Goal: Task Accomplishment & Management: Use online tool/utility

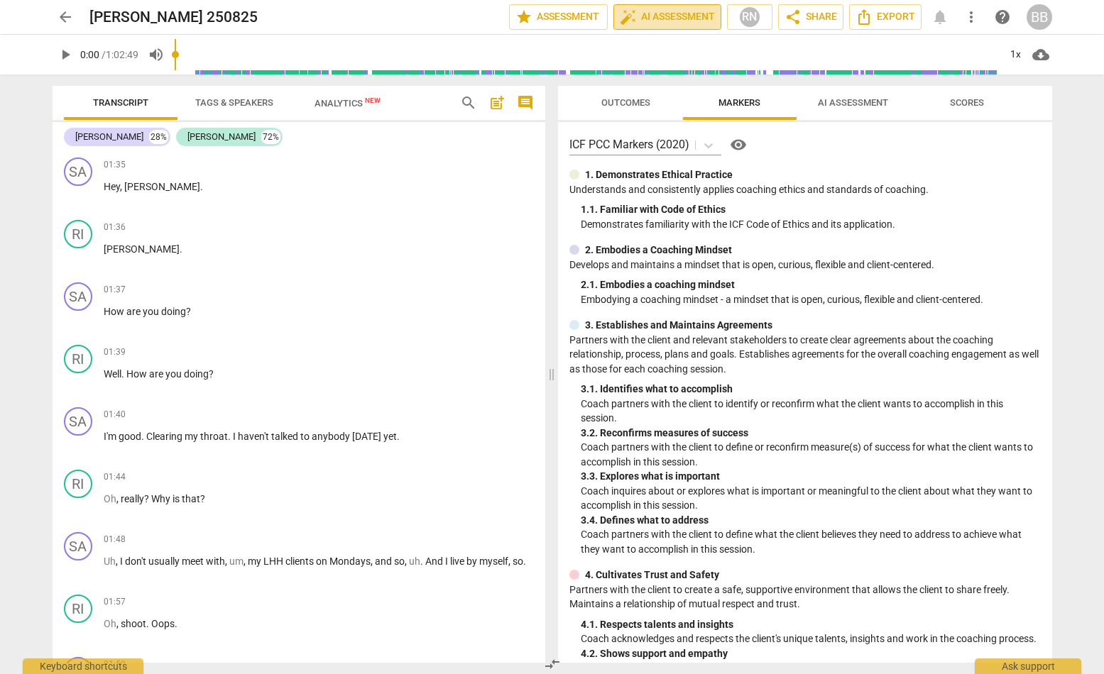
click at [659, 23] on span "auto_fix_high AI Assessment" at bounding box center [667, 17] width 95 height 17
click at [852, 95] on span "AI Assessment" at bounding box center [853, 103] width 104 height 19
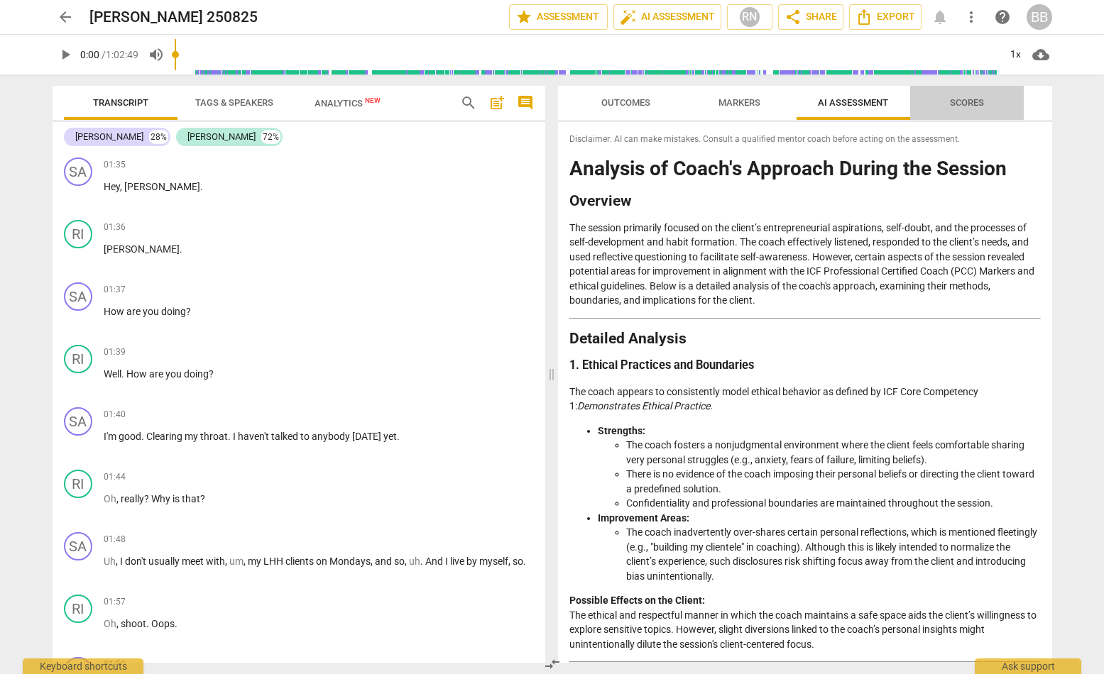
click at [960, 99] on span "Scores" at bounding box center [967, 102] width 34 height 11
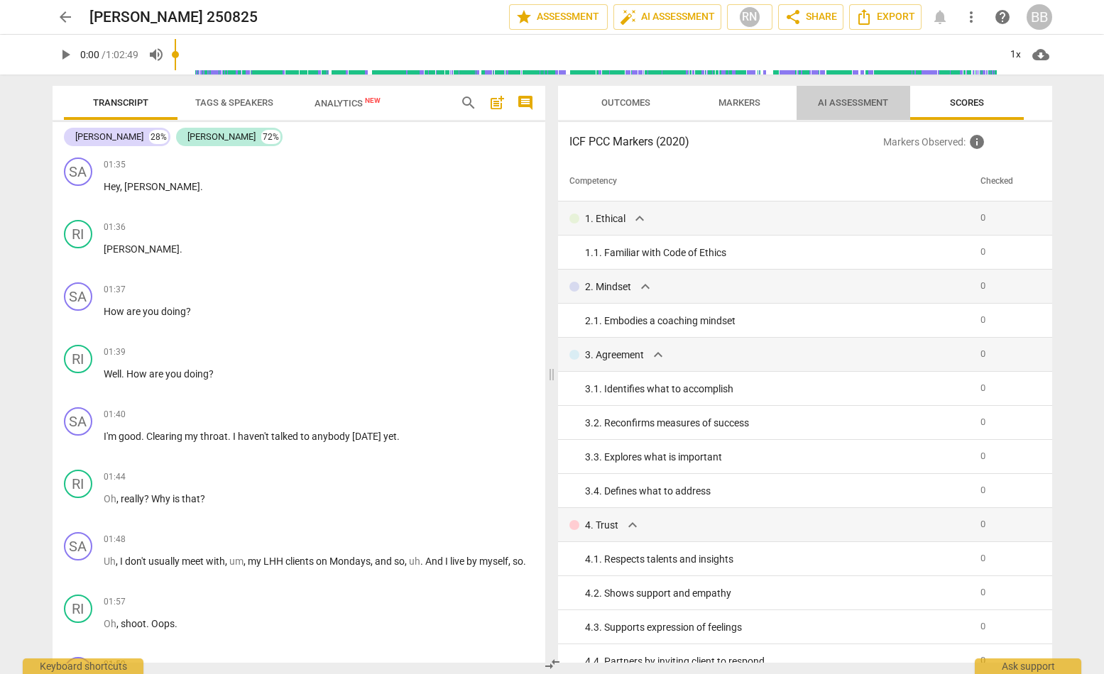
click at [860, 101] on span "AI Assessment" at bounding box center [853, 102] width 70 height 11
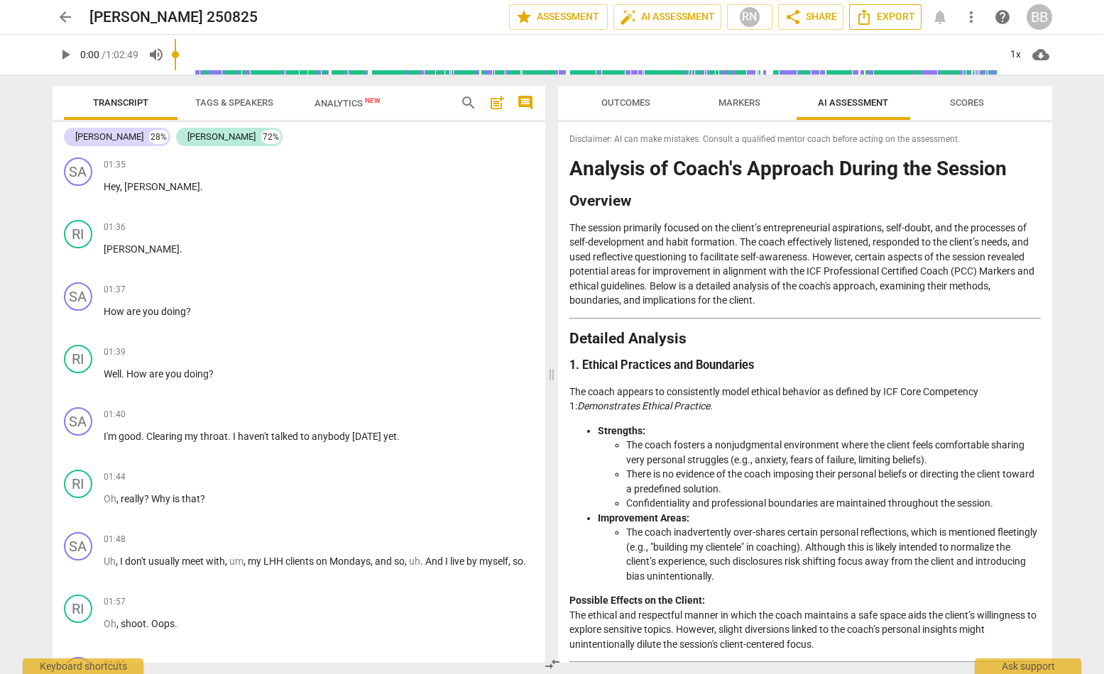
click at [894, 19] on span "Export" at bounding box center [885, 17] width 60 height 17
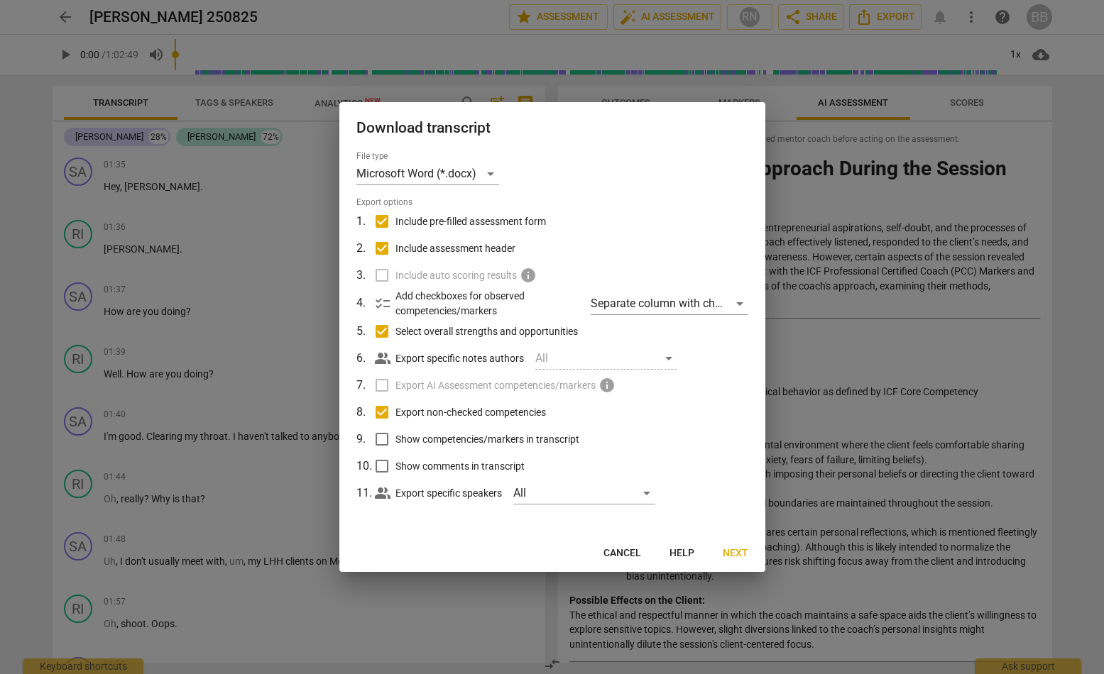
click at [632, 551] on span "Cancel" at bounding box center [622, 554] width 38 height 14
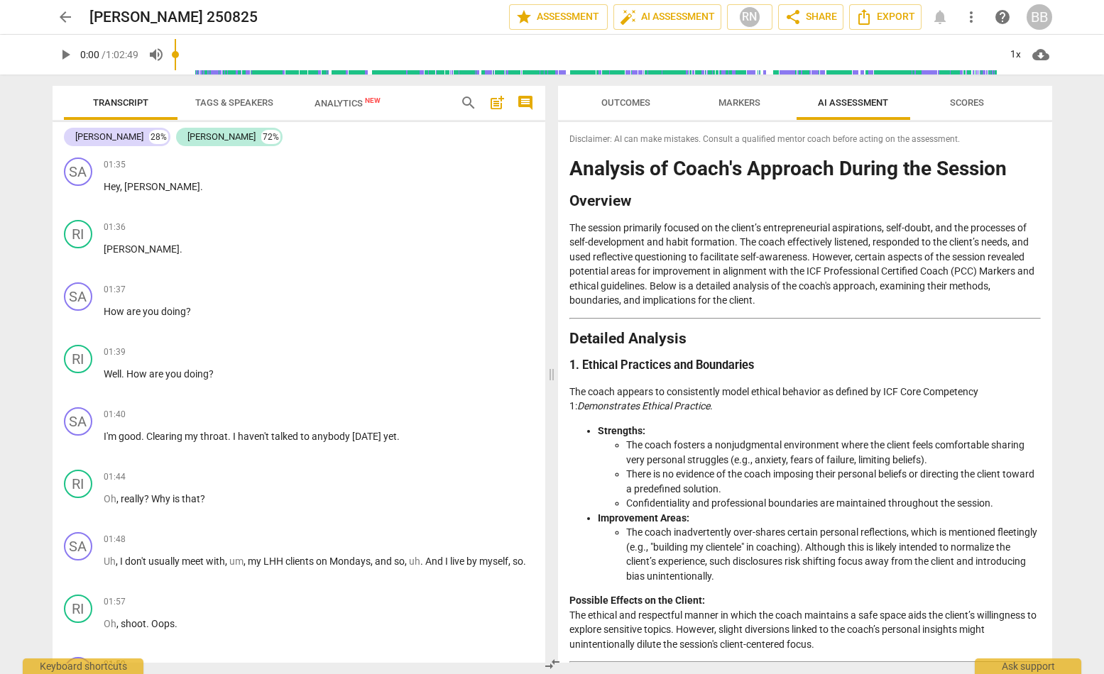
click at [901, 307] on p "The session primarily focused on the client’s entrepreneurial aspirations, self…" at bounding box center [804, 264] width 471 height 87
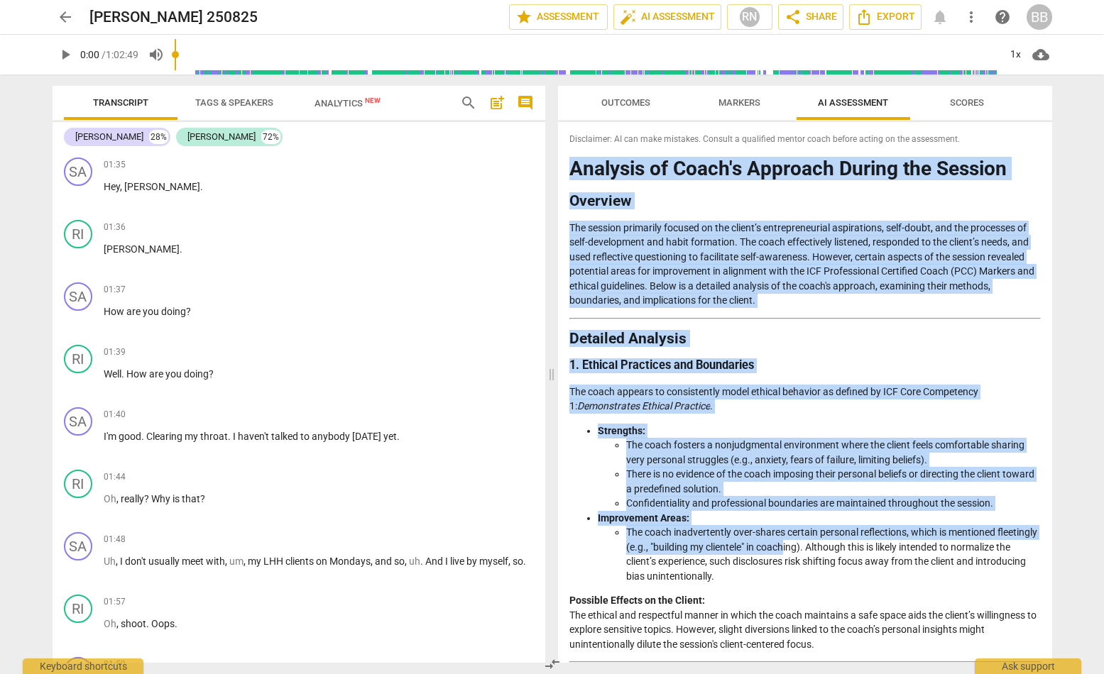
drag, startPoint x: 570, startPoint y: 163, endPoint x: 823, endPoint y: 544, distance: 458.3
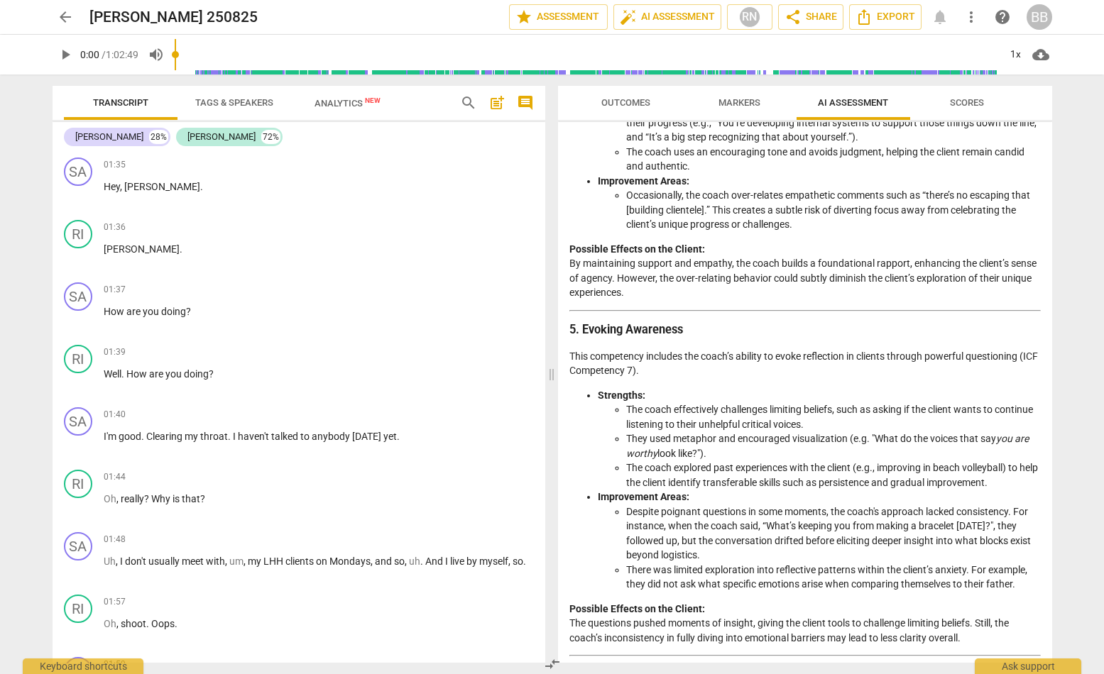
scroll to position [2040, 0]
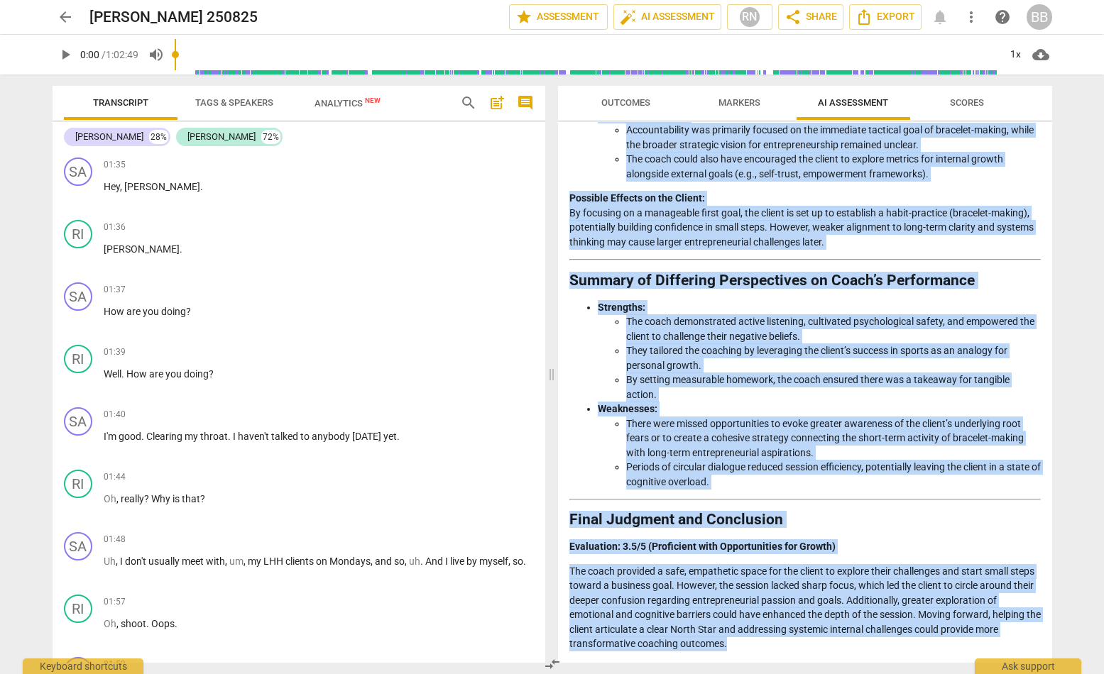
click at [805, 642] on p "The coach provided a safe, empathetic space for the client to explore their cha…" at bounding box center [804, 607] width 471 height 87
copy div "Loremips do Sitam'c Adipisci Elitse doe Tempori Utlabore Etd magnaal enimadmin …"
drag, startPoint x: 738, startPoint y: 238, endPoint x: 724, endPoint y: 238, distance: 14.2
click at [738, 238] on p "Possible Effects on the Client: By focusing on a manageable first goal, the cli…" at bounding box center [804, 220] width 471 height 58
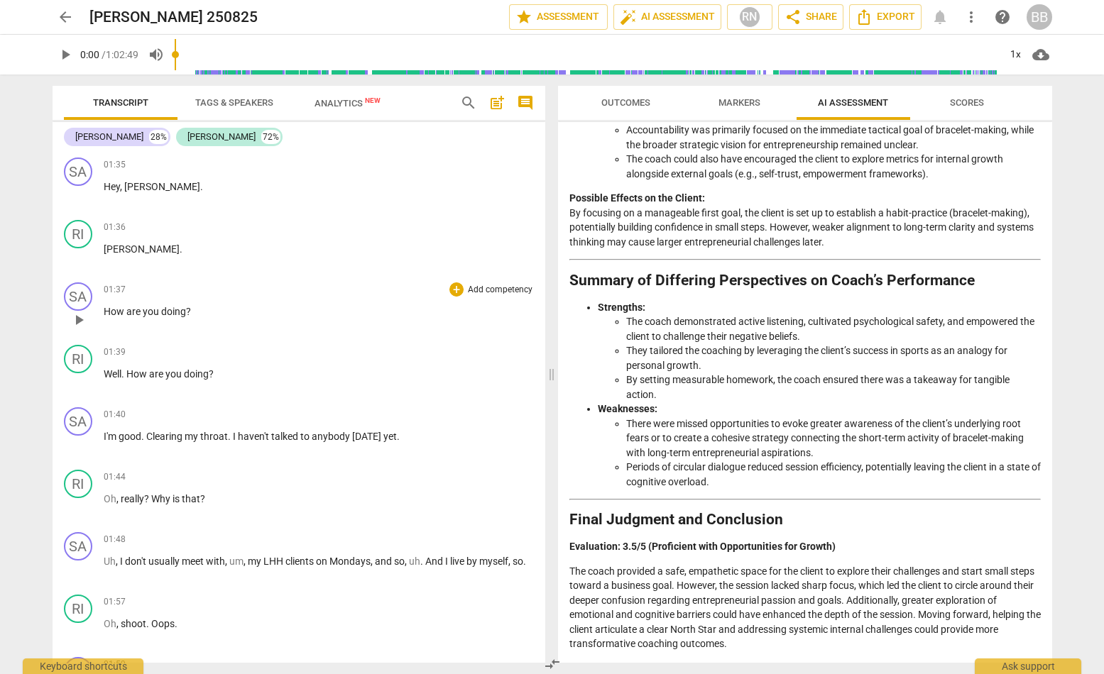
click at [471, 292] on p "Add competency" at bounding box center [499, 290] width 67 height 13
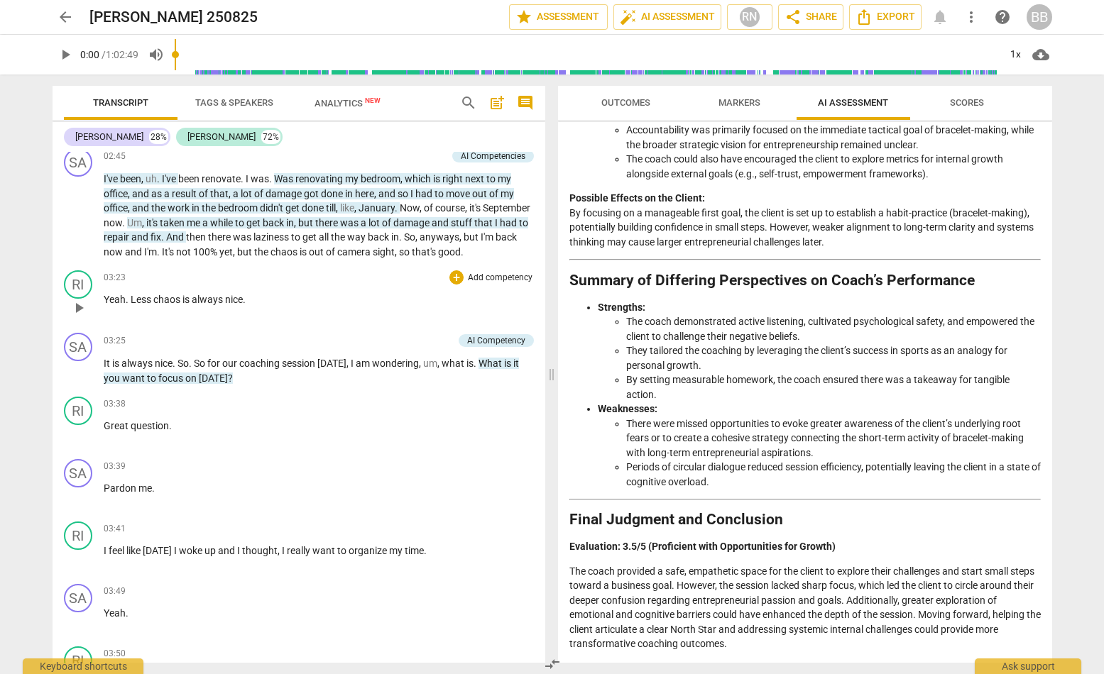
scroll to position [1419, 0]
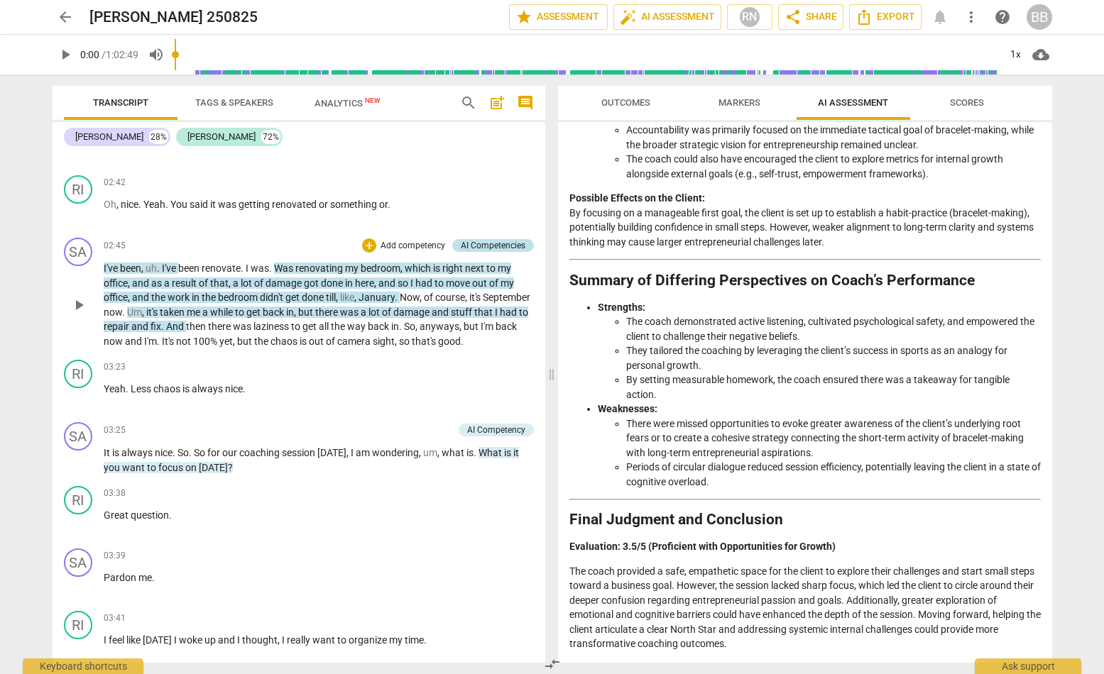
click at [478, 239] on div "AI Competencies" at bounding box center [493, 245] width 65 height 13
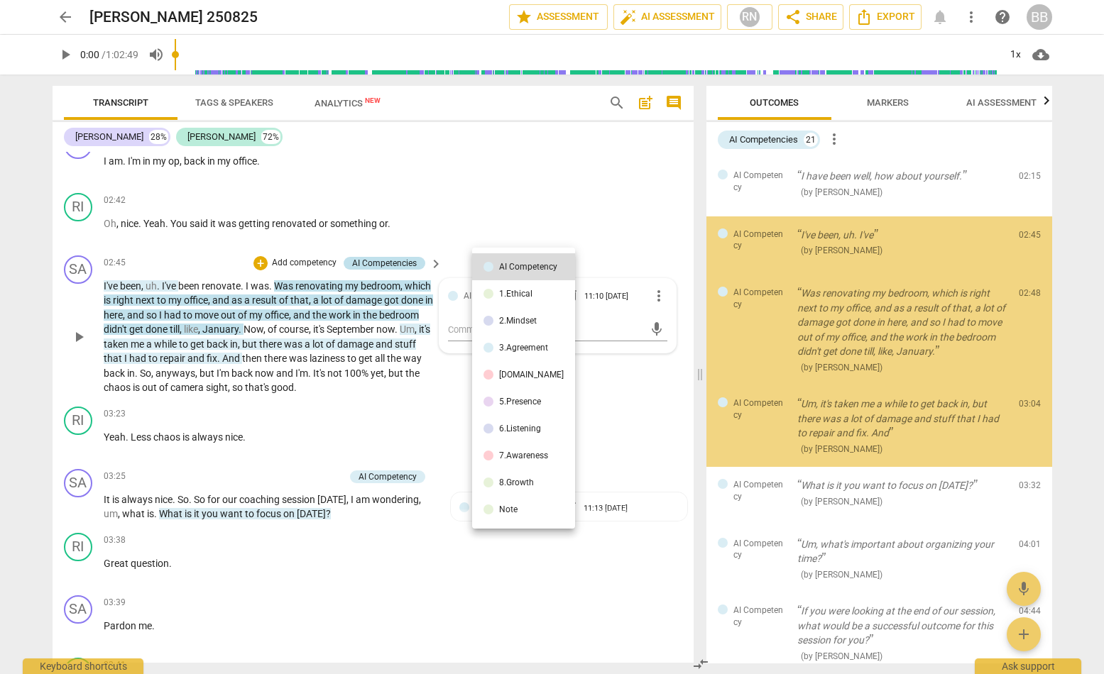
scroll to position [1437, 0]
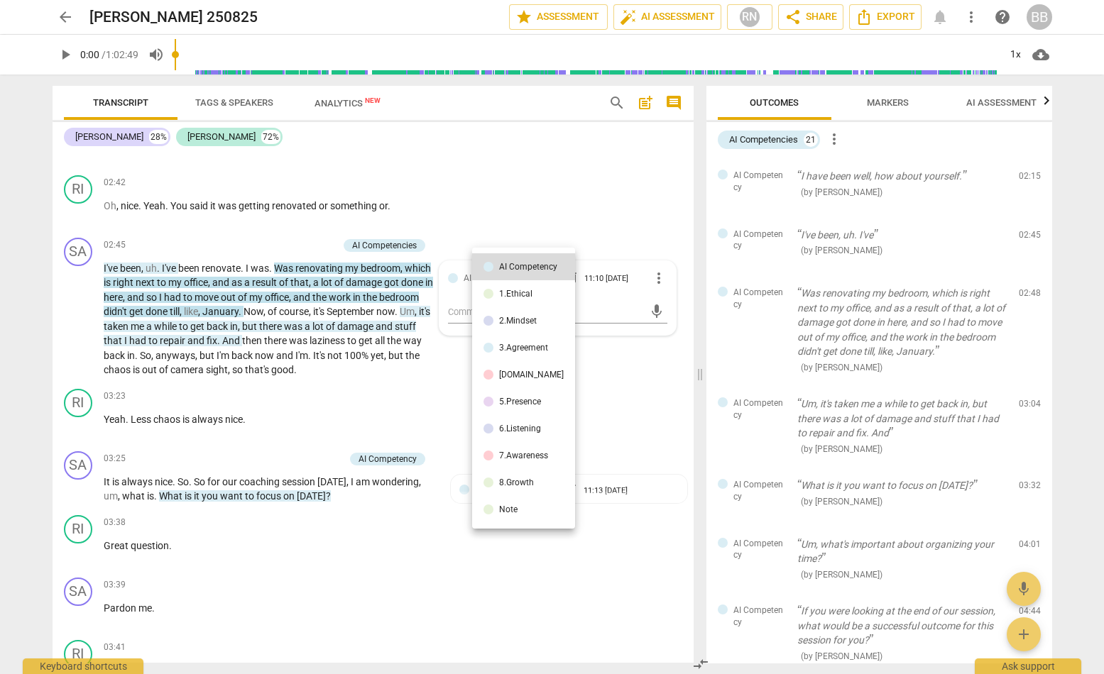
click at [258, 350] on div at bounding box center [552, 337] width 1104 height 674
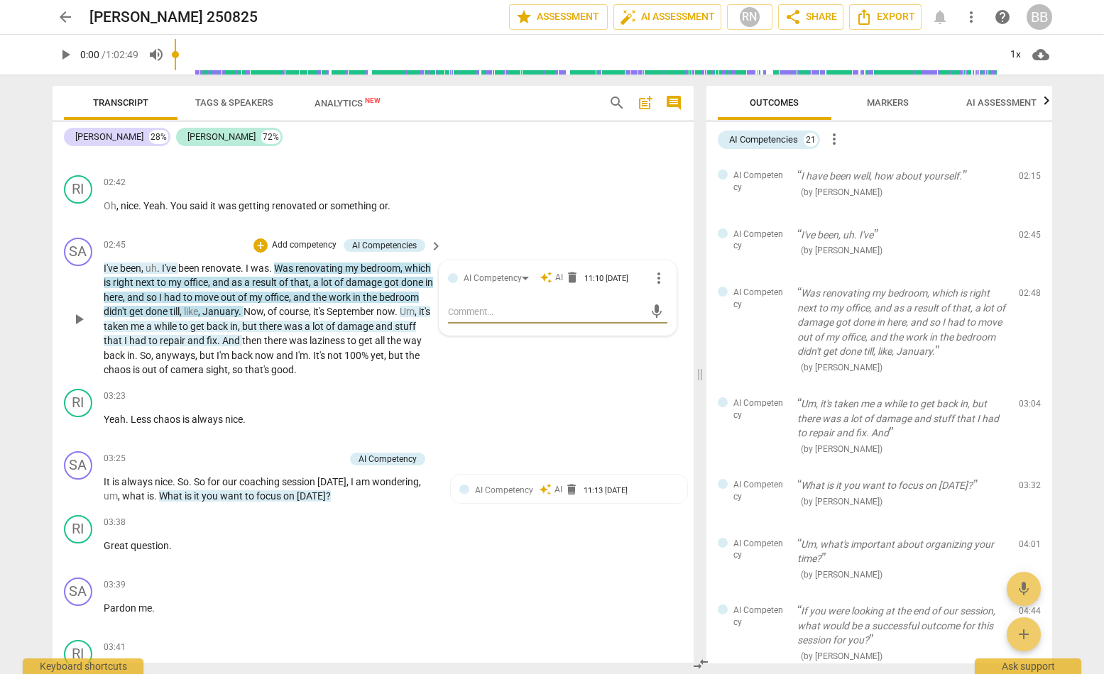
click at [275, 336] on p "I've been , uh . I've been renovate . I was . Was renovating my bedroom , which…" at bounding box center [269, 319] width 331 height 116
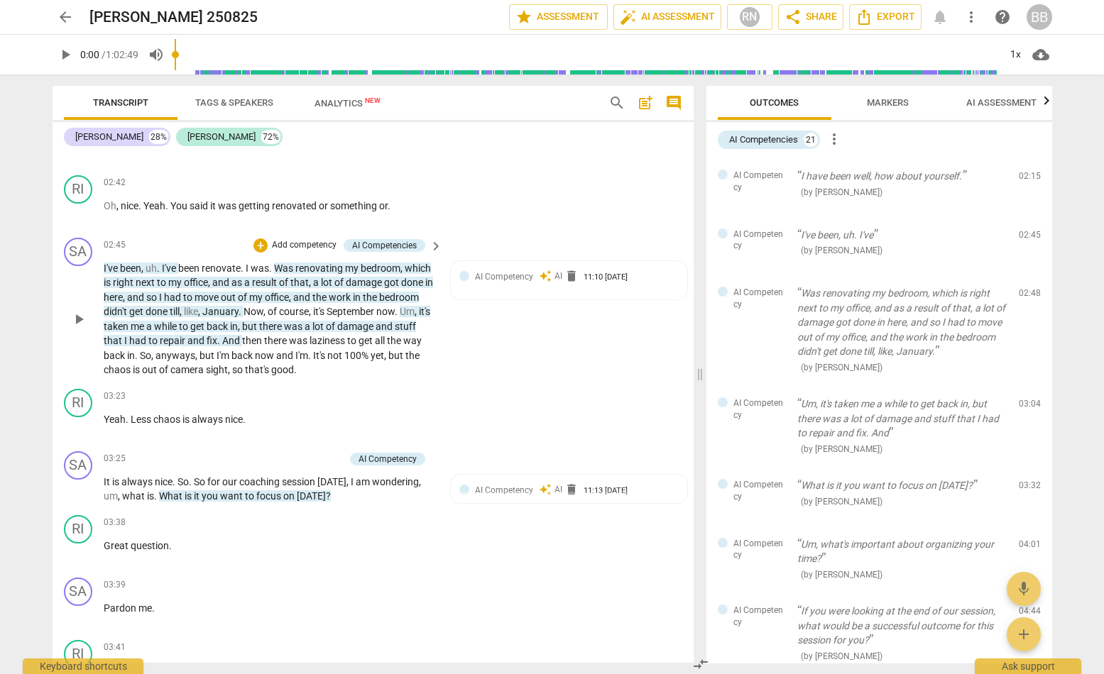
click at [322, 277] on span "lot" at bounding box center [327, 282] width 13 height 11
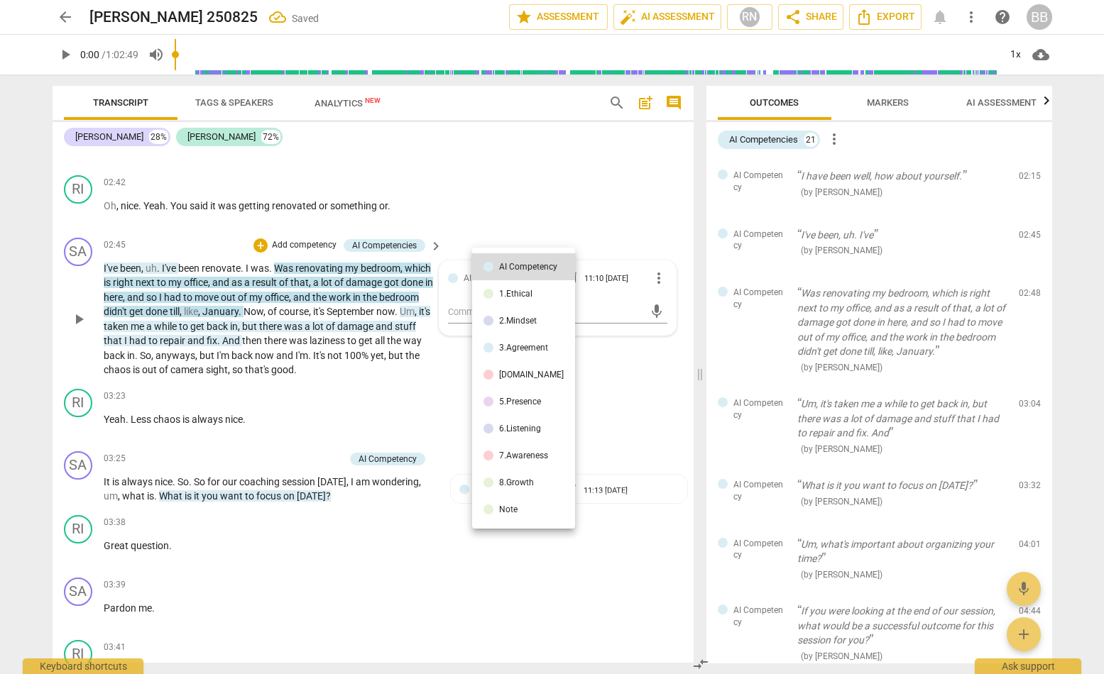
click at [324, 267] on div at bounding box center [552, 337] width 1104 height 674
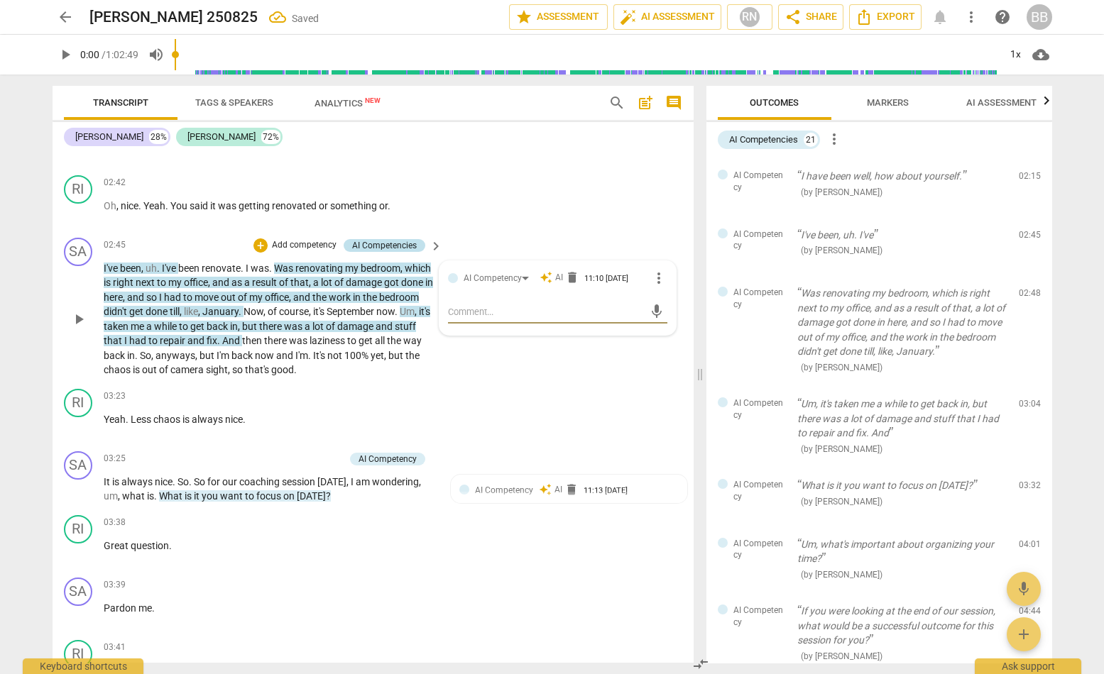
click at [365, 239] on div "AI Competencies" at bounding box center [384, 245] width 65 height 13
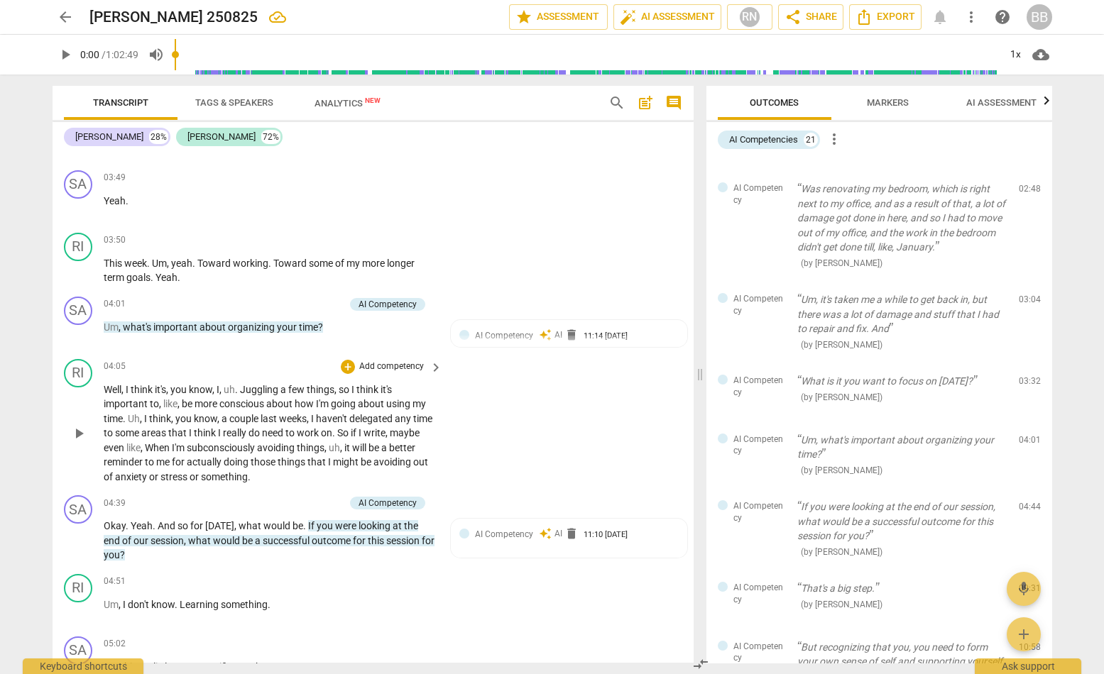
scroll to position [2058, 0]
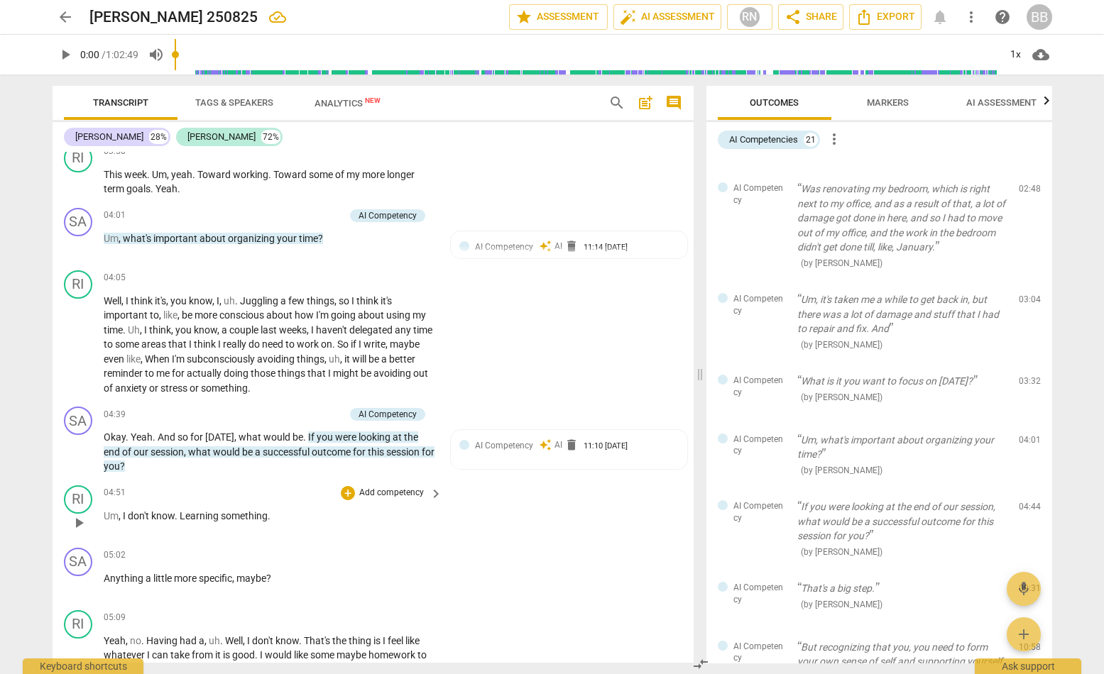
click at [531, 520] on div "RI play_arrow pause 04:51 + Add competency keyboard_arrow_right Um , I don't kn…" at bounding box center [373, 511] width 641 height 62
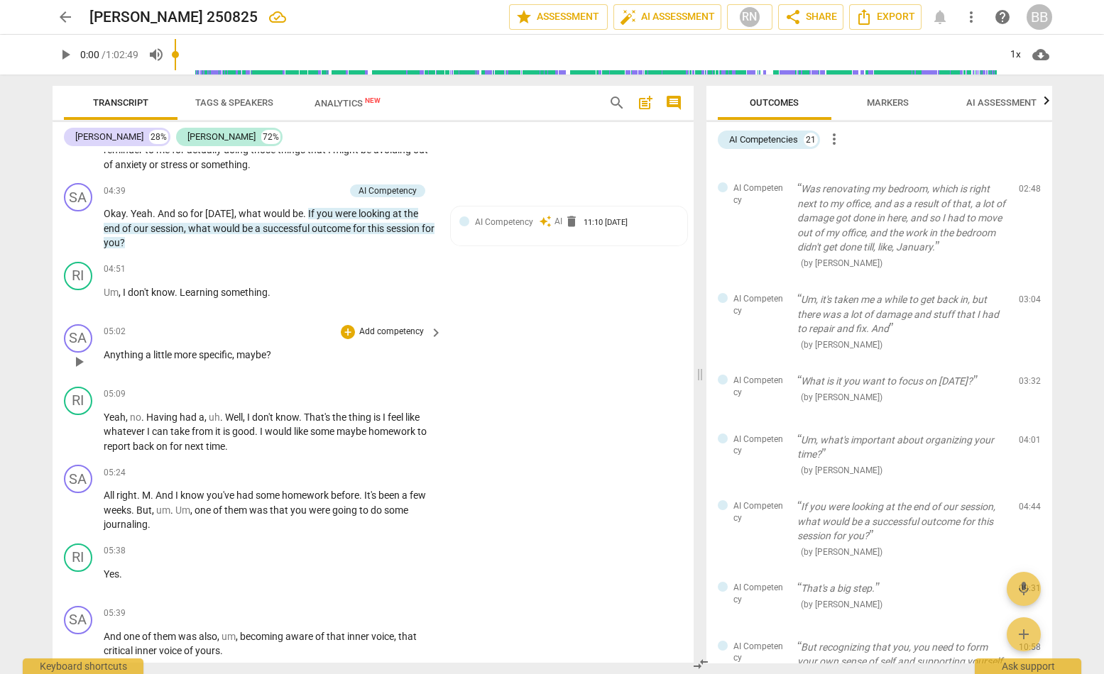
scroll to position [2324, 0]
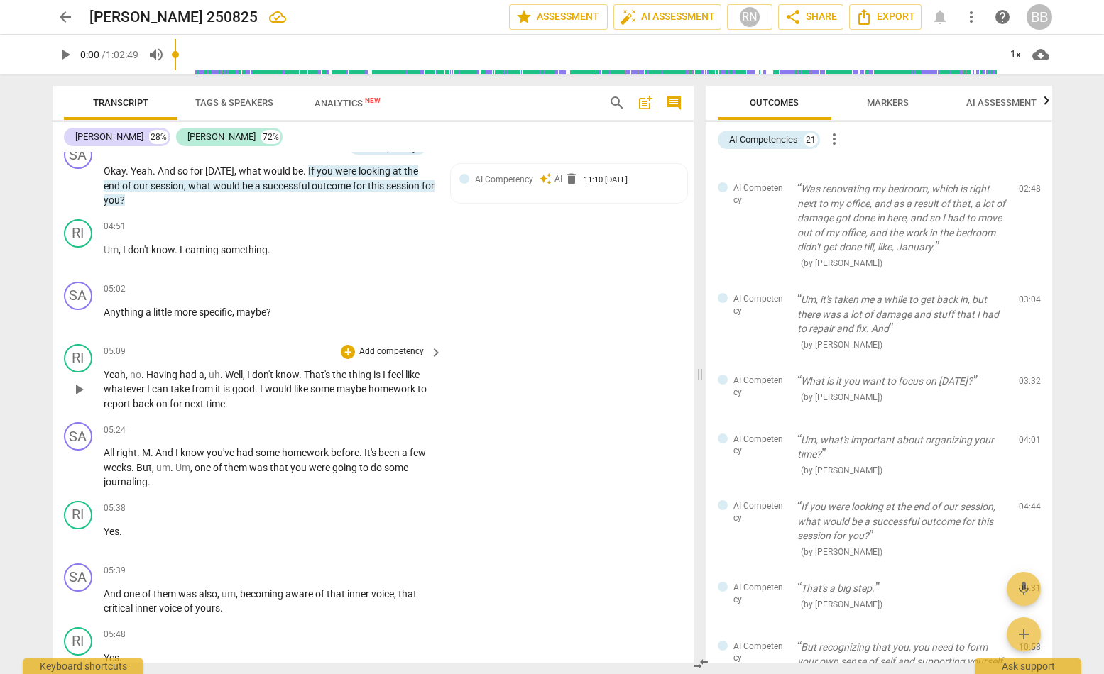
click at [467, 348] on div "RI play_arrow pause 05:09 + Add competency keyboard_arrow_right Yeah , no . Hav…" at bounding box center [373, 378] width 641 height 79
click at [563, 392] on div "RI play_arrow pause 05:09 + Add competency keyboard_arrow_right Yeah , no . Hav…" at bounding box center [373, 378] width 641 height 79
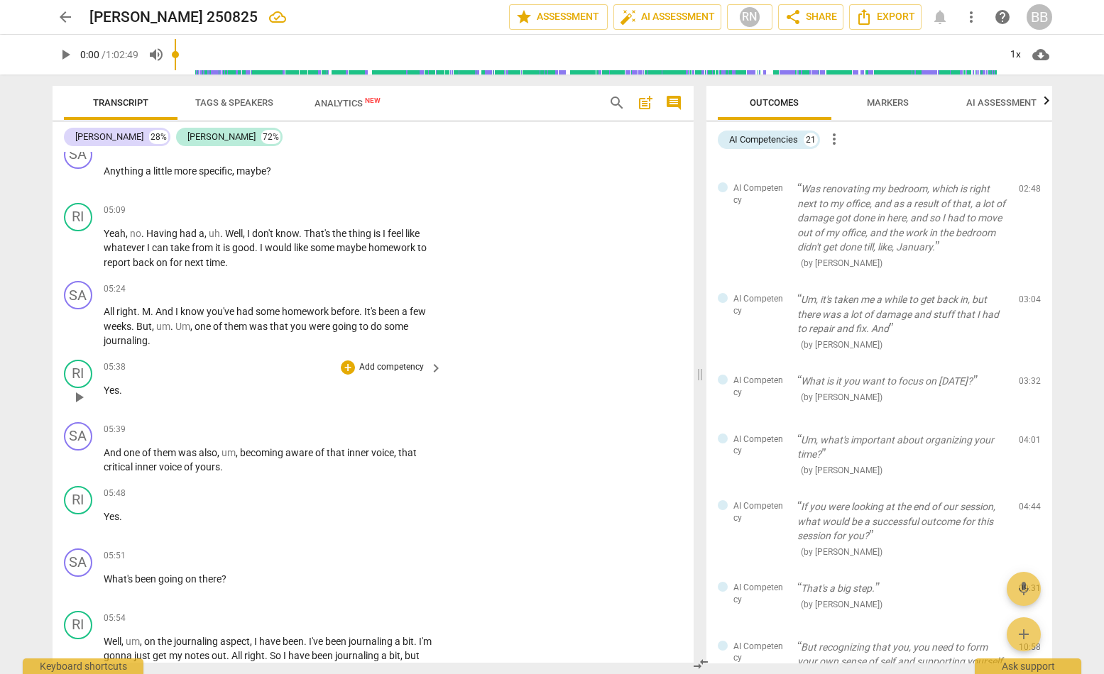
scroll to position [2501, 0]
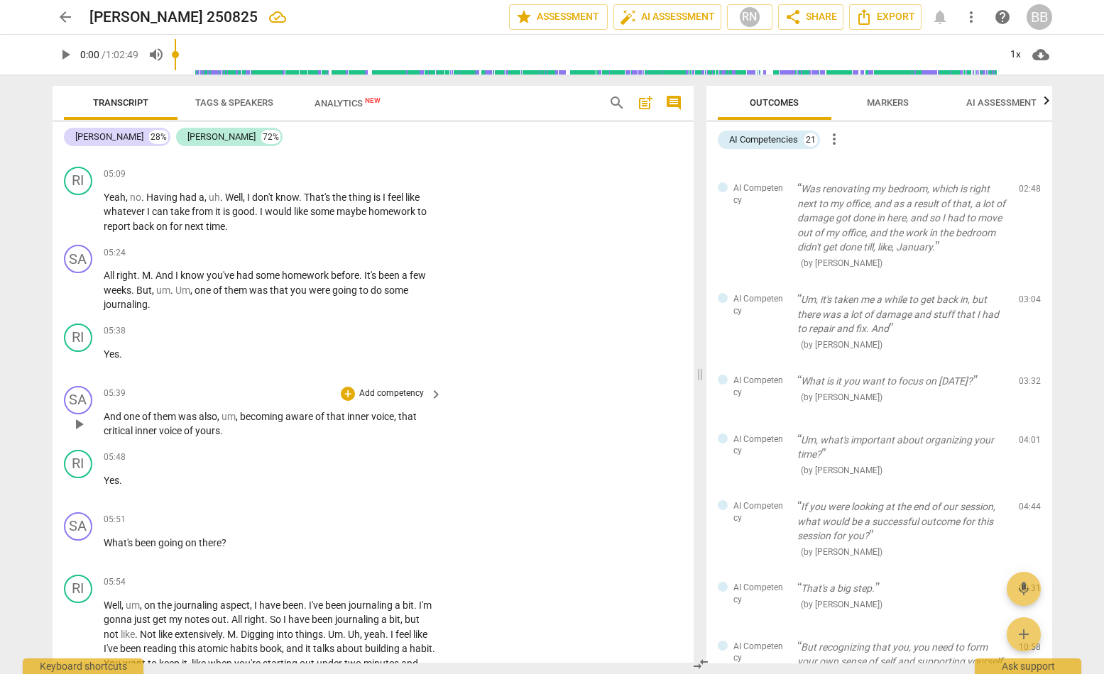
click at [237, 418] on p "And one of them was also , um , becoming aware of that inner voice , that criti…" at bounding box center [269, 424] width 331 height 29
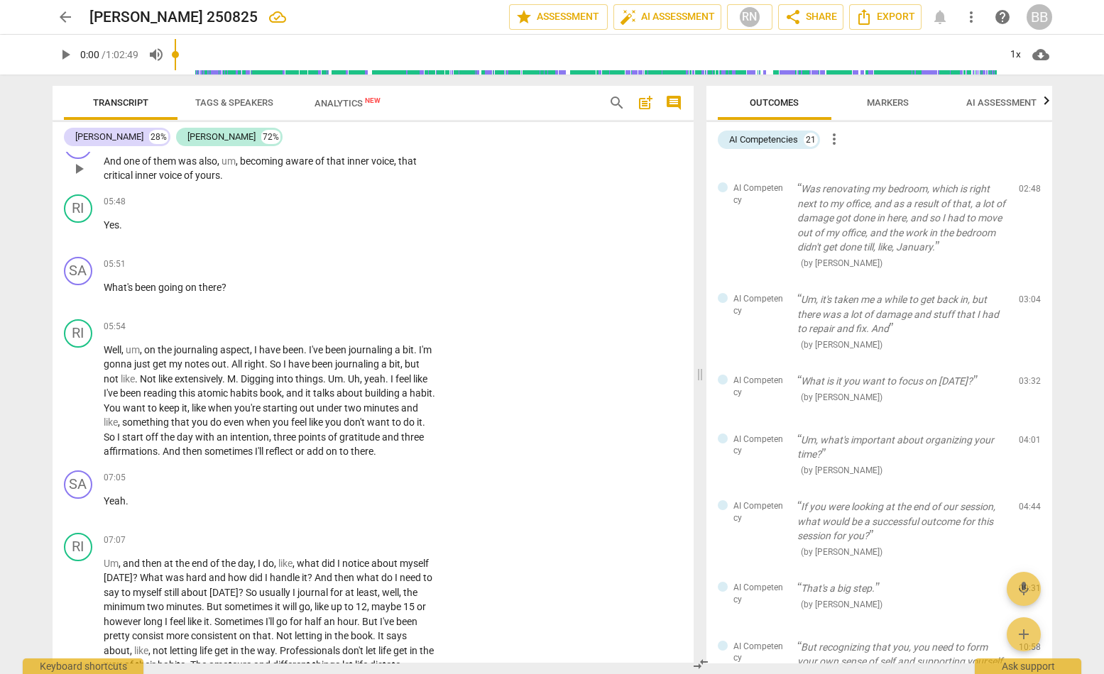
scroll to position [2767, 0]
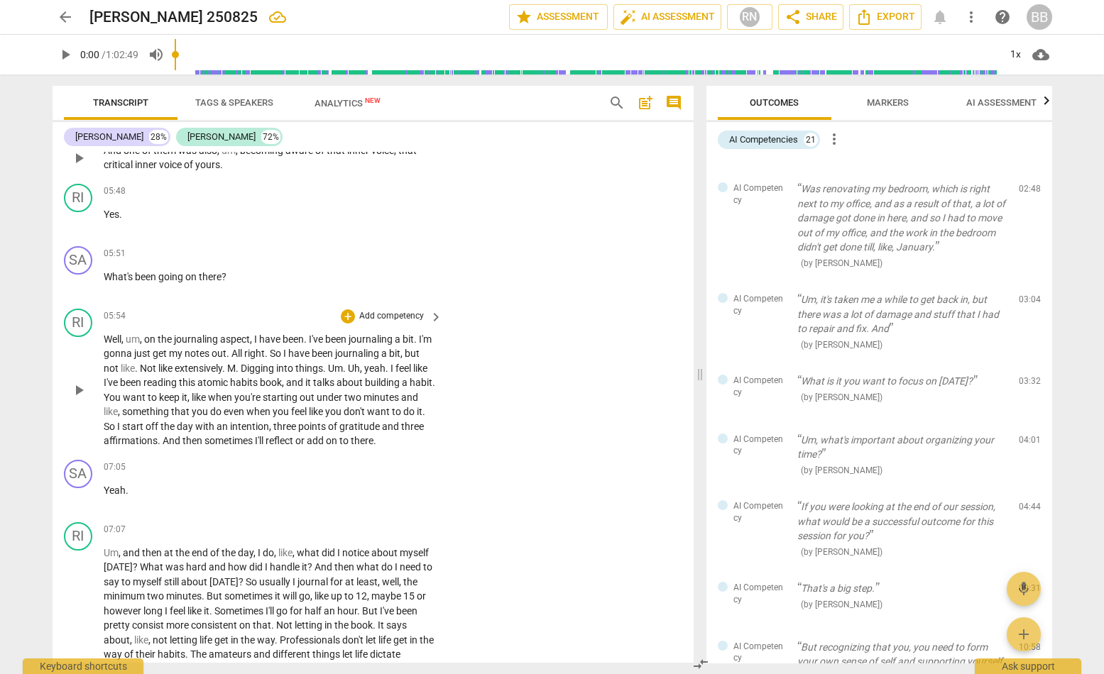
click at [489, 407] on div "RI play_arrow pause 05:54 + Add competency keyboard_arrow_right Well , um , on …" at bounding box center [373, 378] width 641 height 151
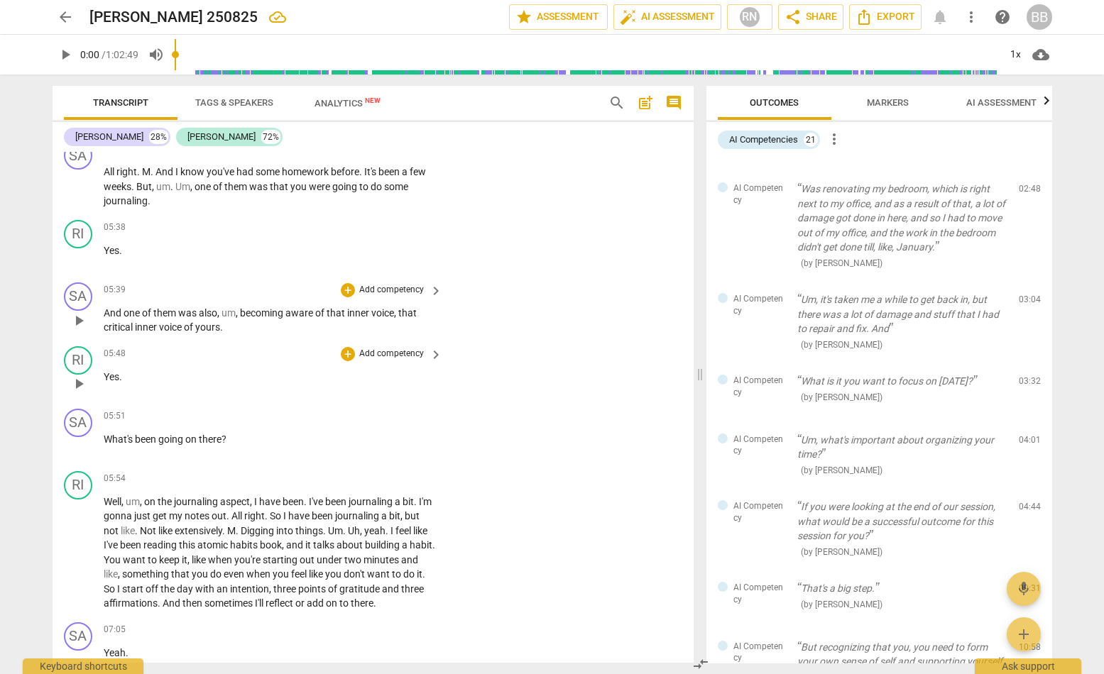
scroll to position [2590, 0]
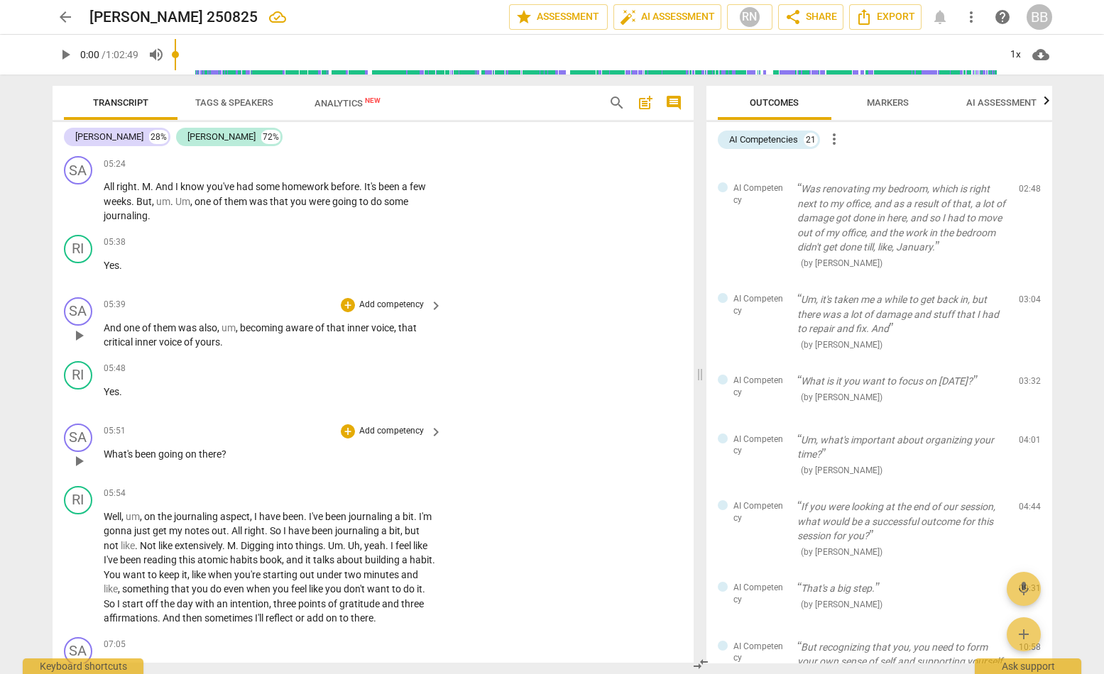
click at [480, 427] on div "SA play_arrow pause 05:51 + Add competency keyboard_arrow_right What's been goi…" at bounding box center [373, 449] width 641 height 62
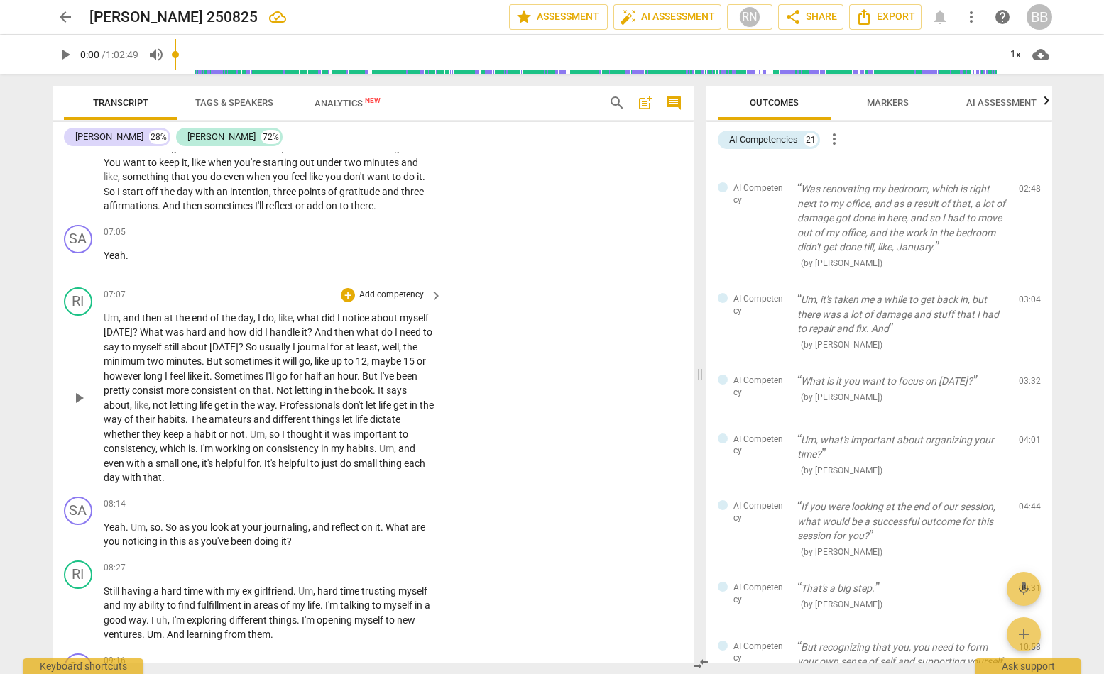
scroll to position [3033, 0]
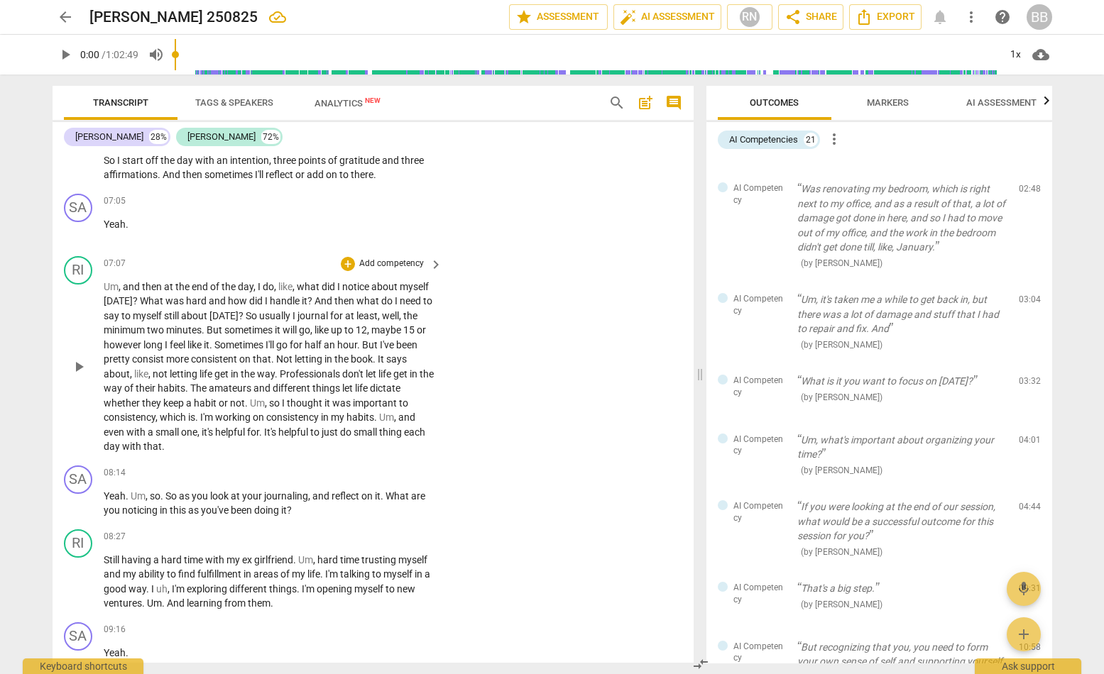
click at [395, 383] on span "dictate" at bounding box center [385, 388] width 31 height 11
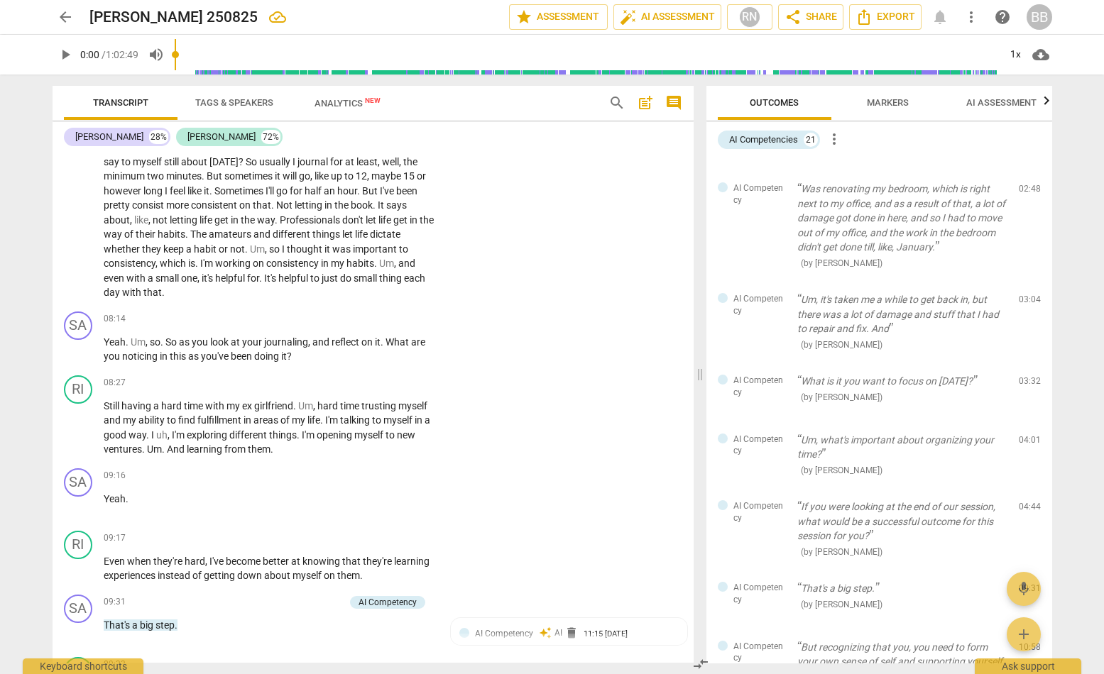
scroll to position [3211, 0]
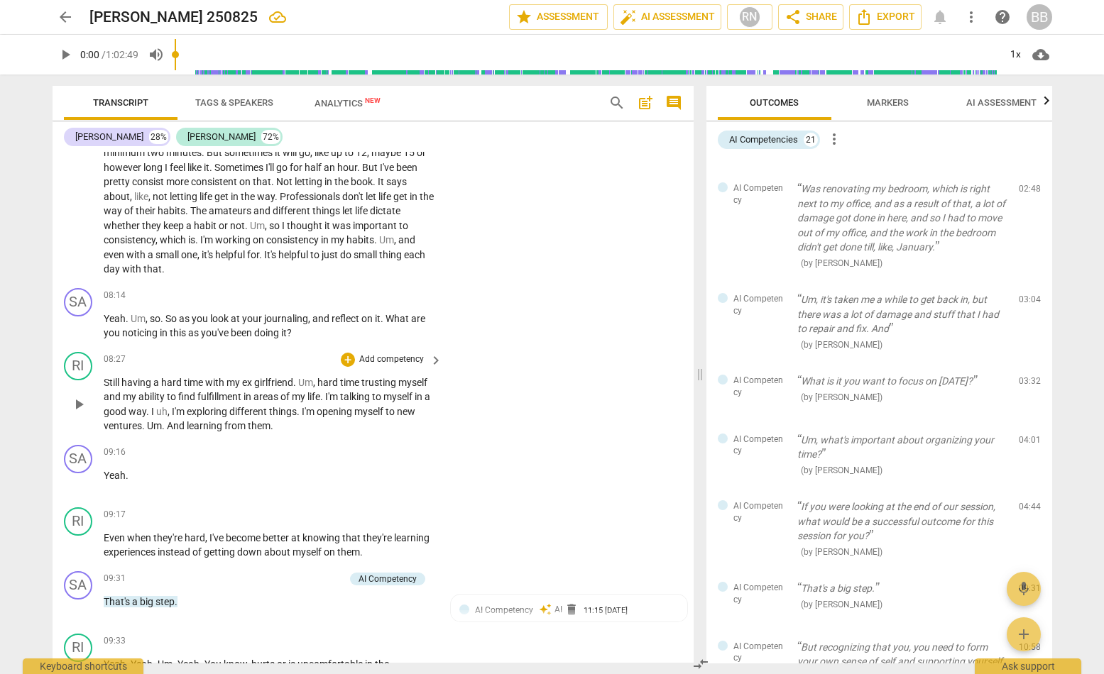
click at [503, 367] on div "RI play_arrow pause 08:27 + Add competency keyboard_arrow_right Still having a …" at bounding box center [373, 392] width 641 height 93
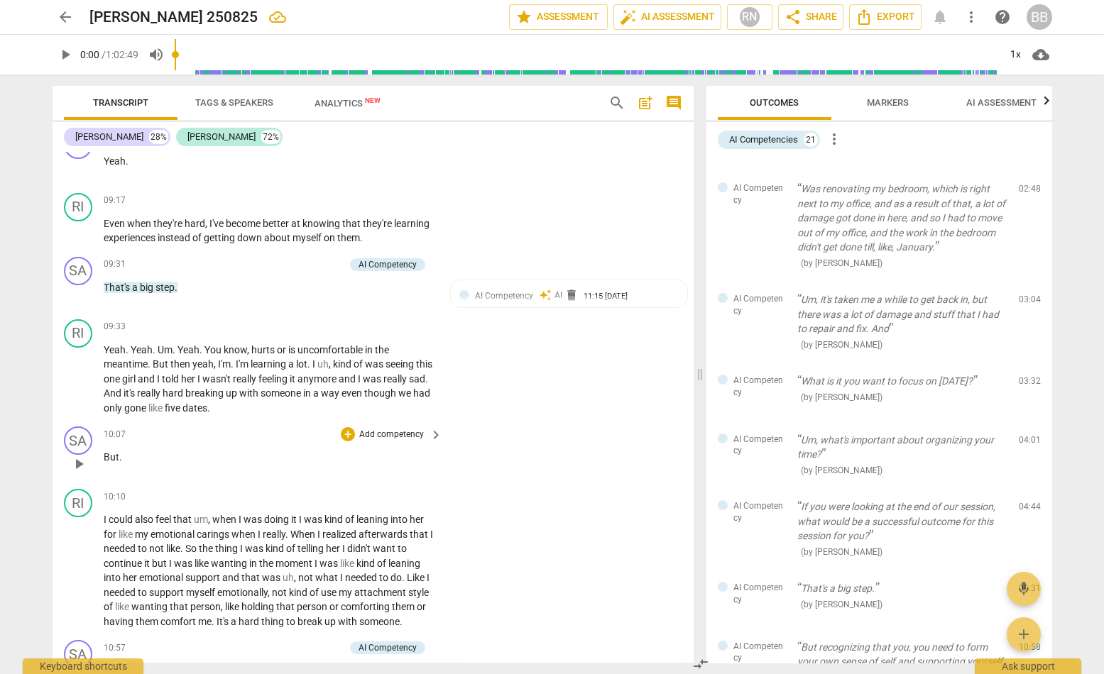
scroll to position [3655, 0]
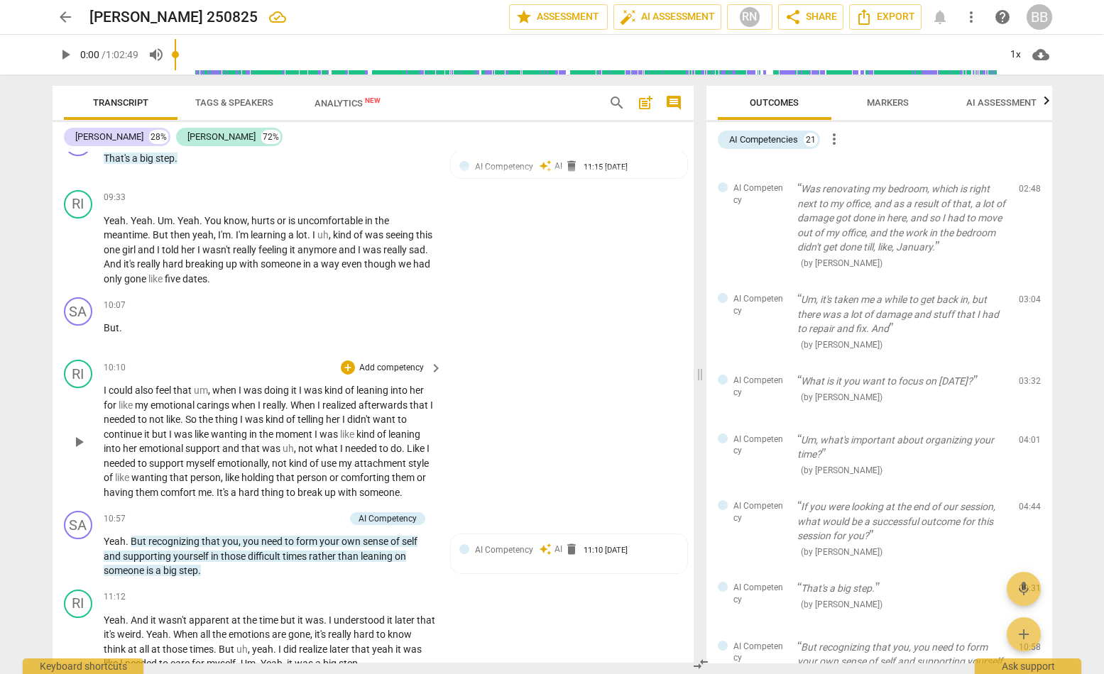
click at [356, 429] on span "like" at bounding box center [348, 434] width 16 height 11
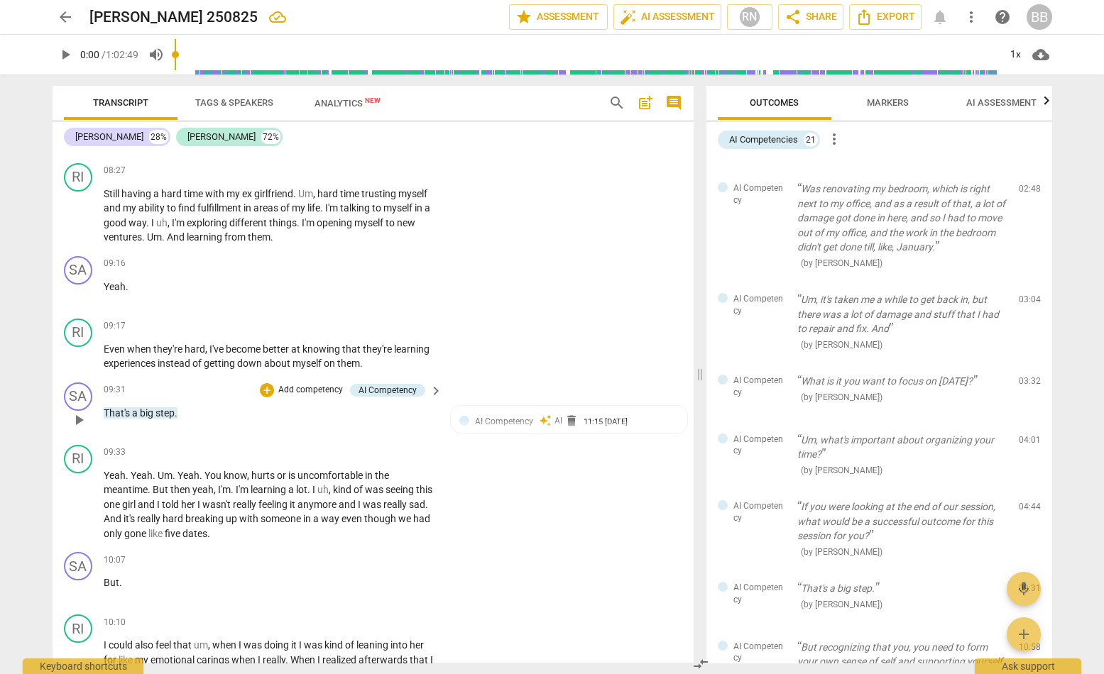
scroll to position [3477, 0]
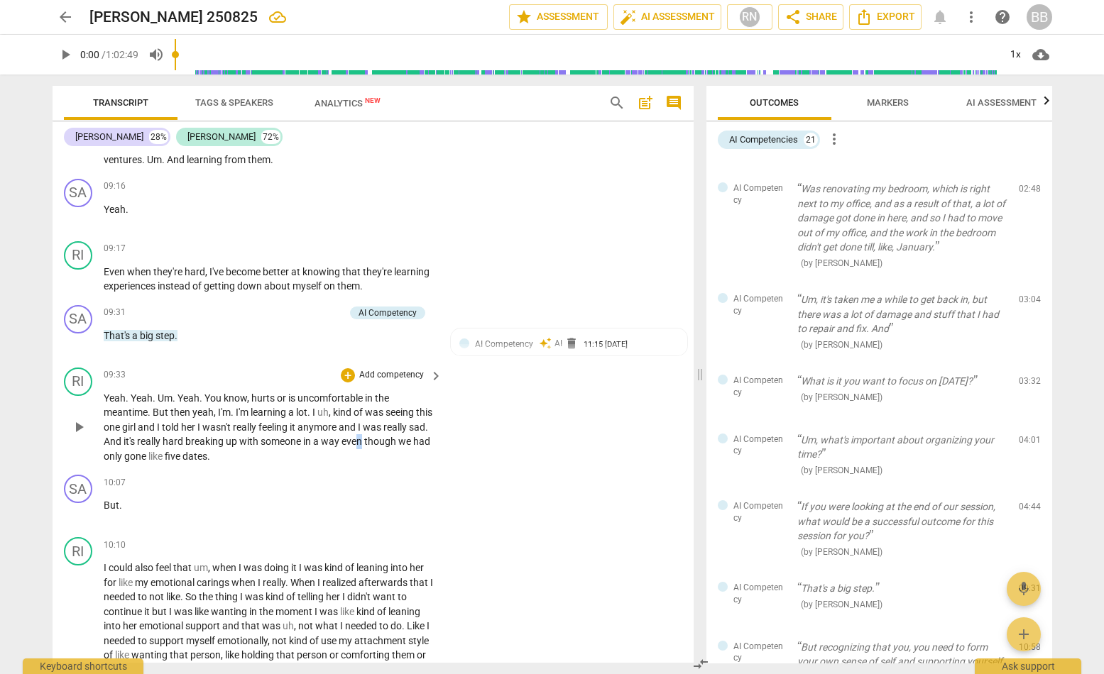
click at [364, 436] on span "even" at bounding box center [352, 441] width 23 height 11
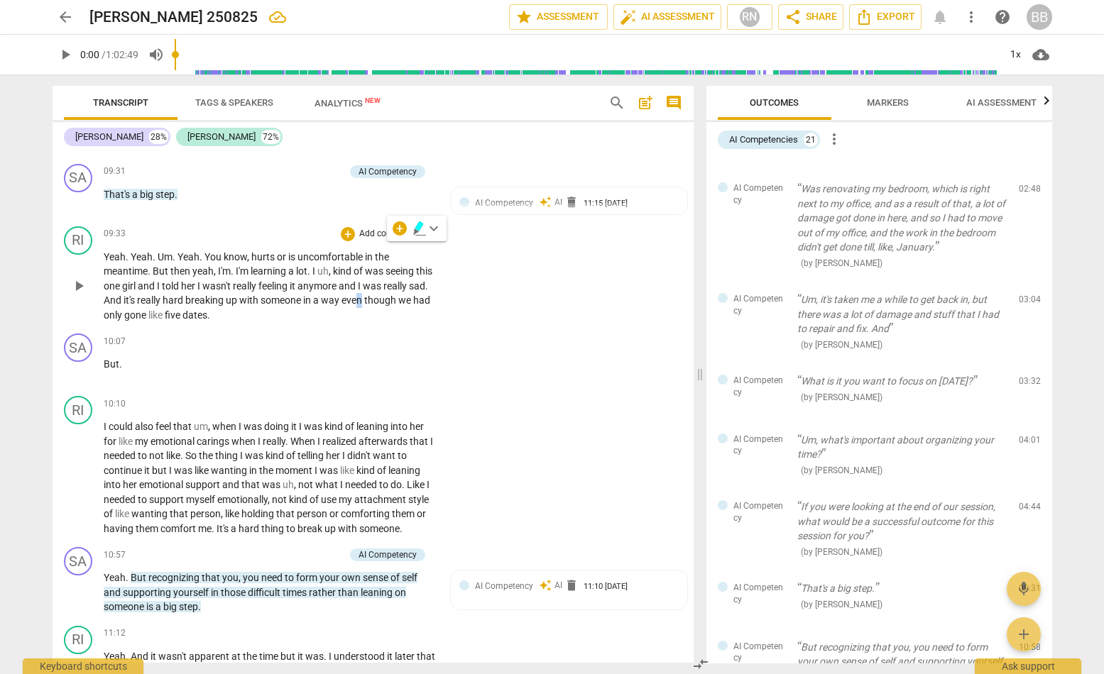
scroll to position [3655, 0]
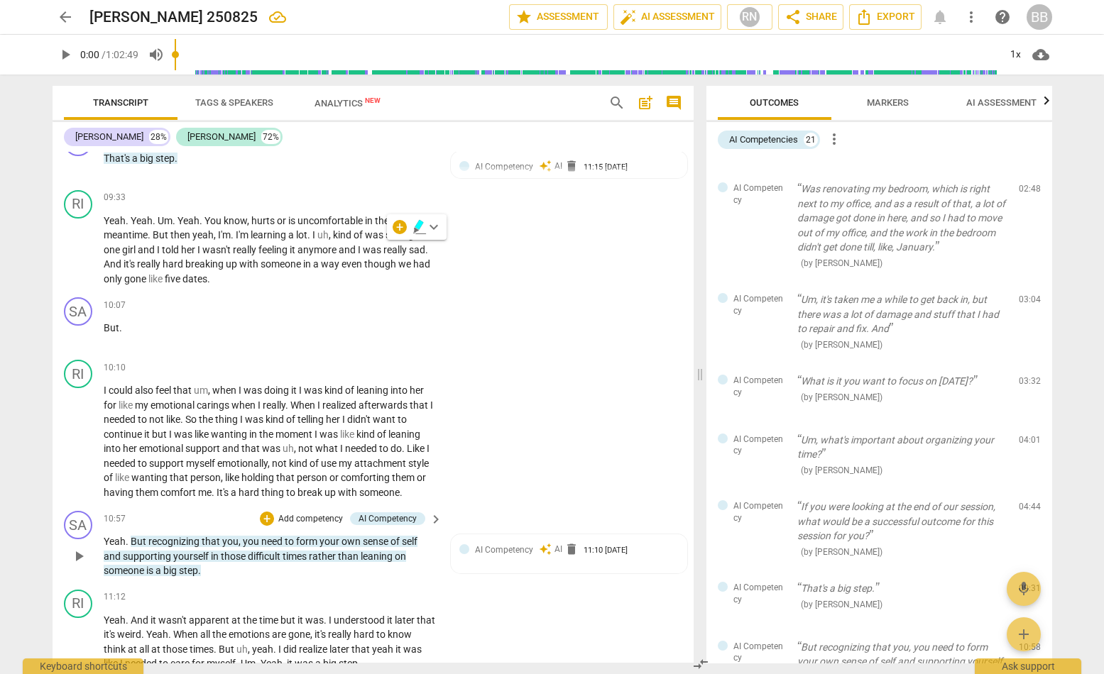
click at [229, 557] on p "Yeah . But recognizing that you , you need to form your own sense of self and s…" at bounding box center [269, 556] width 331 height 44
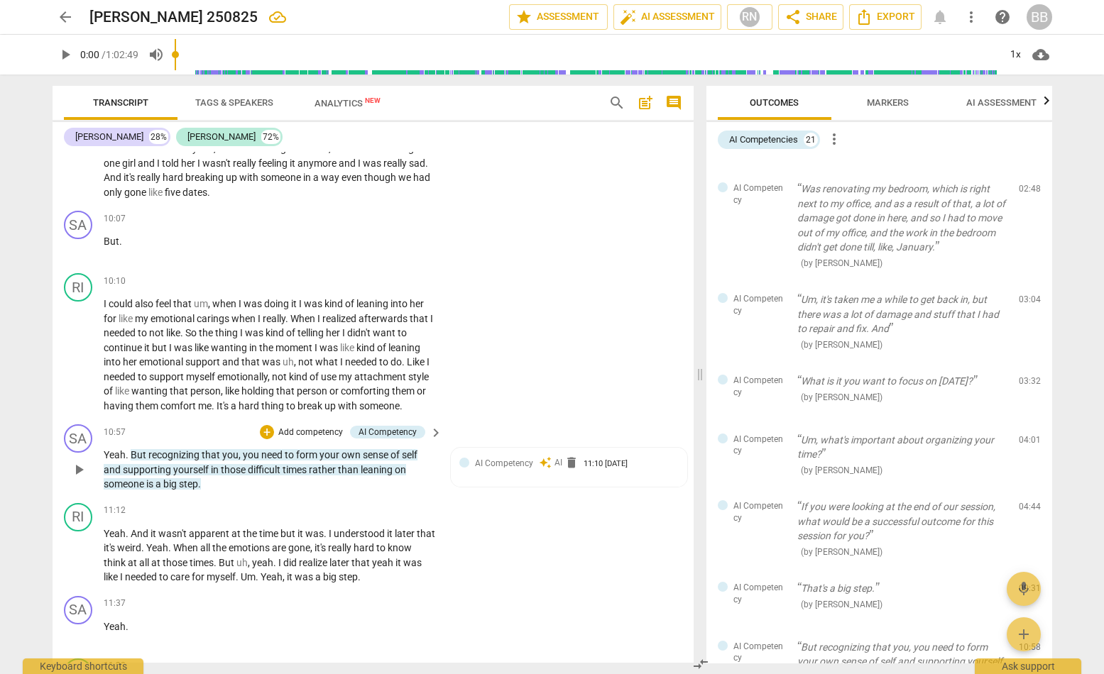
scroll to position [3743, 0]
click at [355, 348] on p "I could also feel that um , when I was doing it I was kind of leaning into her …" at bounding box center [269, 353] width 331 height 116
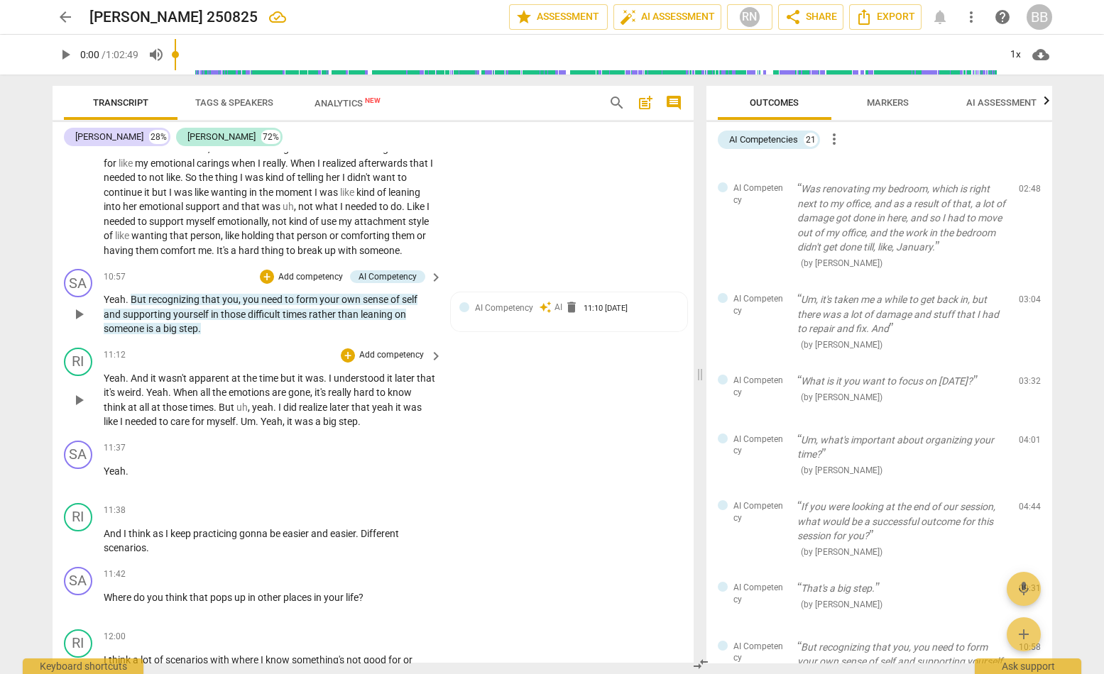
scroll to position [3921, 0]
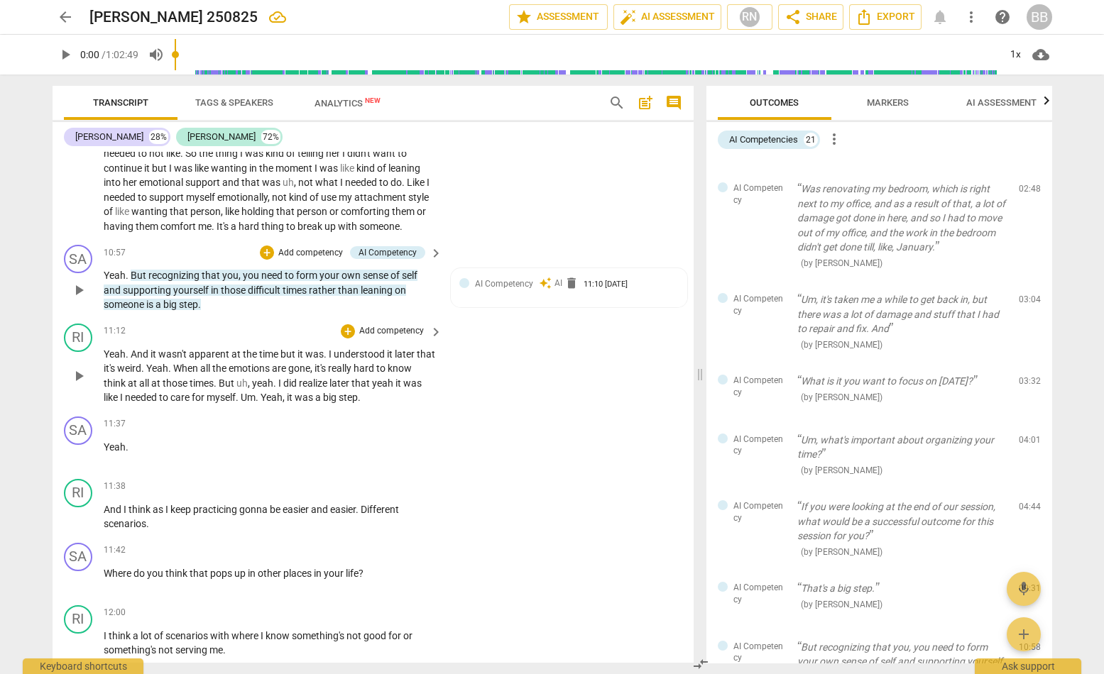
drag, startPoint x: 478, startPoint y: 322, endPoint x: 470, endPoint y: 322, distance: 7.8
click at [478, 322] on div "RI play_arrow pause 11:12 + Add competency keyboard_arrow_right Yeah . And it w…" at bounding box center [373, 364] width 641 height 93
click at [504, 537] on div "SA play_arrow pause 11:42 + Add competency keyboard_arrow_right Where do you th…" at bounding box center [373, 568] width 641 height 62
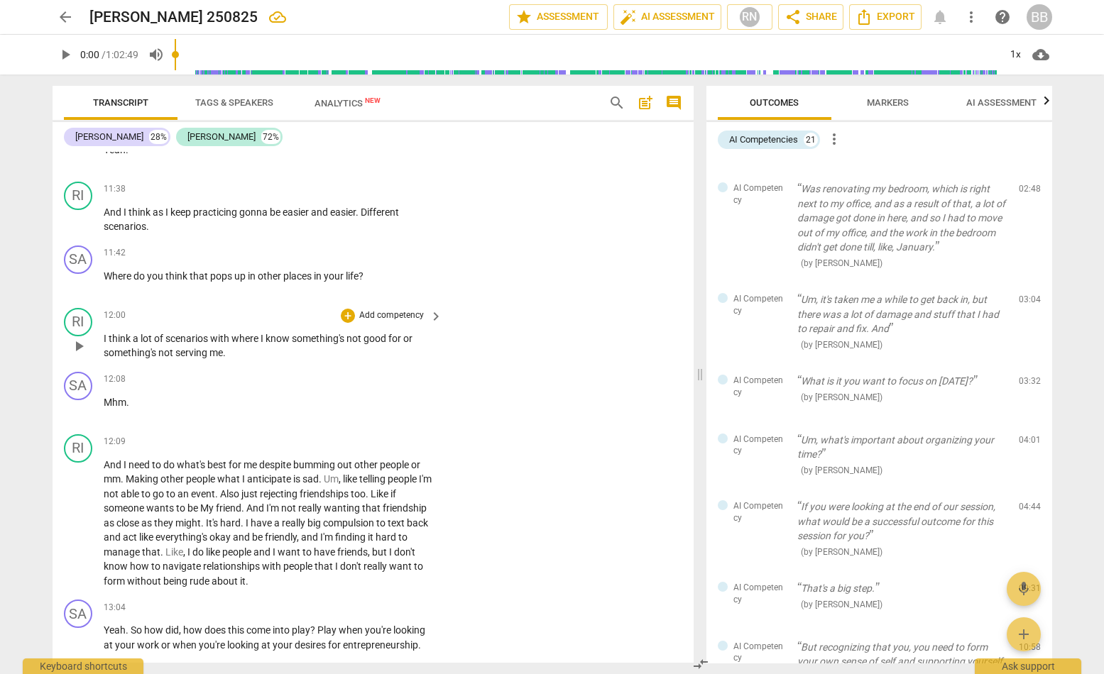
scroll to position [4276, 0]
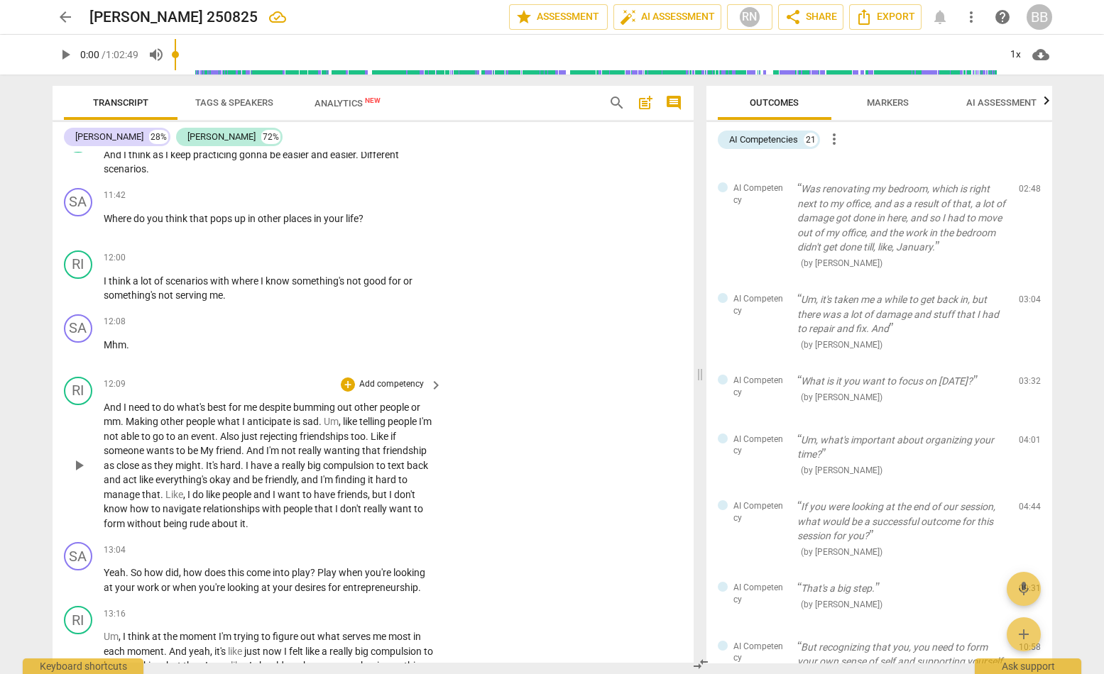
click at [351, 431] on span "friendships" at bounding box center [325, 436] width 51 height 11
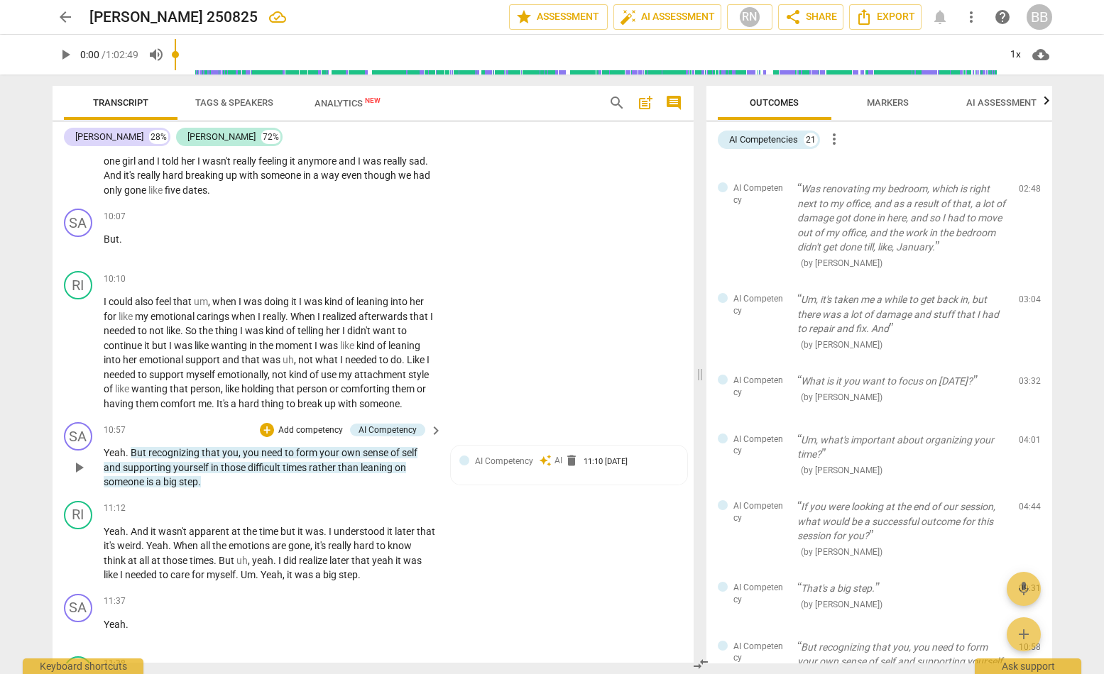
scroll to position [4187, 0]
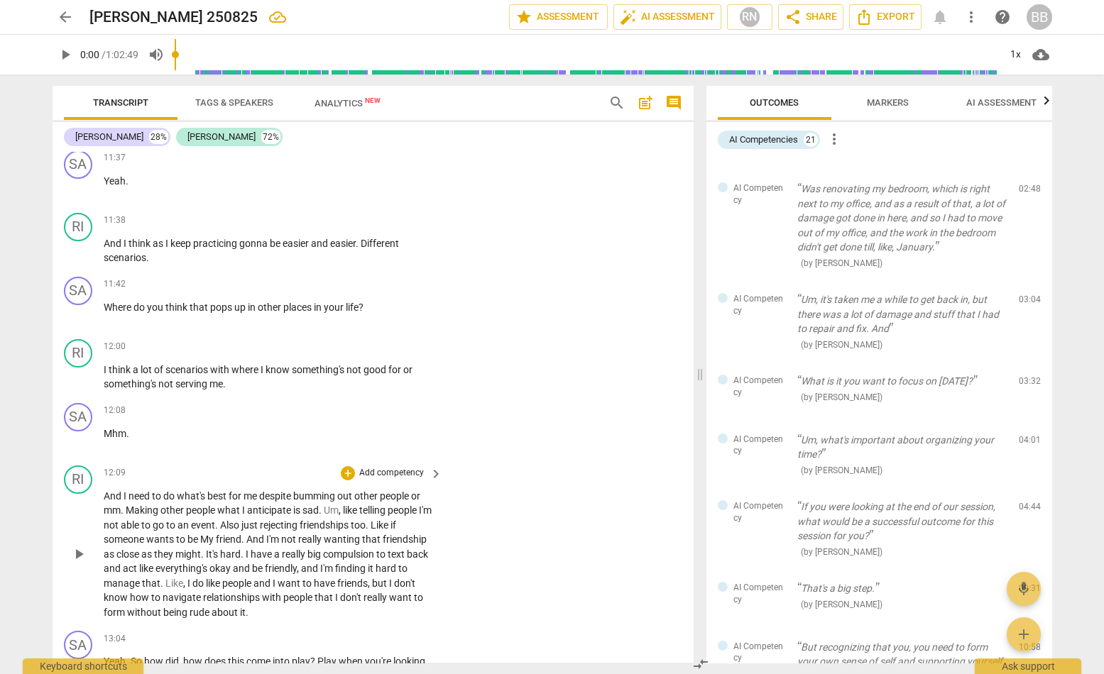
click at [440, 518] on div "RI play_arrow pause 12:09 + Add competency keyboard_arrow_right And I need to d…" at bounding box center [373, 543] width 641 height 166
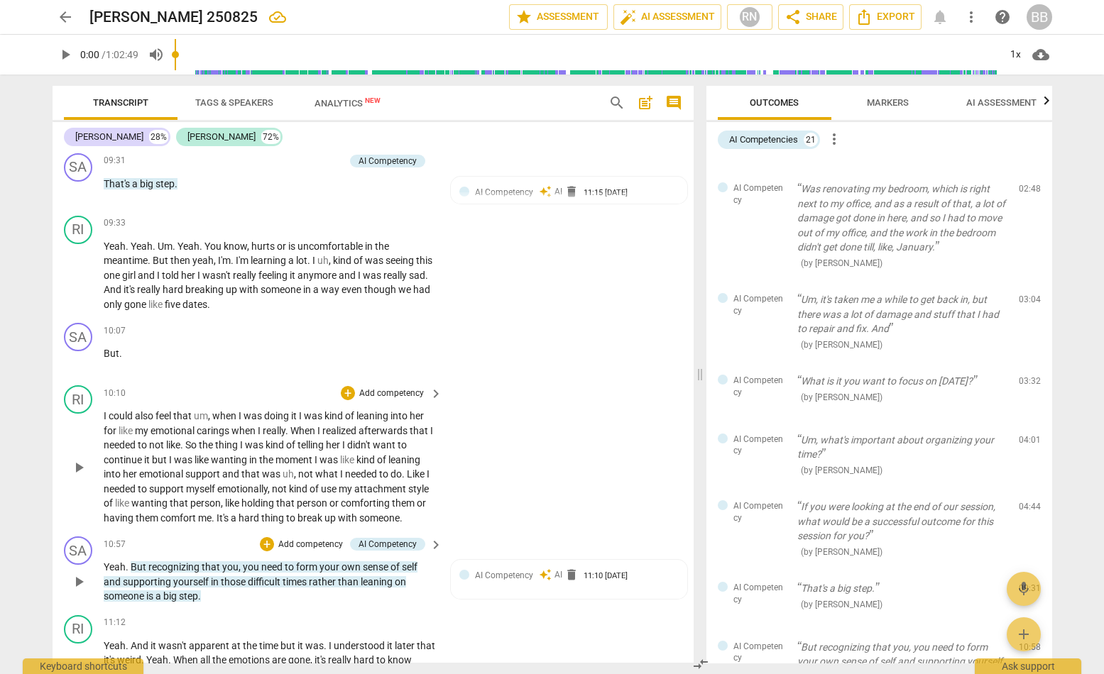
scroll to position [3743, 0]
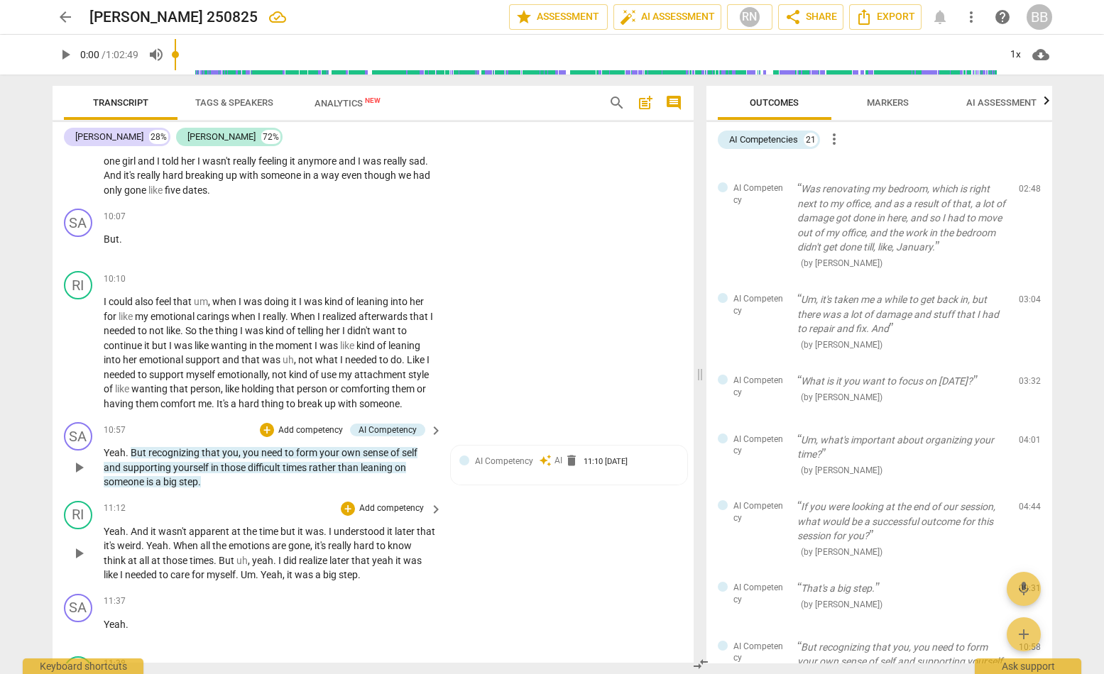
click at [429, 538] on p "Yeah . And it wasn't apparent at the time but it was . I understood it later th…" at bounding box center [269, 554] width 331 height 58
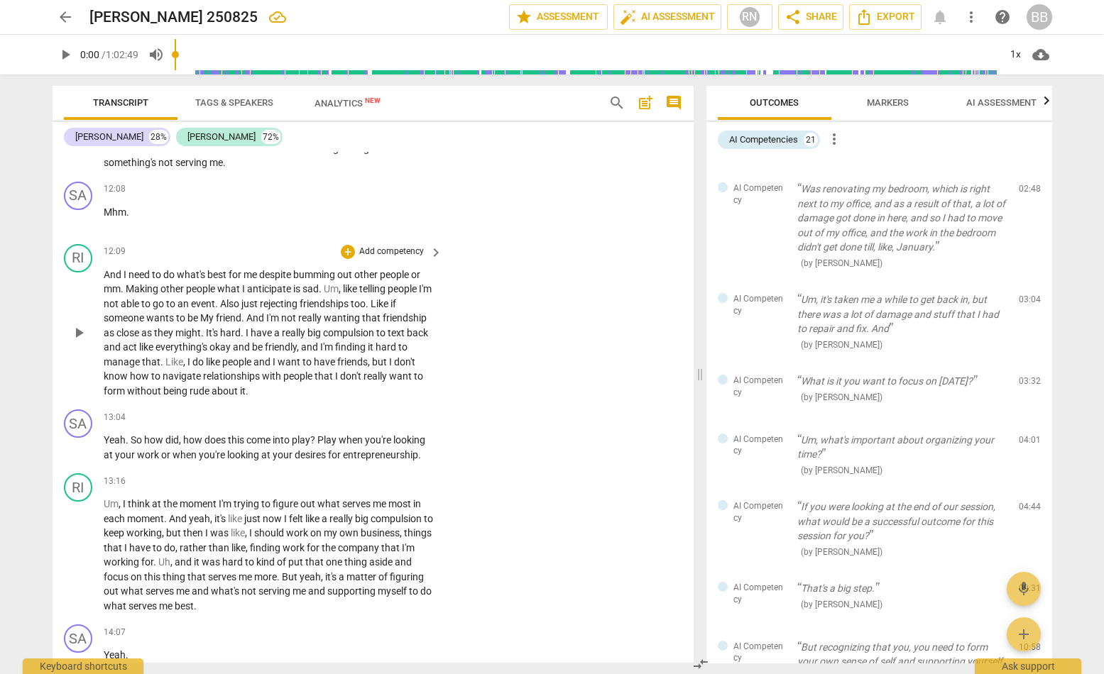
scroll to position [4453, 0]
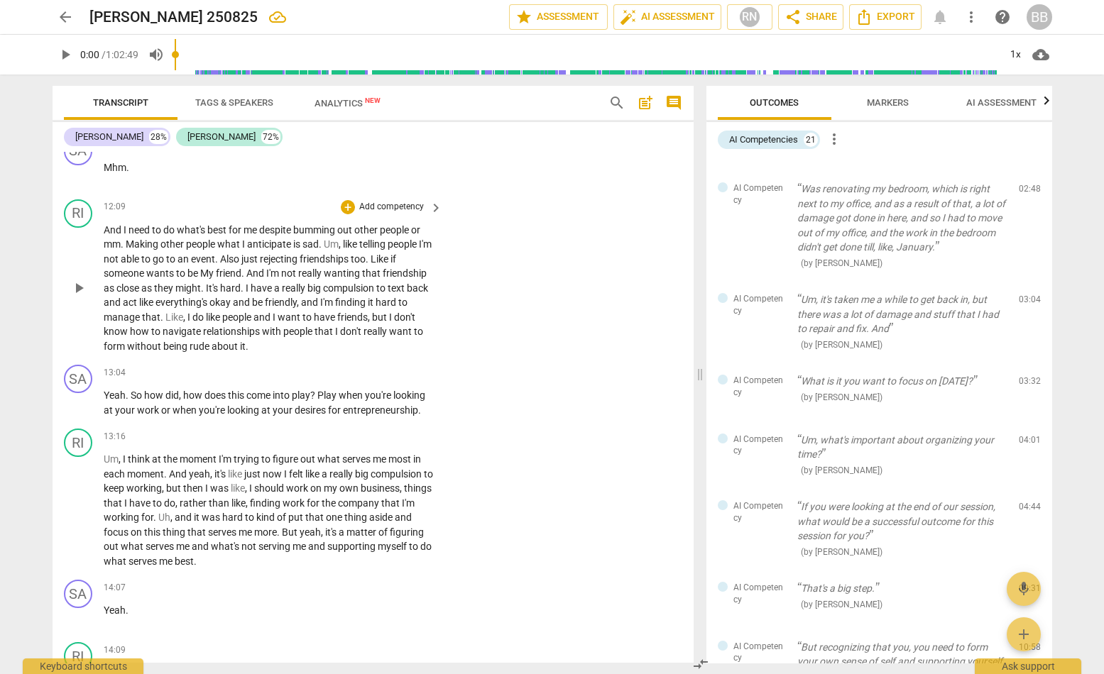
click at [368, 282] on span "compulsion" at bounding box center [349, 287] width 53 height 11
click at [505, 469] on div "RI play_arrow pause 13:16 + Add competency keyboard_arrow_right Um , I think at…" at bounding box center [373, 498] width 641 height 151
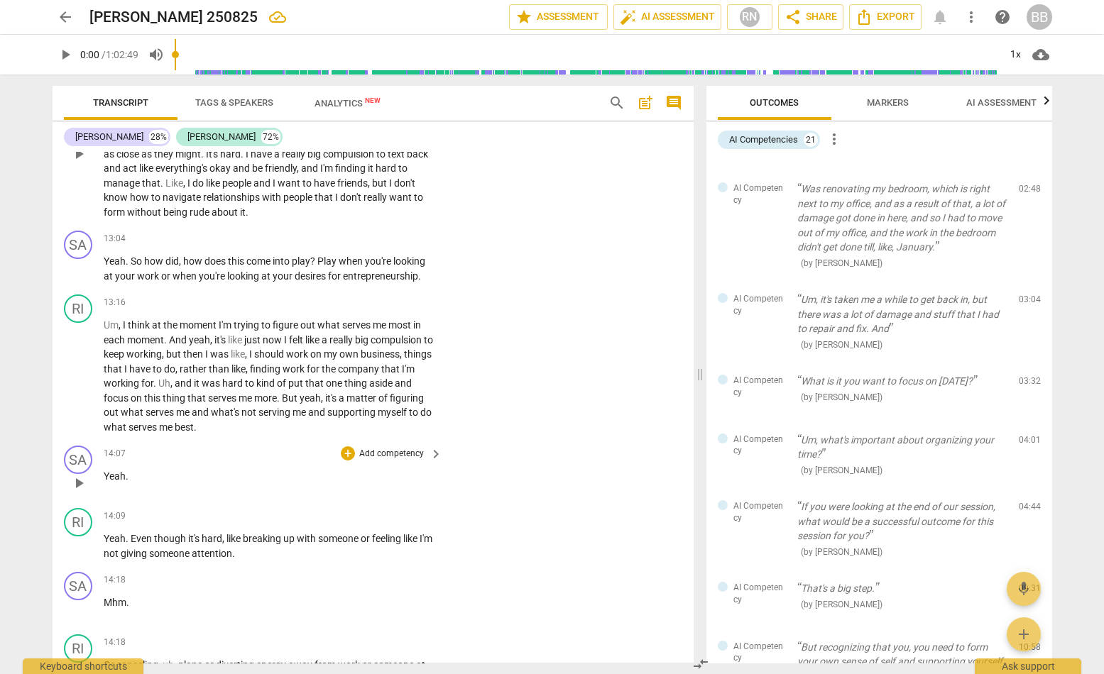
scroll to position [4630, 0]
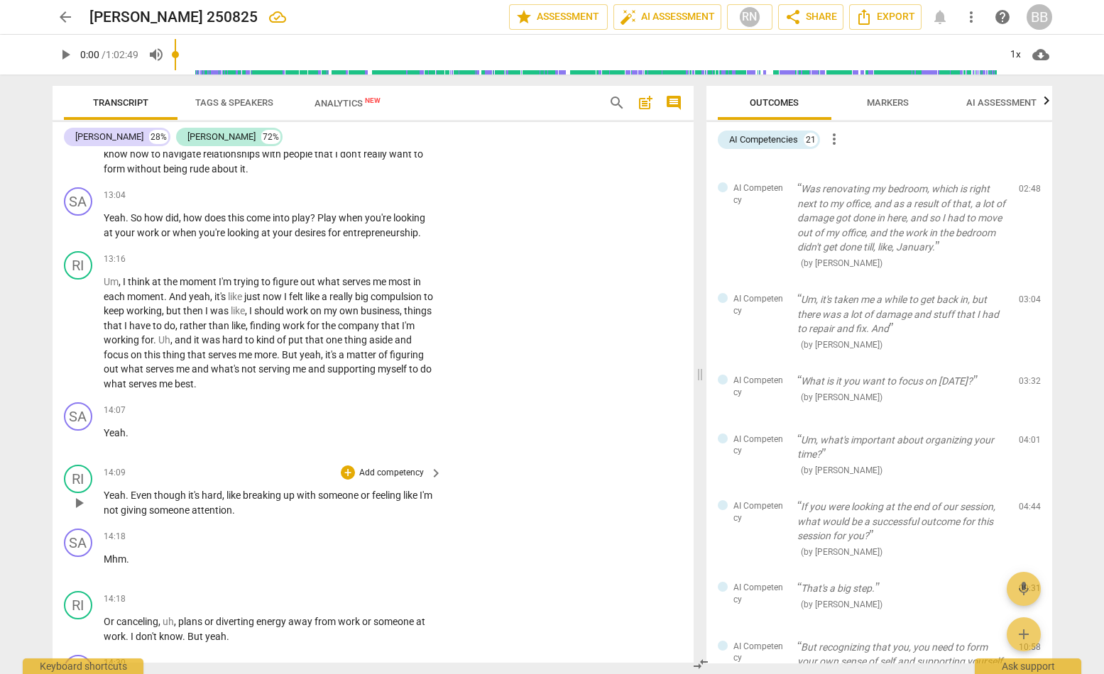
click at [453, 459] on div "RI play_arrow pause 14:09 + Add competency keyboard_arrow_right Yeah . Even tho…" at bounding box center [373, 491] width 641 height 64
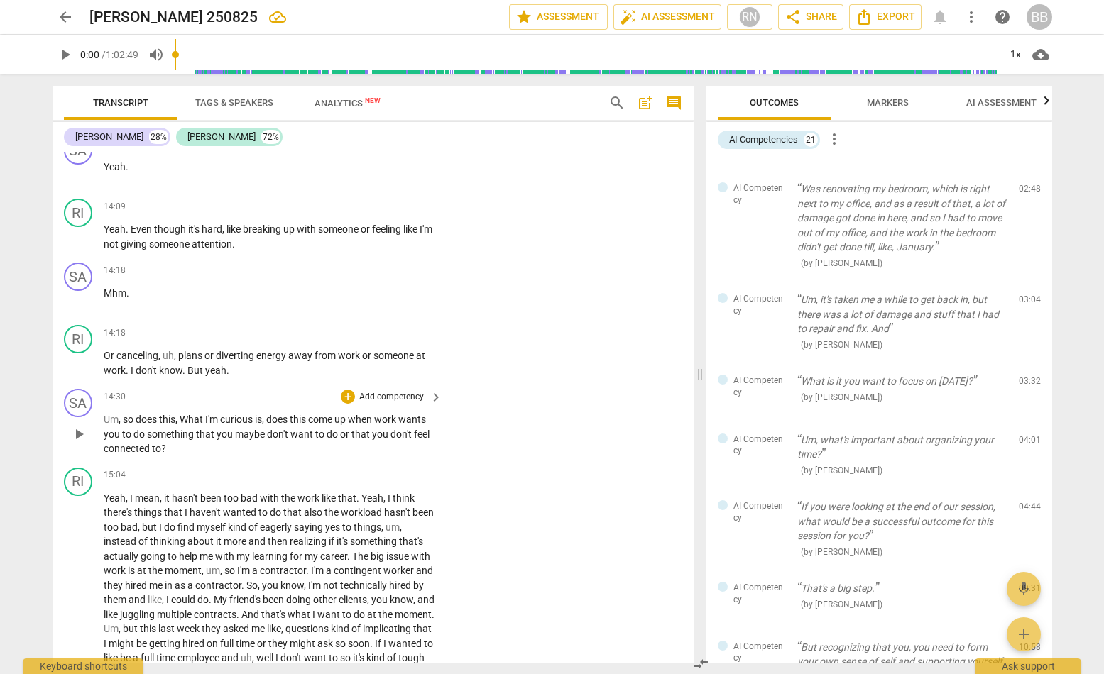
scroll to position [4985, 0]
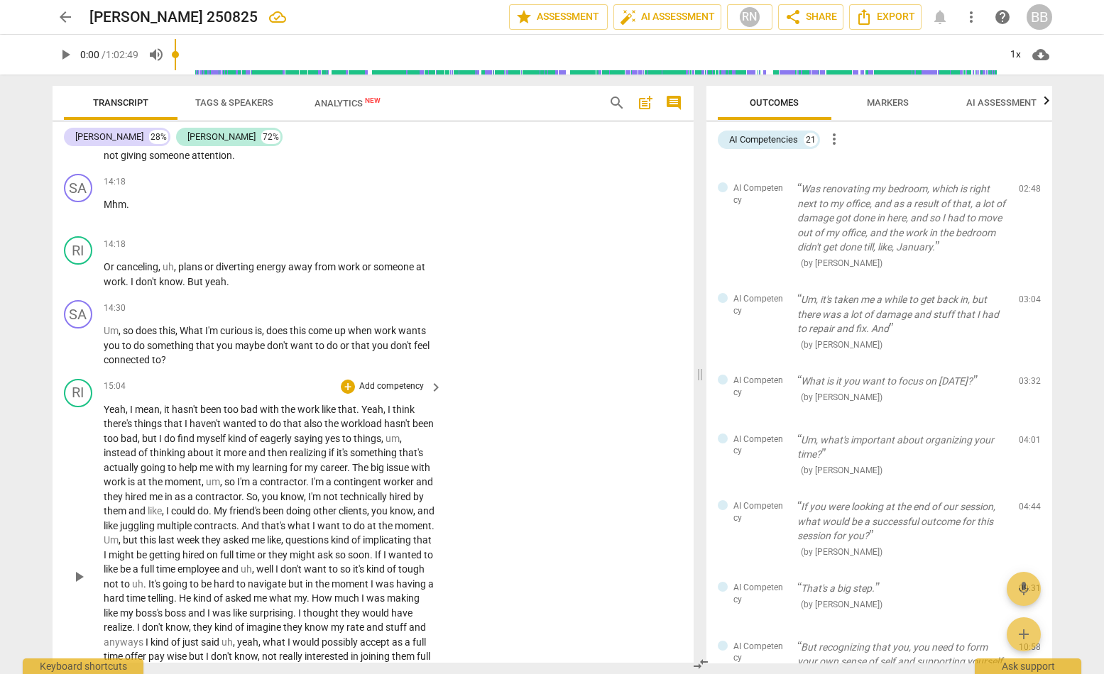
click at [557, 559] on div "RI play_arrow pause 15:04 + Add competency keyboard_arrow_right Yeah , I mean ,…" at bounding box center [373, 565] width 641 height 384
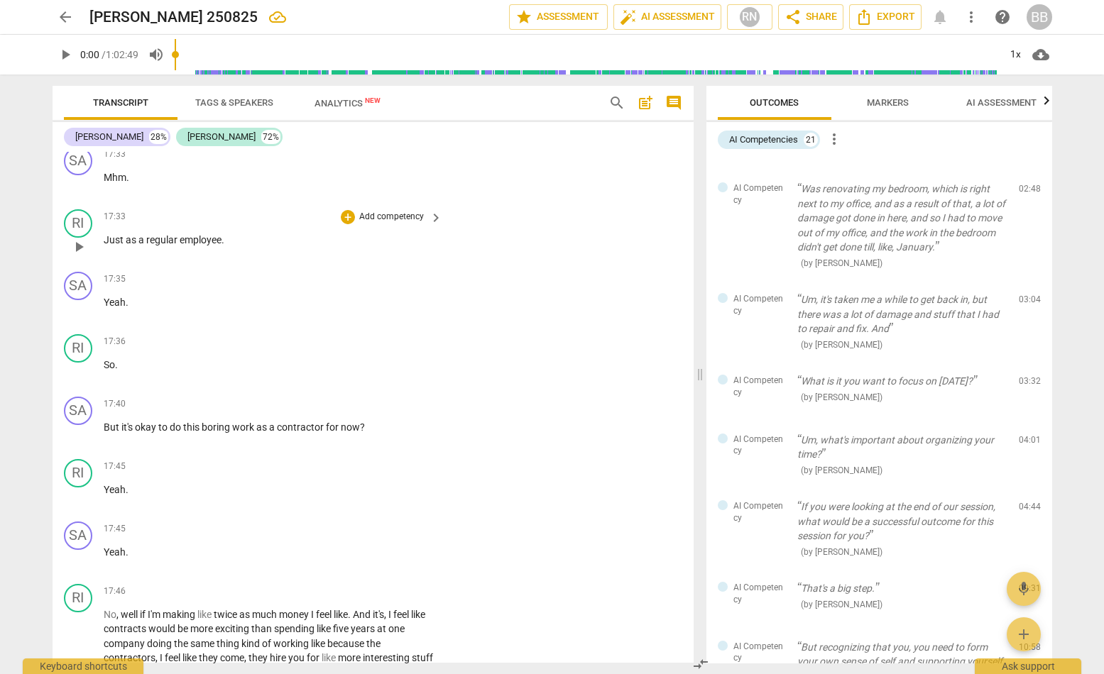
scroll to position [5606, 0]
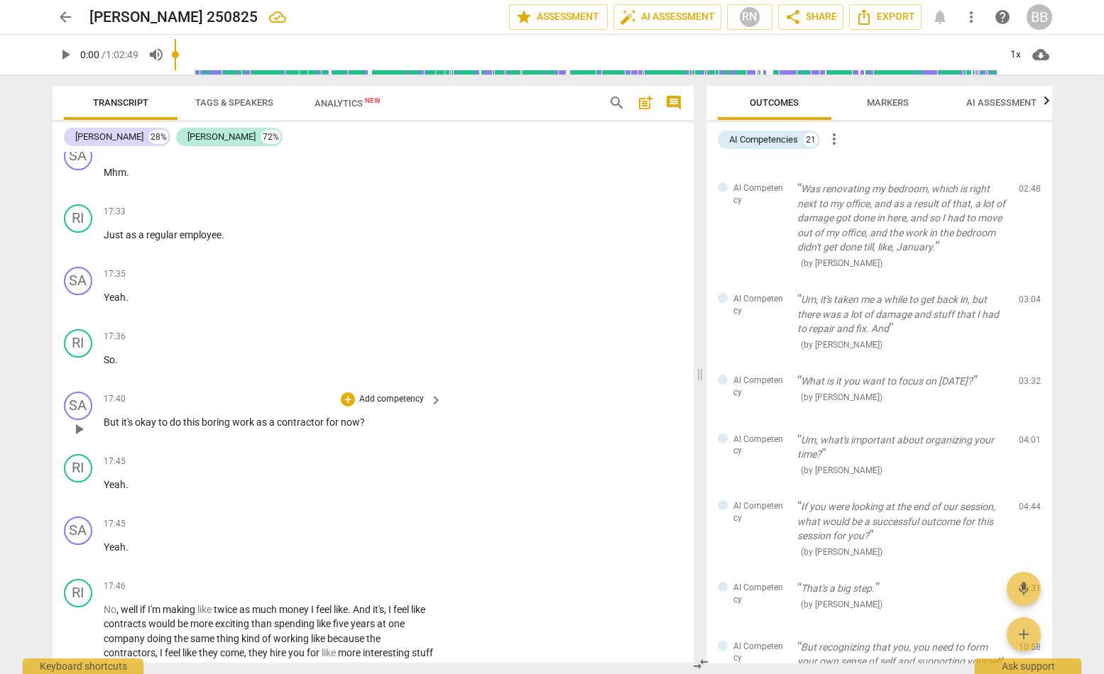
click at [226, 417] on span "boring" at bounding box center [217, 422] width 31 height 11
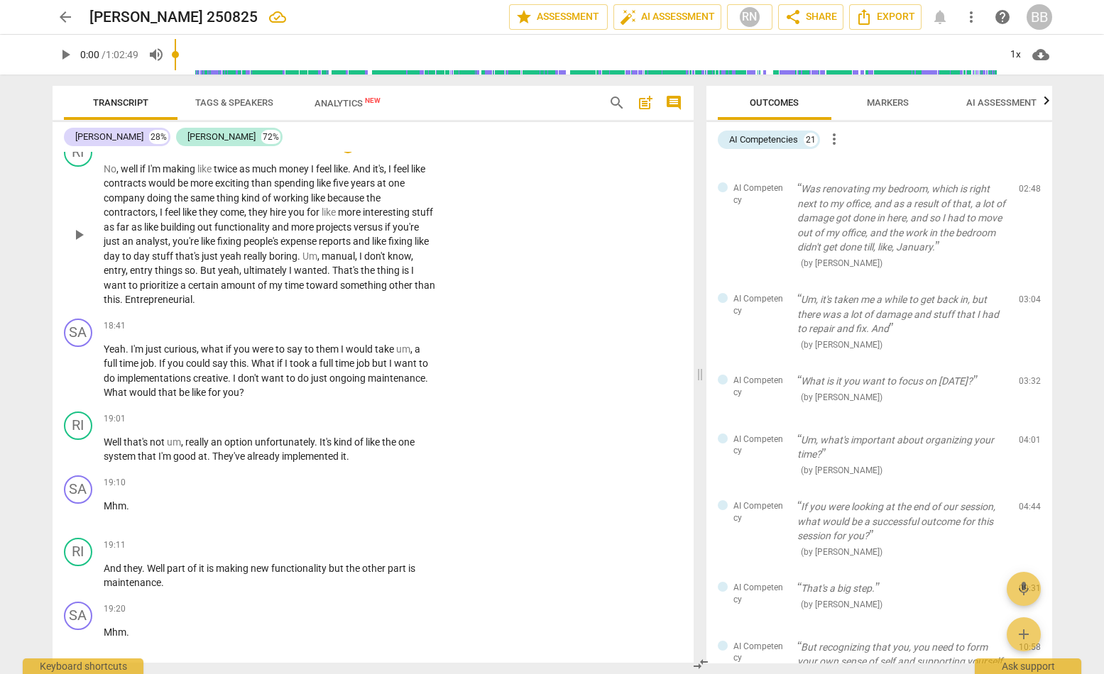
scroll to position [6050, 0]
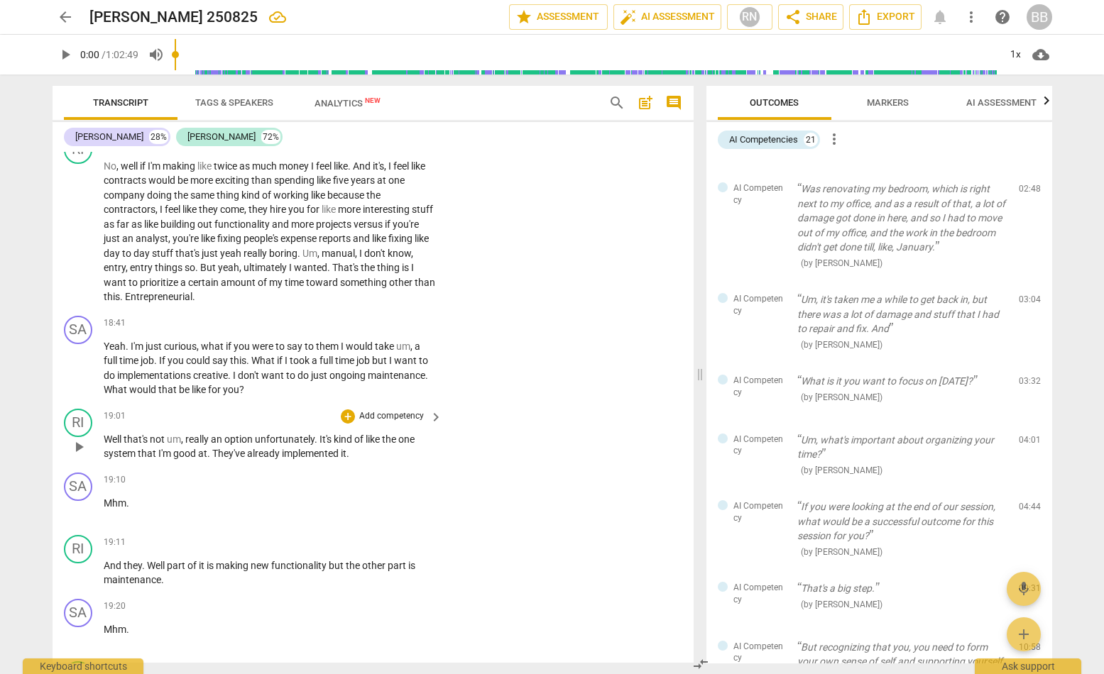
click at [569, 403] on div "RI play_arrow pause 19:01 + Add competency keyboard_arrow_right Well that's not…" at bounding box center [373, 435] width 641 height 64
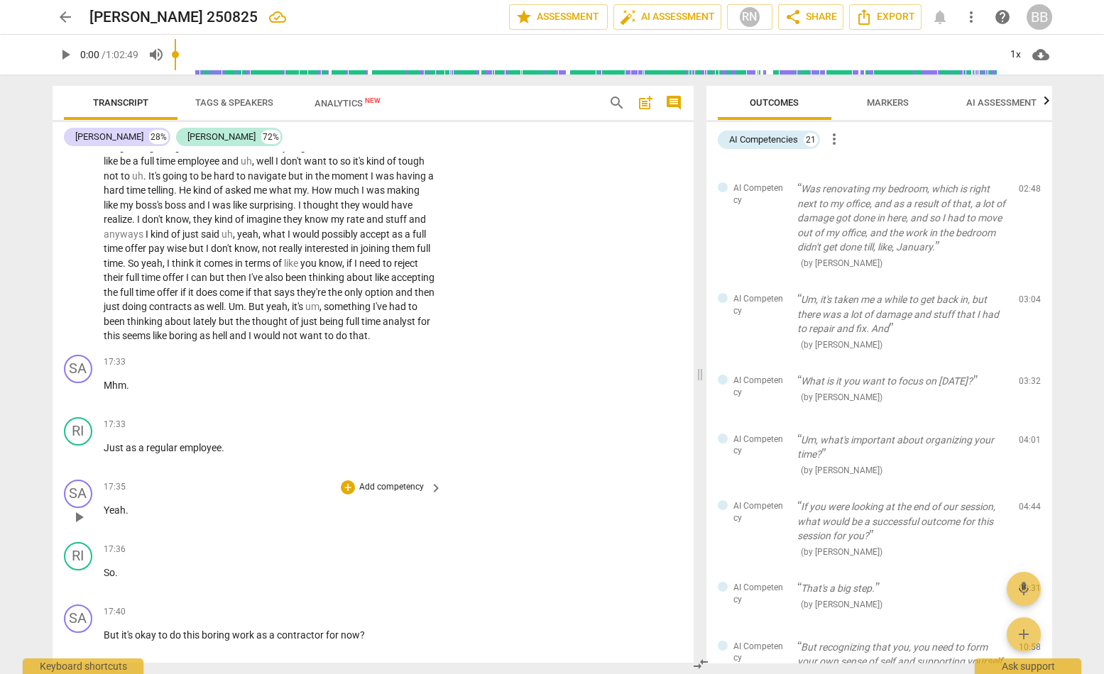
scroll to position [4985, 0]
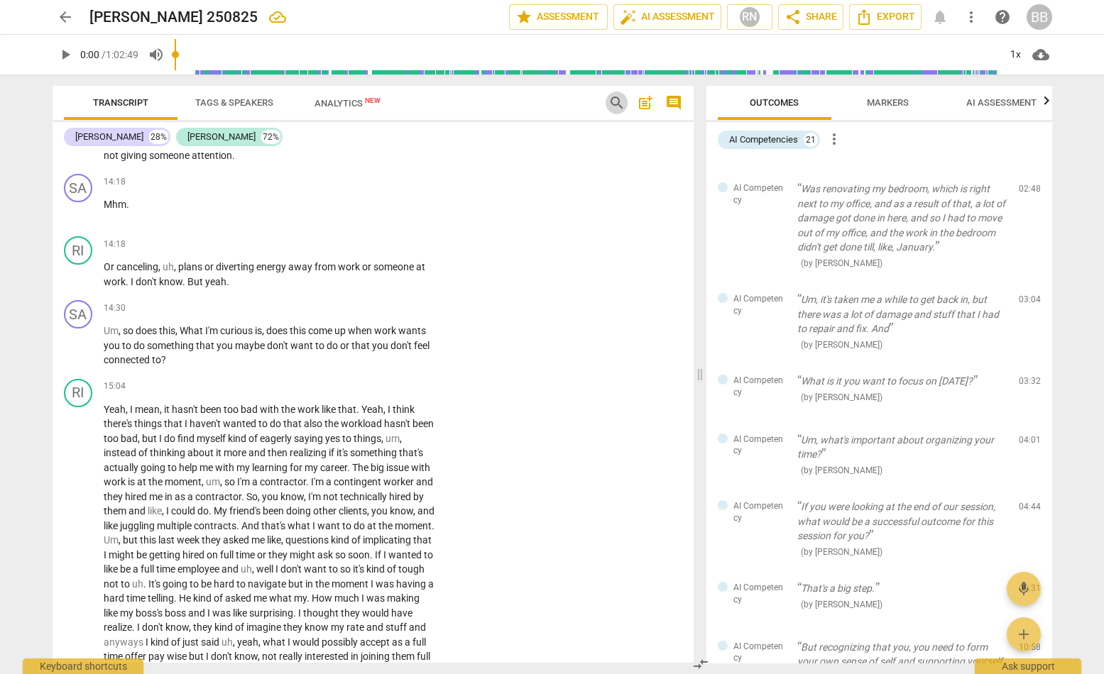
click at [610, 101] on span "search" at bounding box center [616, 102] width 17 height 17
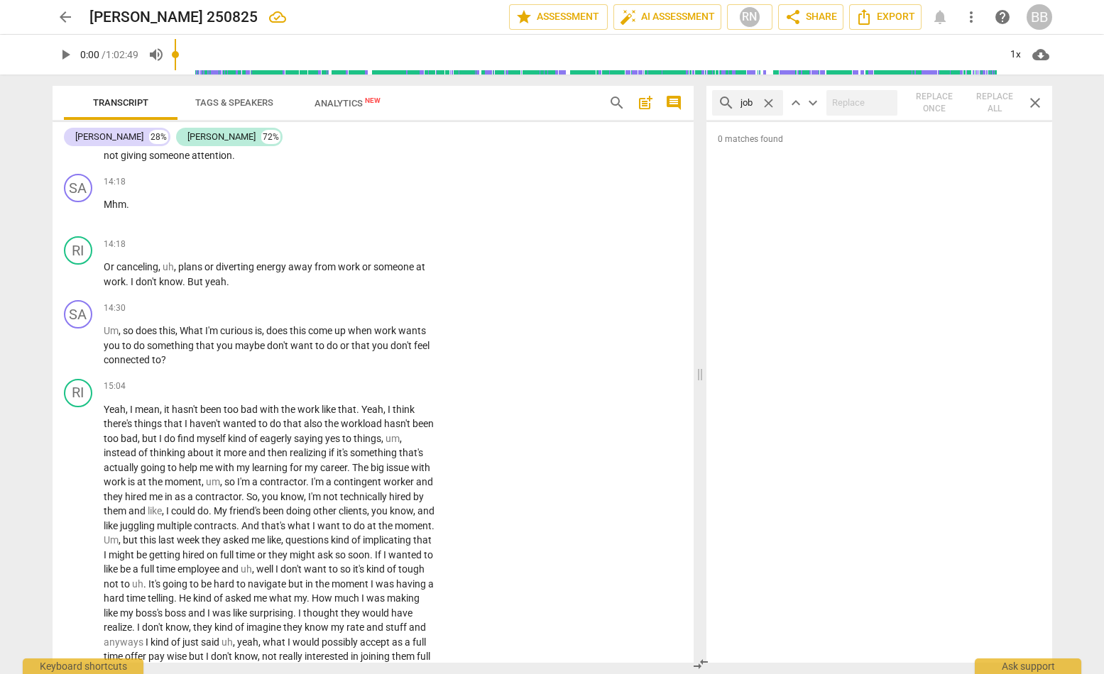
type input "job"
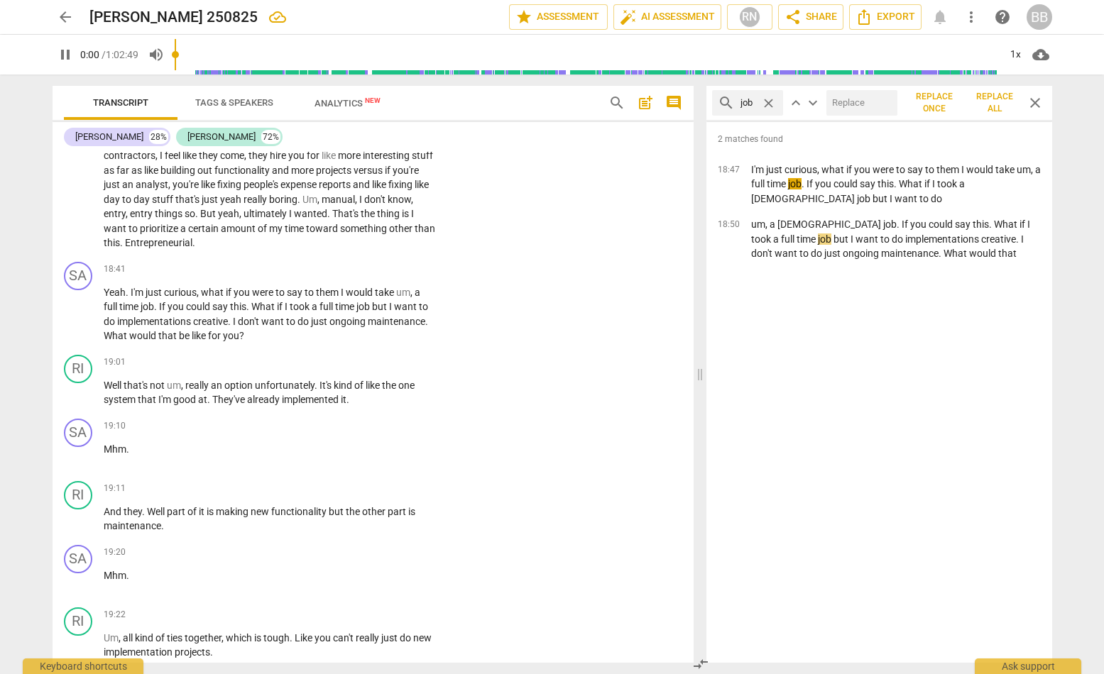
scroll to position [6139, 0]
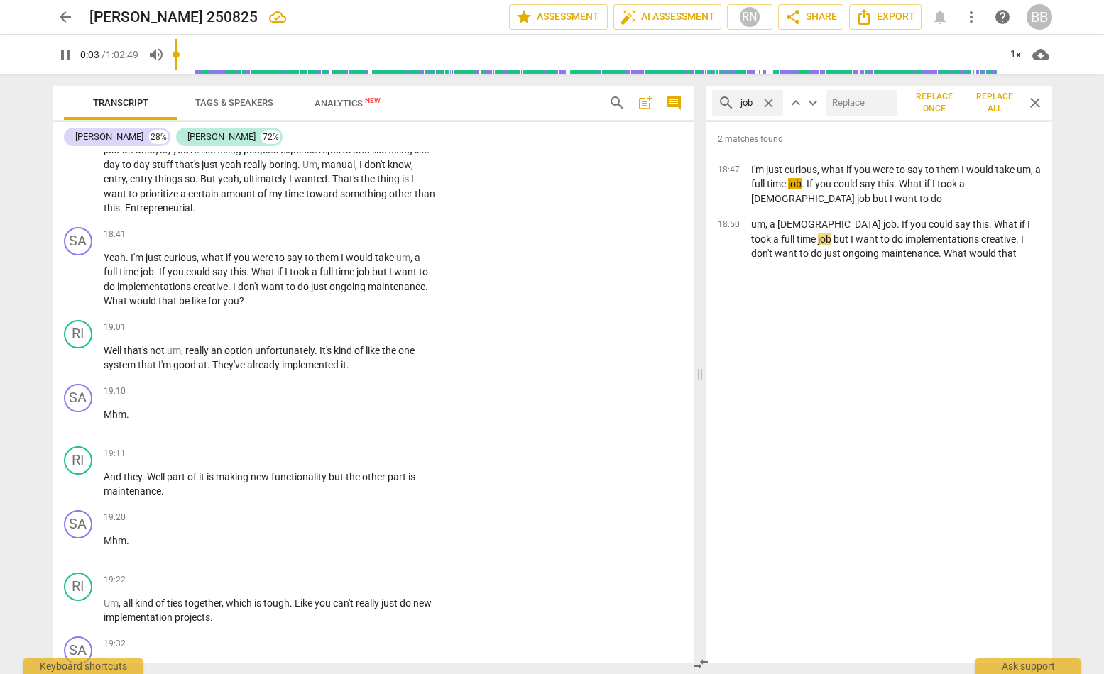
click at [1026, 99] on span "close" at bounding box center [1034, 102] width 17 height 17
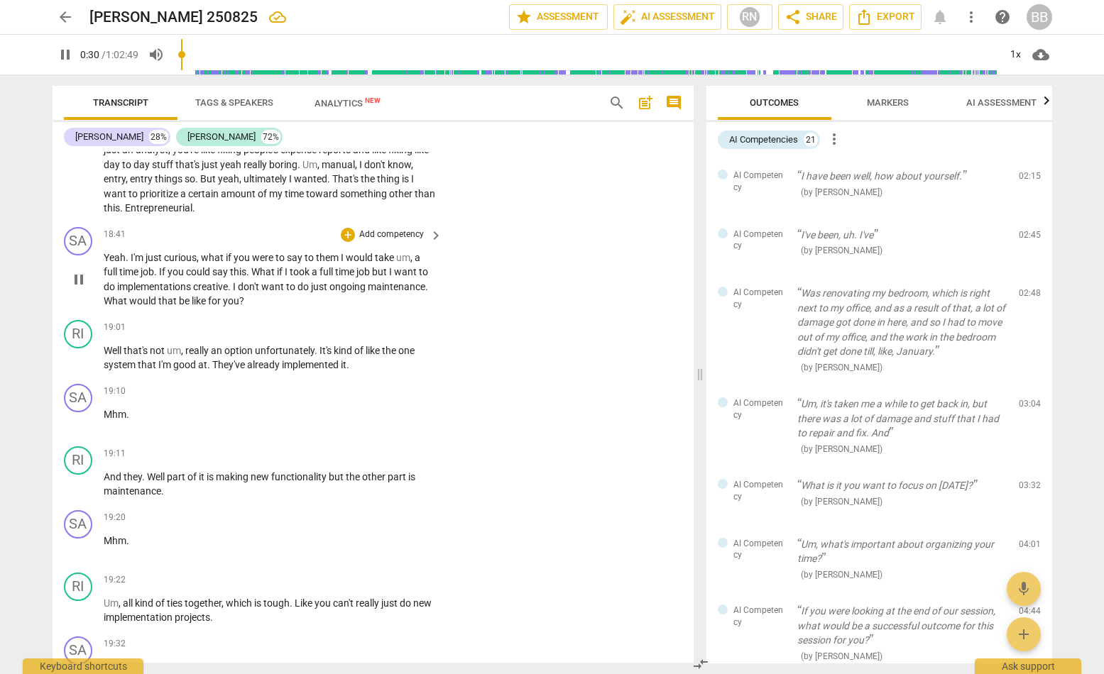
click at [506, 270] on div "SA play_arrow pause 18:41 + Add competency keyboard_arrow_right Yeah . I'm just…" at bounding box center [373, 267] width 641 height 93
click at [503, 427] on div "SA play_arrow pause 19:10 + Add competency keyboard_arrow_right Mhm ." at bounding box center [373, 409] width 641 height 62
click at [72, 55] on span "pause" at bounding box center [65, 54] width 17 height 17
type input "74"
click at [67, 16] on span "arrow_back" at bounding box center [65, 17] width 17 height 17
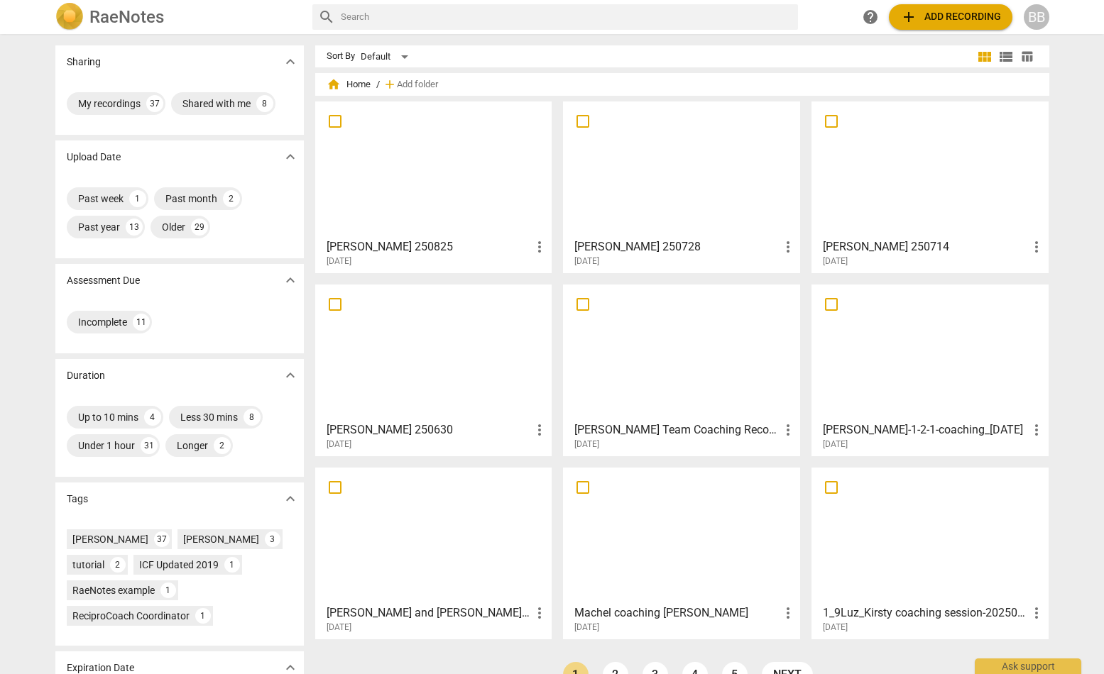
click at [921, 13] on span "add Add recording" at bounding box center [950, 17] width 101 height 17
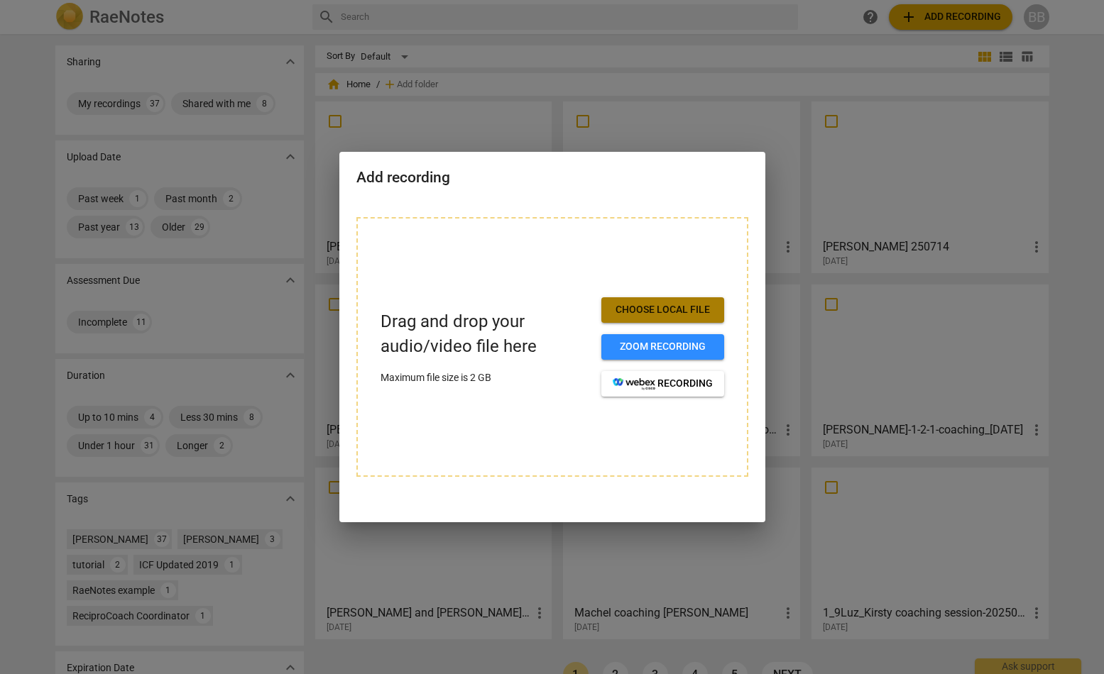
click at [665, 305] on span "Choose local file" at bounding box center [663, 310] width 100 height 14
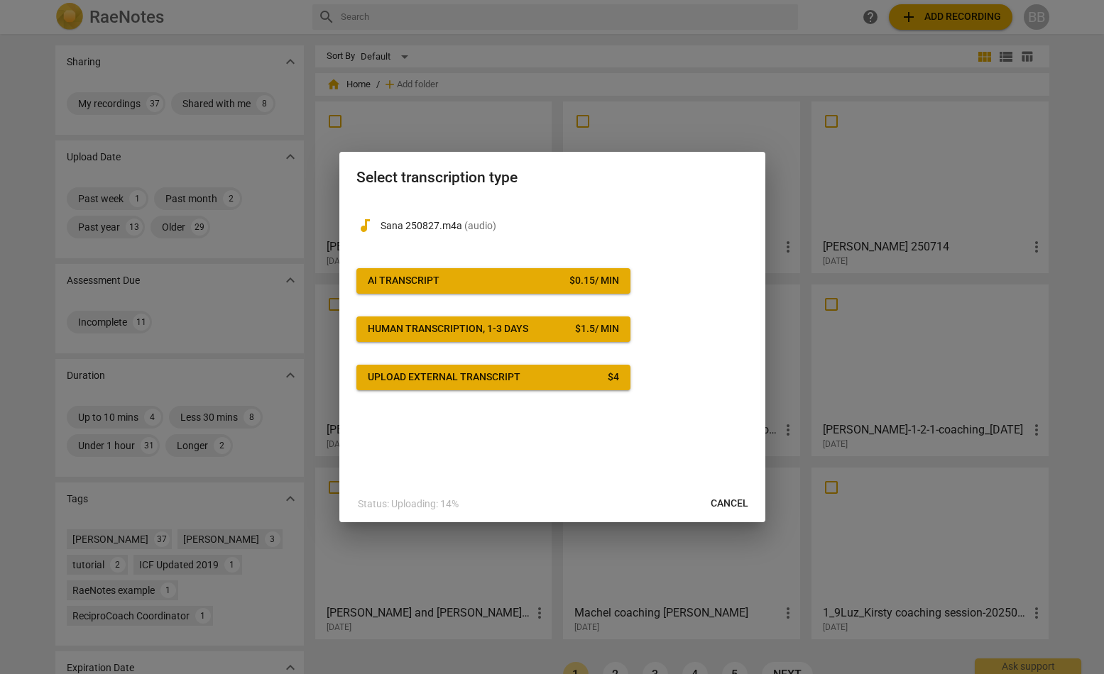
click at [508, 279] on span "AI Transcript $ 0.15 / min" at bounding box center [493, 281] width 251 height 14
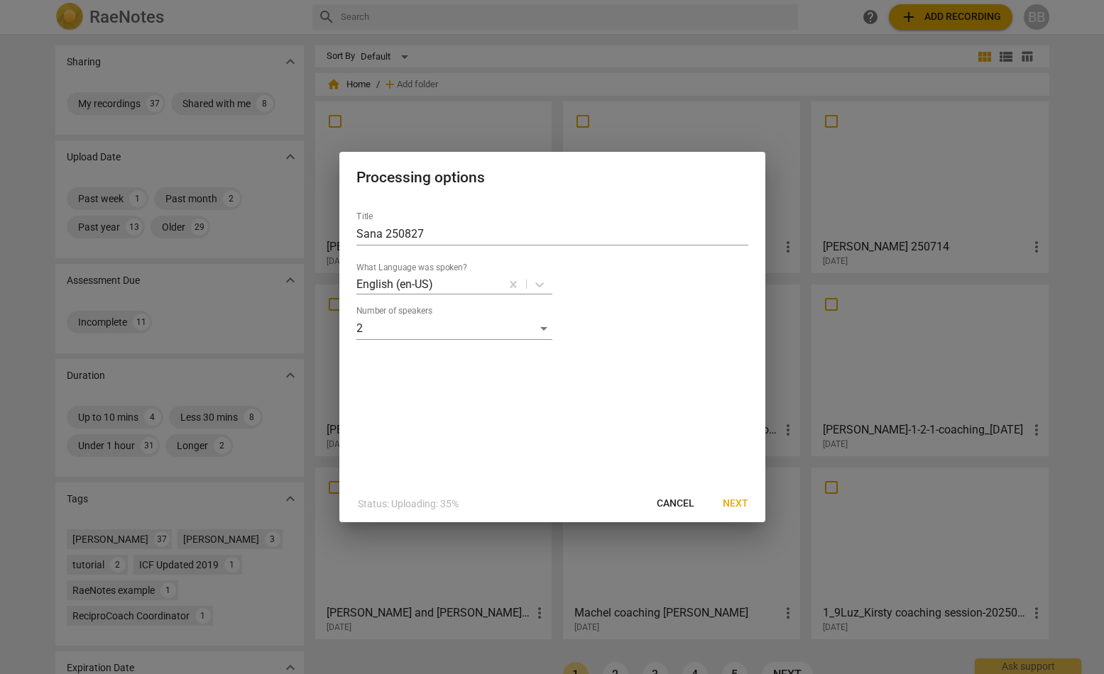
click at [735, 502] on span "Next" at bounding box center [736, 504] width 26 height 14
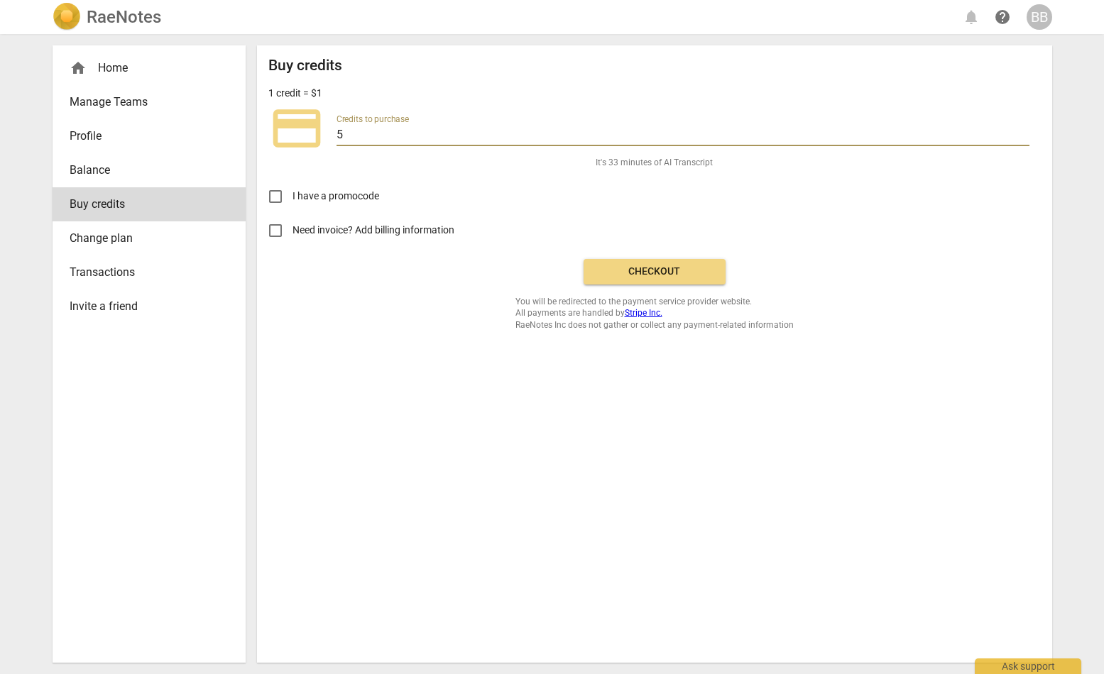
drag, startPoint x: 253, startPoint y: 128, endPoint x: 78, endPoint y: 121, distance: 175.5
click at [75, 122] on div "home Home Manage Teams Profile Balance Buy credits Change plan Transactions Inv…" at bounding box center [552, 354] width 1022 height 640
type input "20"
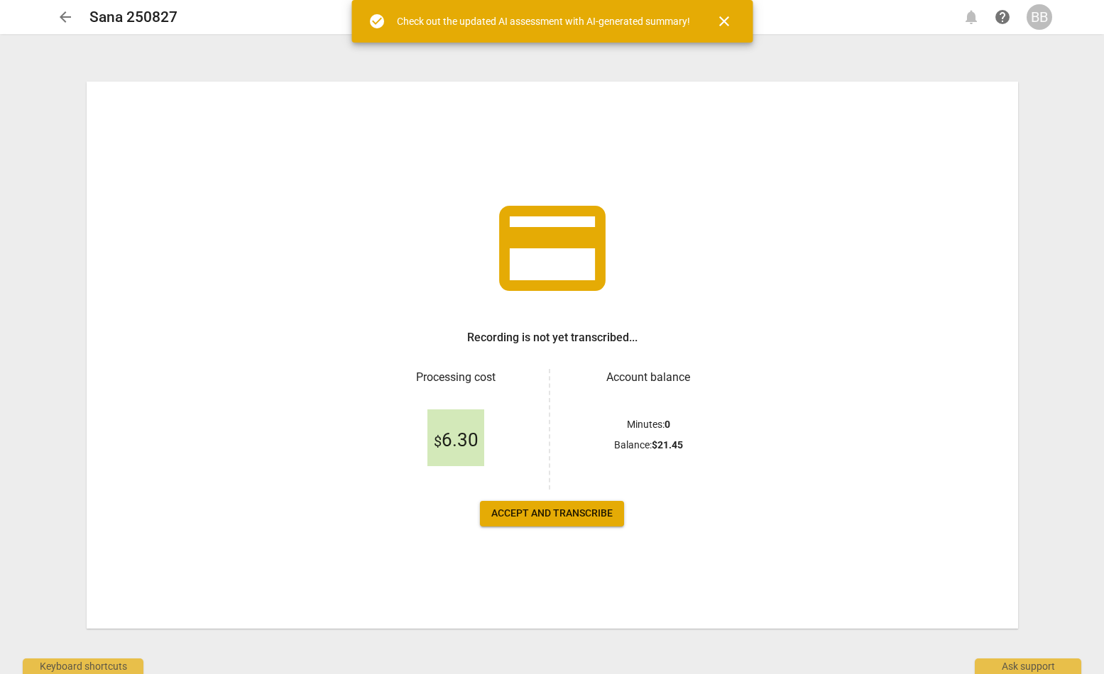
click at [530, 515] on span "Accept and transcribe" at bounding box center [551, 514] width 121 height 14
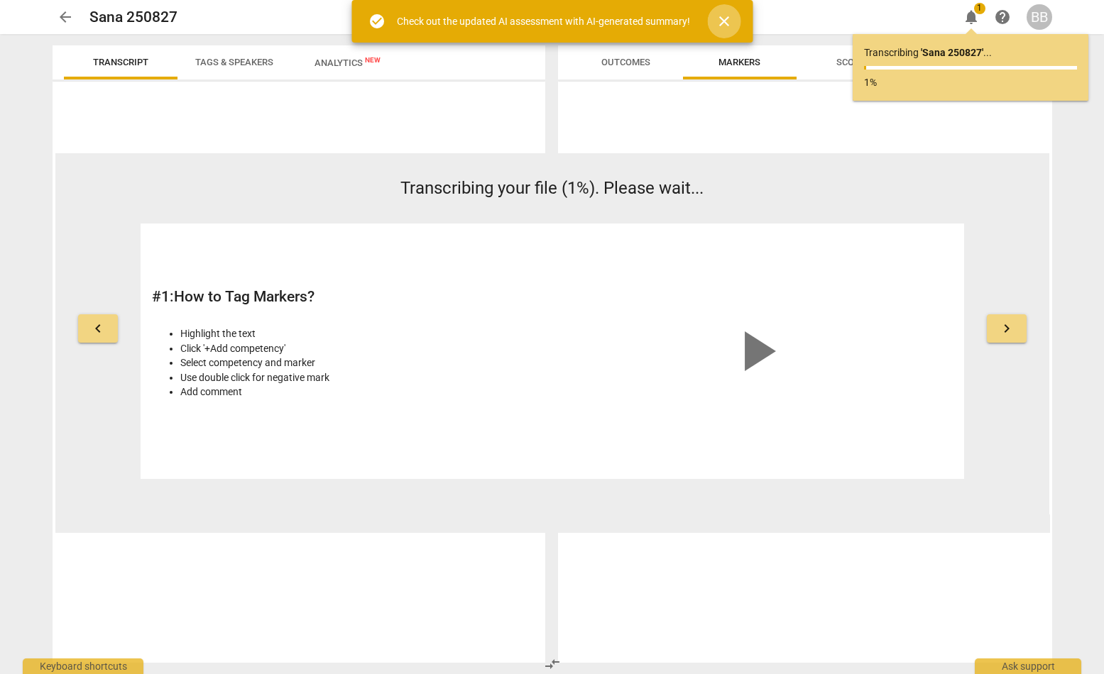
click at [724, 13] on span "close" at bounding box center [723, 21] width 17 height 17
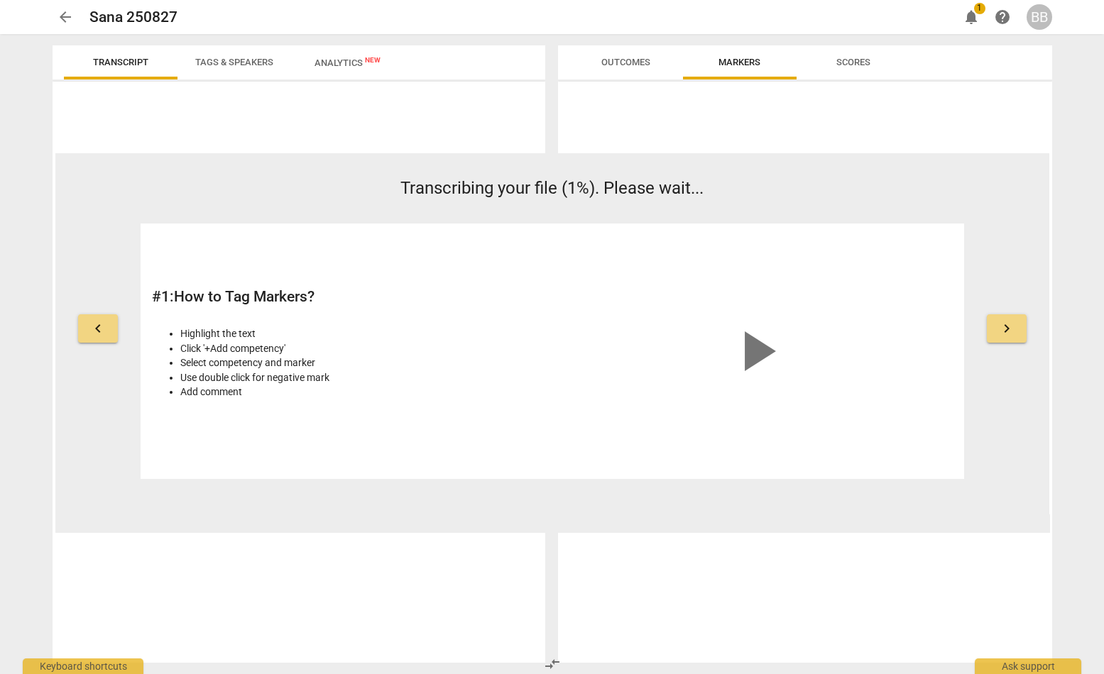
click at [64, 18] on span "arrow_back" at bounding box center [65, 17] width 17 height 17
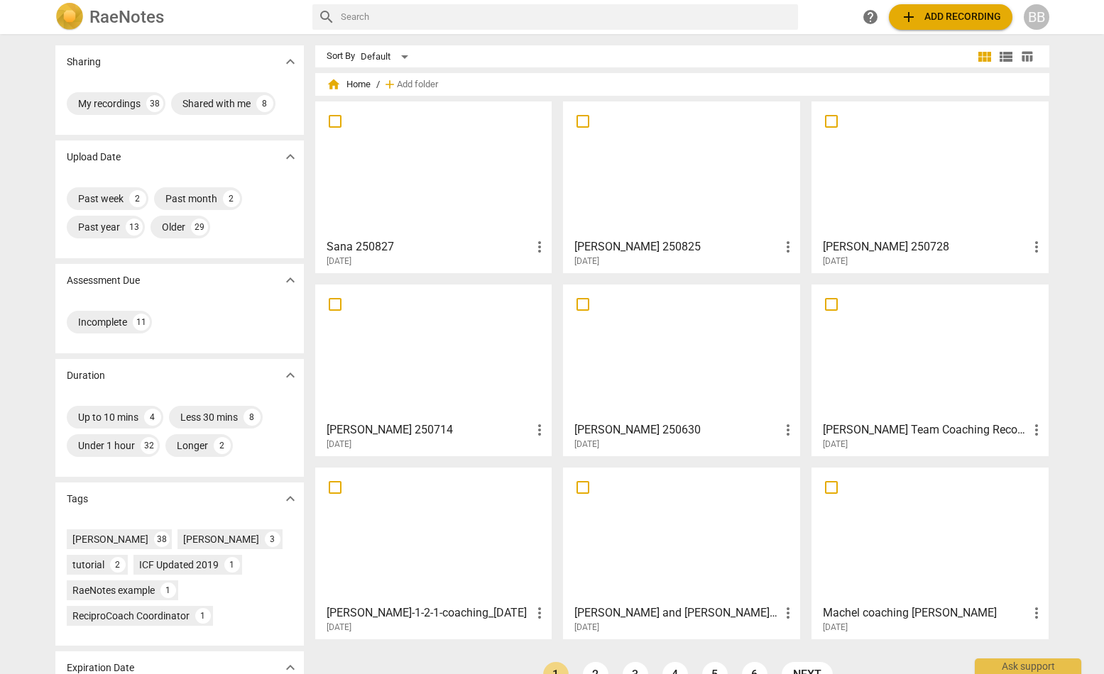
click at [662, 159] on div at bounding box center [681, 169] width 227 height 126
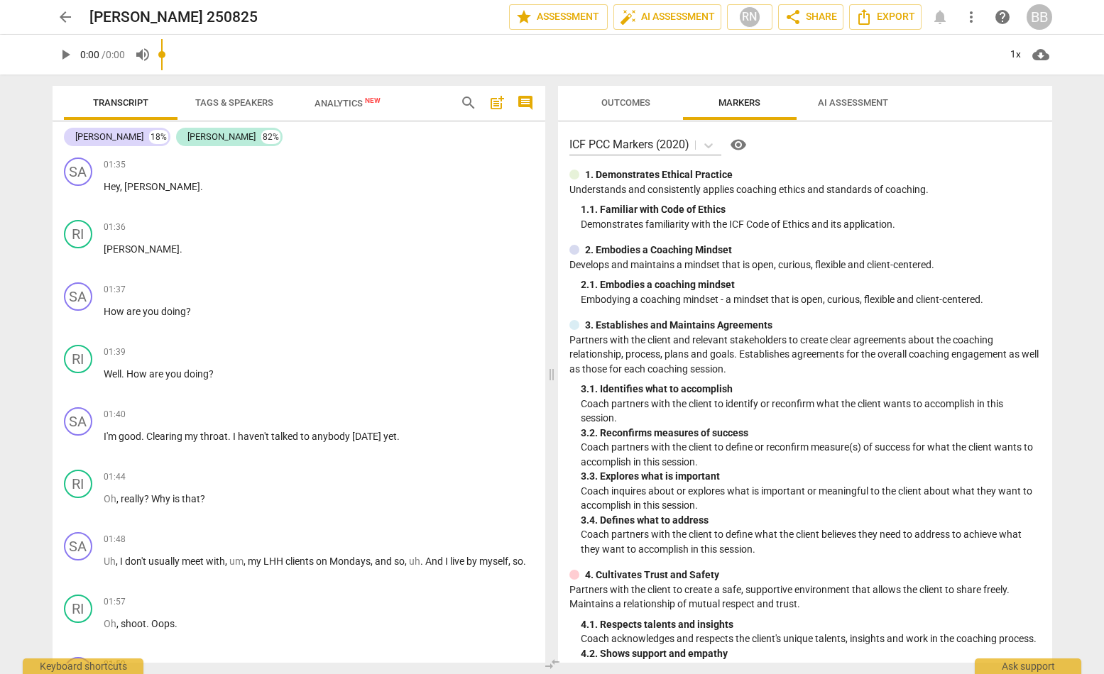
click at [855, 61] on input "range" at bounding box center [580, 54] width 838 height 45
click at [859, 96] on span "AI Assessment" at bounding box center [853, 103] width 104 height 19
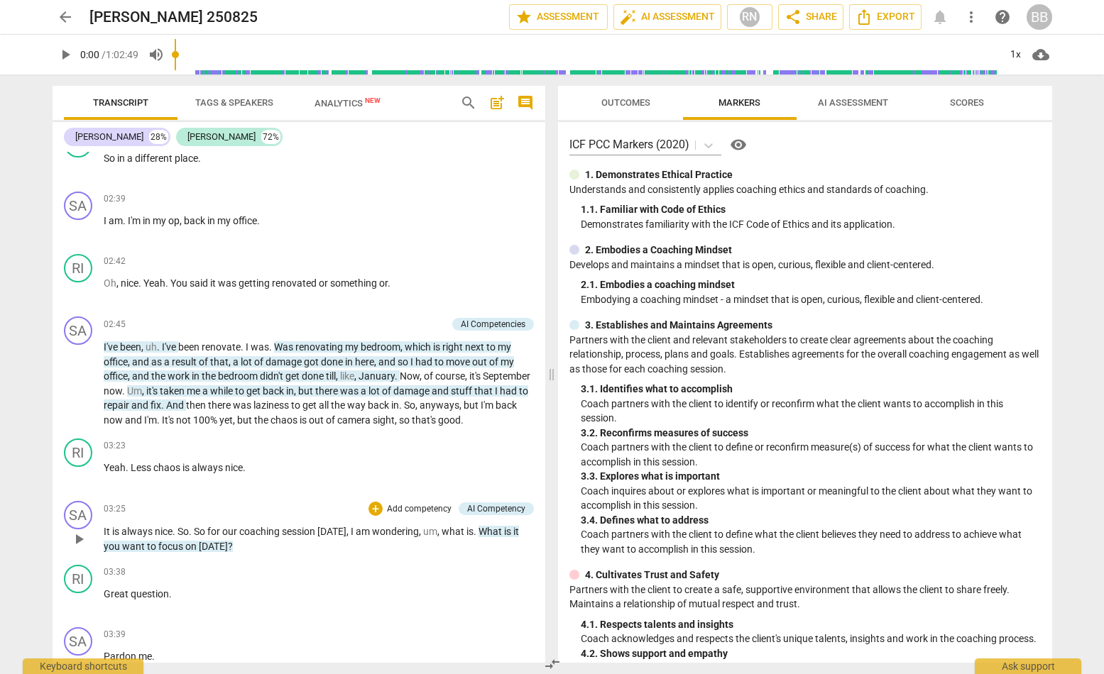
scroll to position [1419, 0]
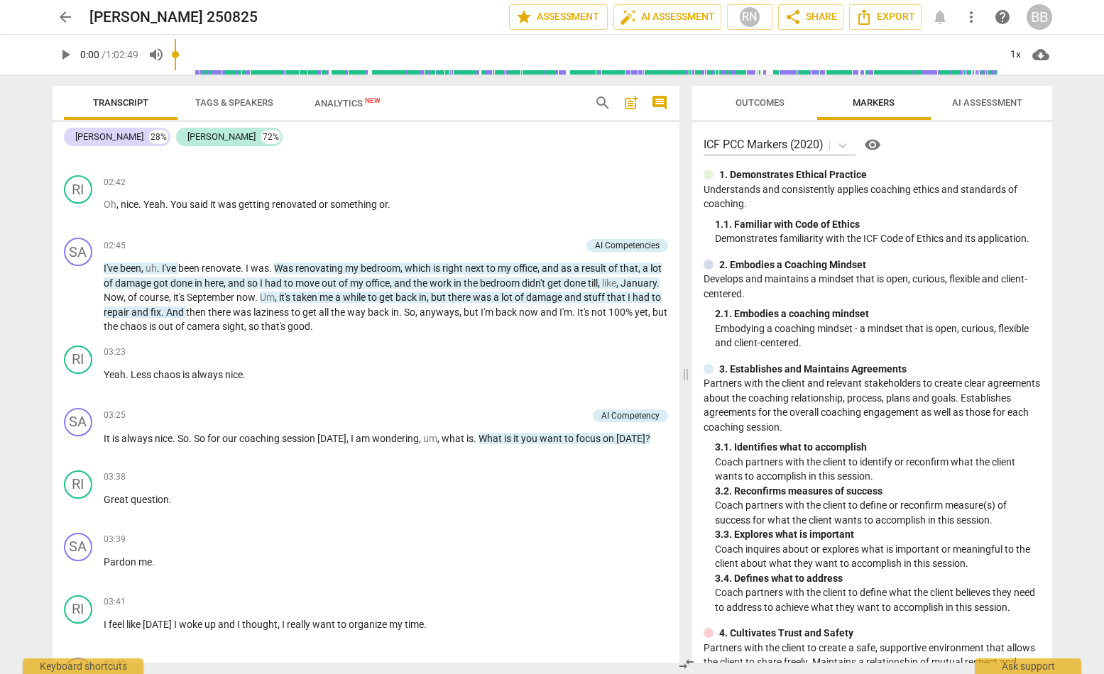
drag, startPoint x: 547, startPoint y: 374, endPoint x: 742, endPoint y: 356, distance: 196.0
click at [690, 356] on span at bounding box center [685, 375] width 9 height 600
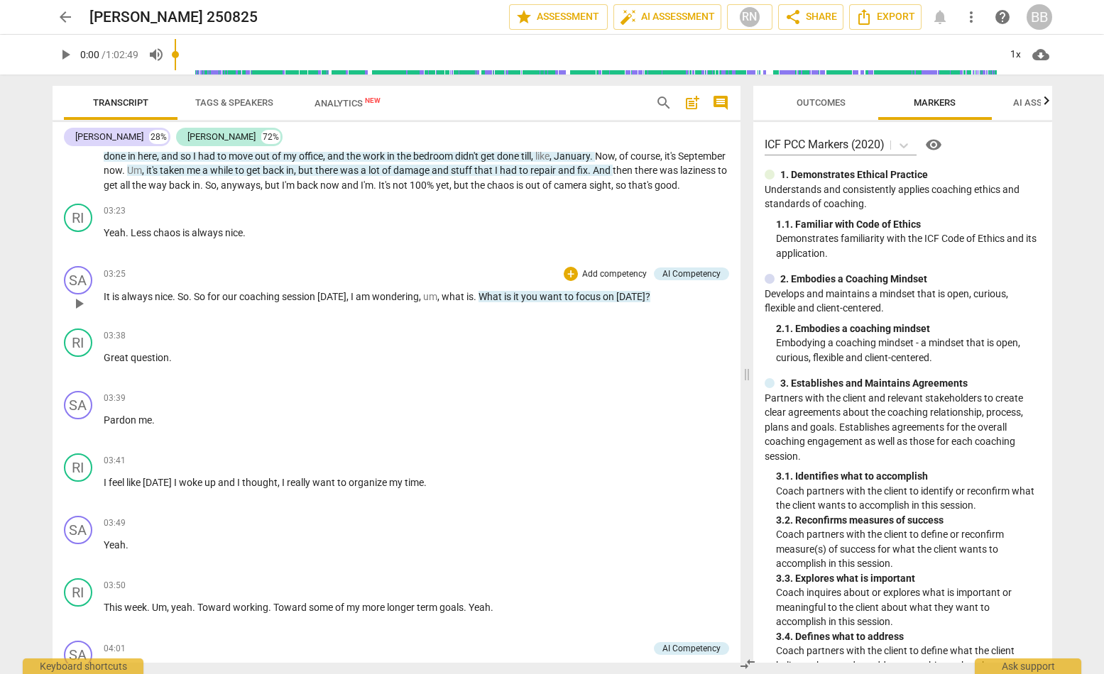
scroll to position [1951, 0]
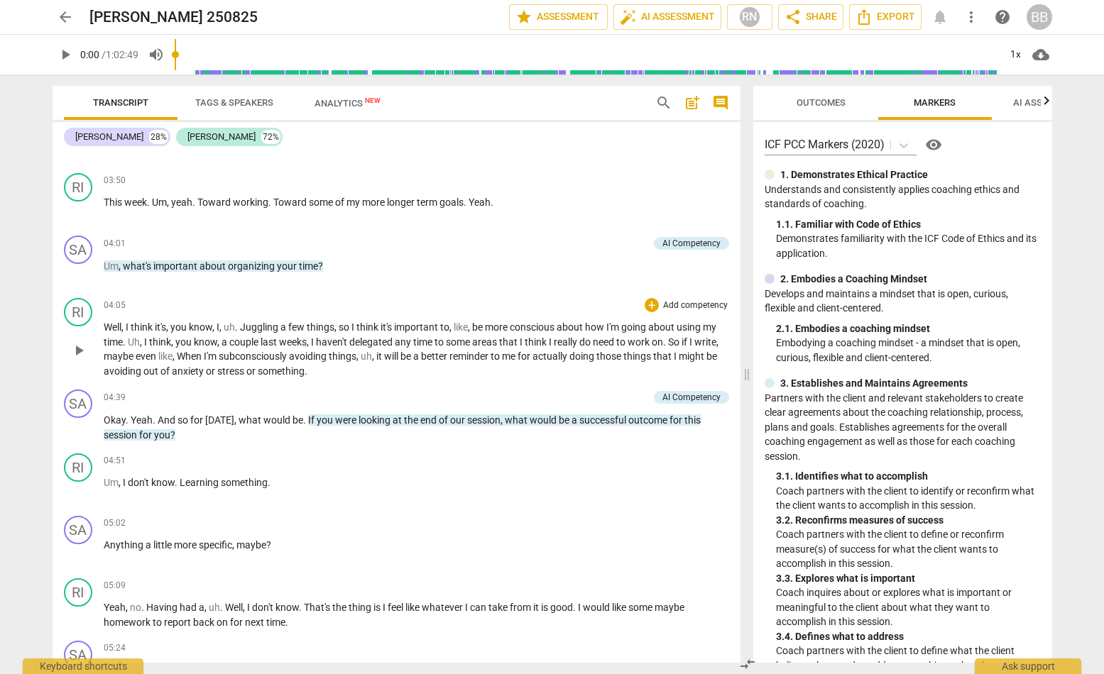
click at [414, 339] on span "time" at bounding box center [423, 341] width 21 height 11
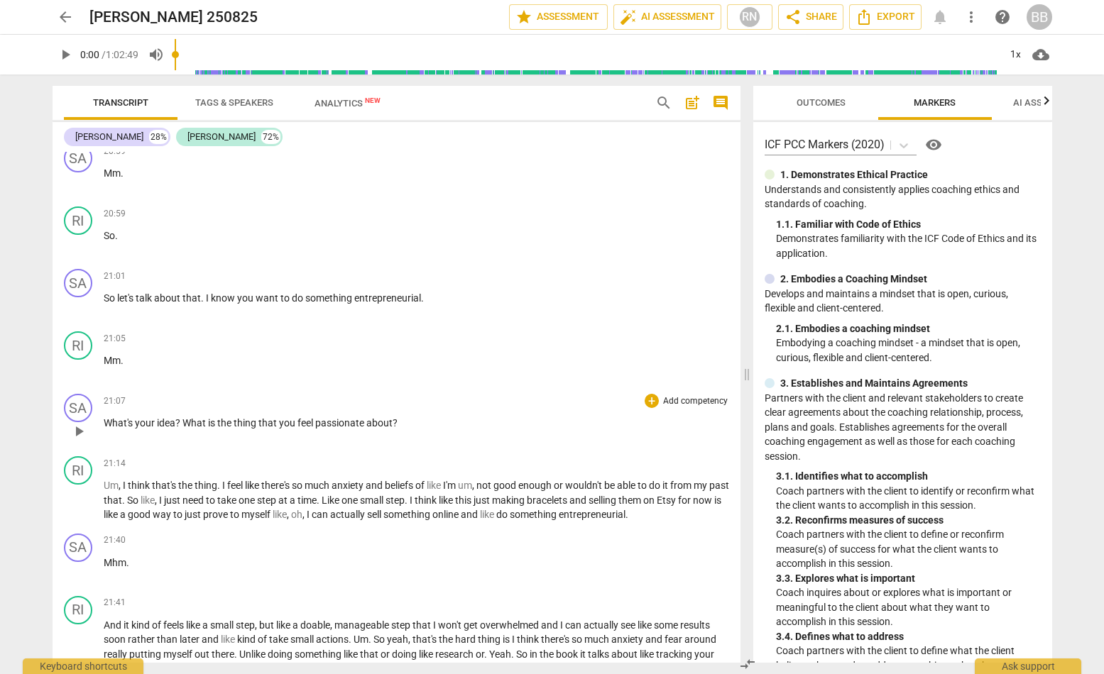
scroll to position [6121, 0]
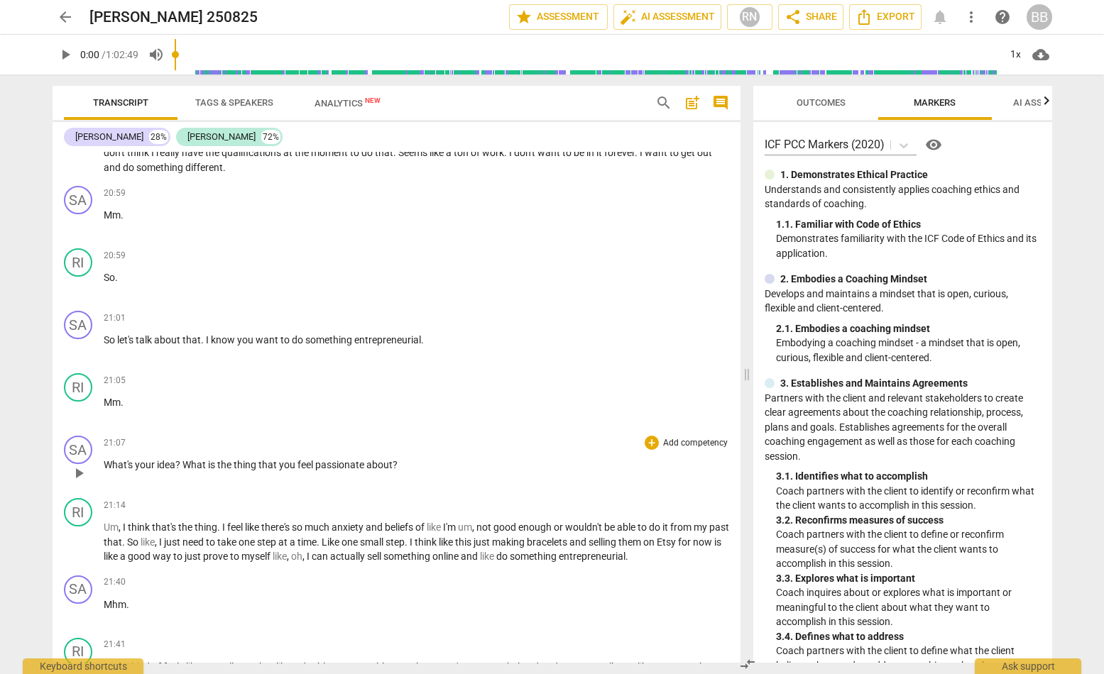
click at [414, 460] on div "21:07 + Add competency keyboard_arrow_right What's your idea ? What is the thin…" at bounding box center [416, 461] width 625 height 51
drag, startPoint x: 412, startPoint y: 476, endPoint x: 355, endPoint y: 463, distance: 58.4
click at [412, 498] on div "21:14 + Add competency keyboard_arrow_right" at bounding box center [416, 505] width 625 height 14
click at [464, 430] on div "SA play_arrow pause 21:07 + Add competency keyboard_arrow_right What's your ide…" at bounding box center [397, 461] width 688 height 62
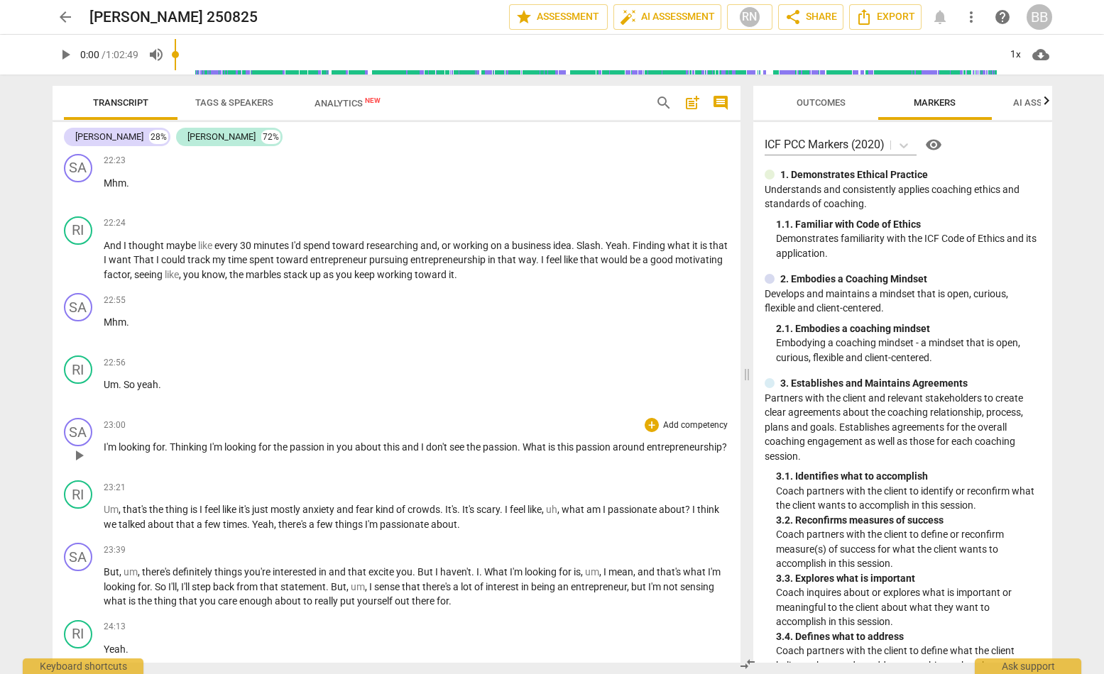
scroll to position [6653, 0]
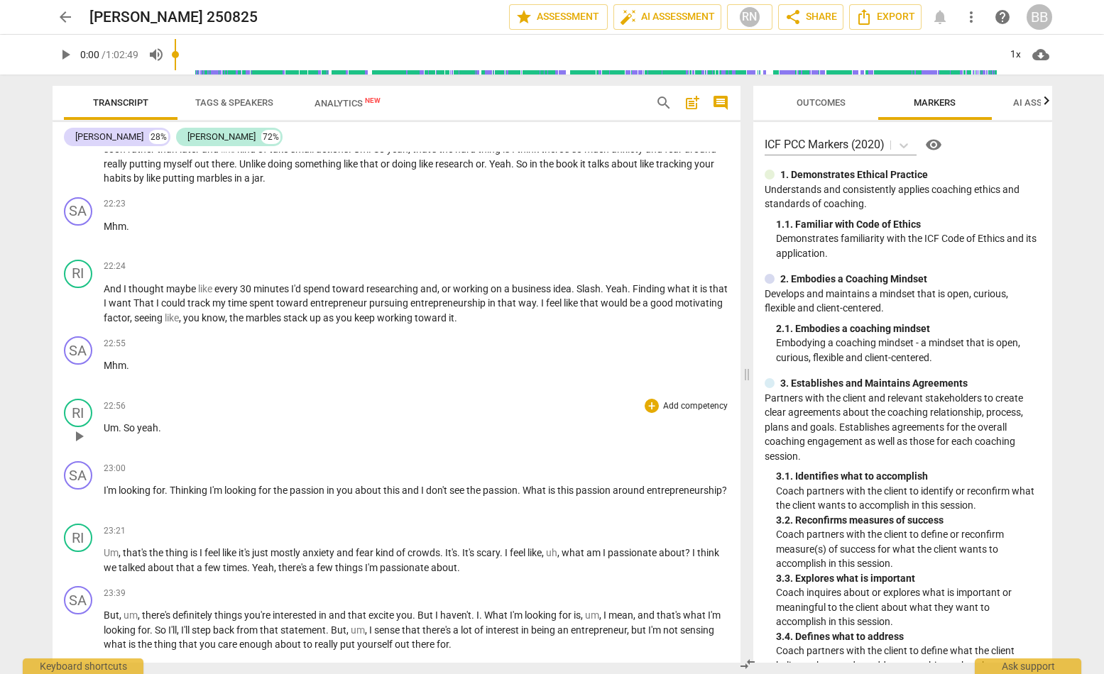
drag, startPoint x: 481, startPoint y: 419, endPoint x: 451, endPoint y: 419, distance: 29.8
click at [481, 419] on div "22:56 + Add competency keyboard_arrow_right Um . So yeah ." at bounding box center [416, 424] width 625 height 51
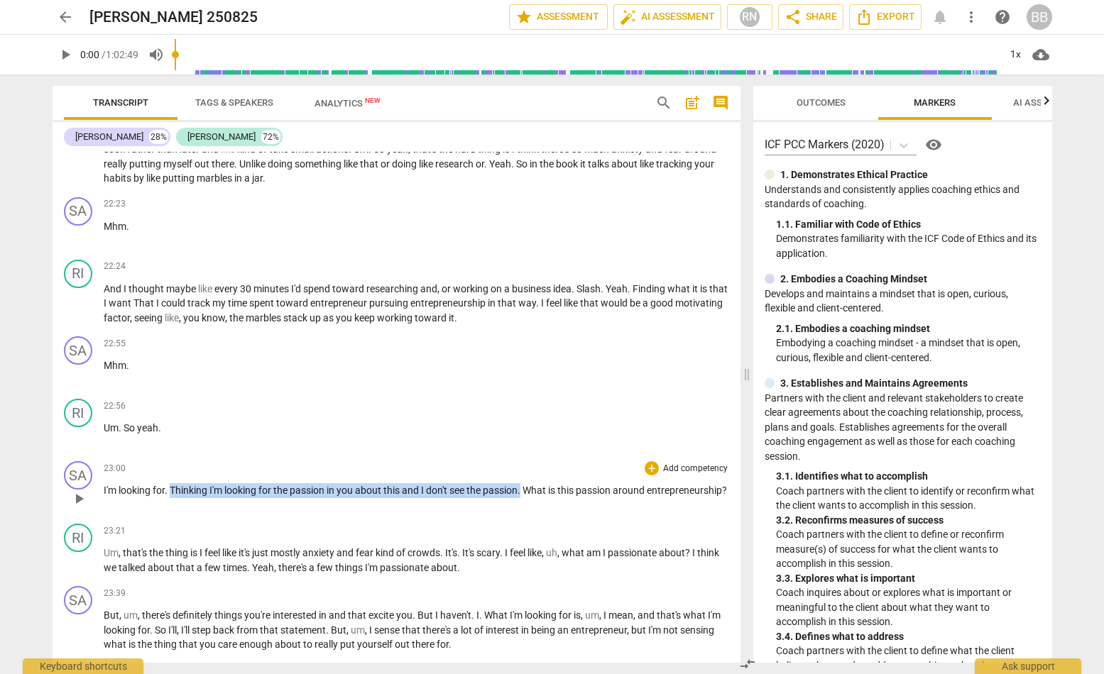
drag, startPoint x: 172, startPoint y: 466, endPoint x: 524, endPoint y: 465, distance: 351.3
click at [524, 483] on p "I'm looking for . Thinking I'm looking for the passion in you about this and I …" at bounding box center [416, 490] width 625 height 15
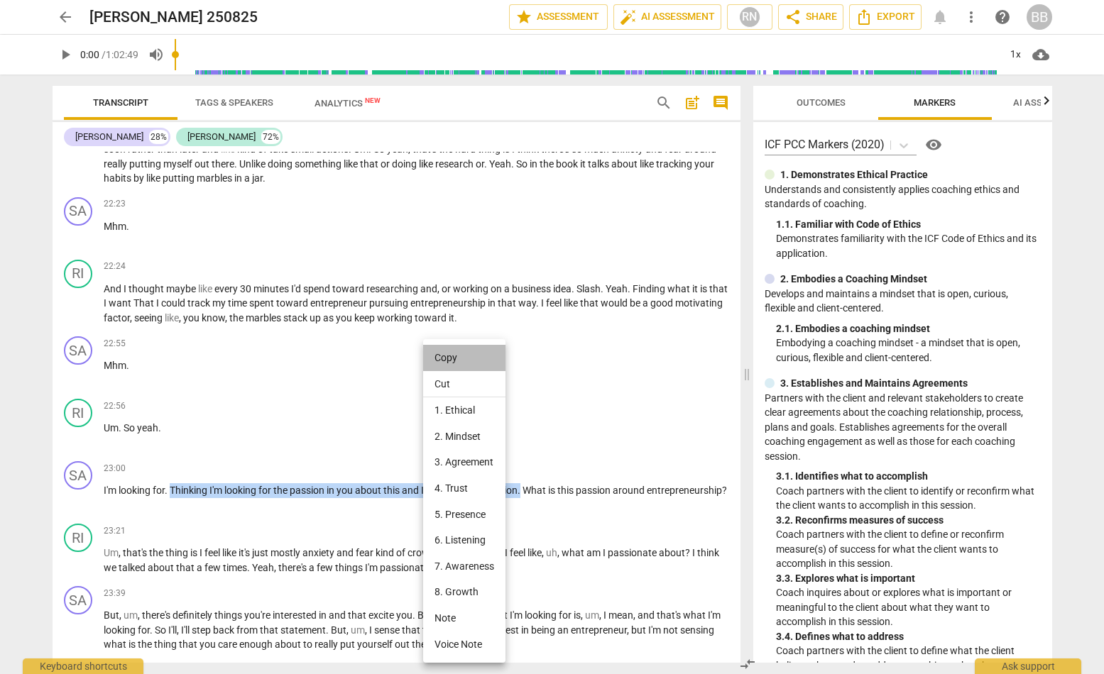
click at [448, 353] on li "Copy" at bounding box center [464, 358] width 82 height 26
copy p "Thinking I'm looking for the passion in you about this and I don't see the pass…"
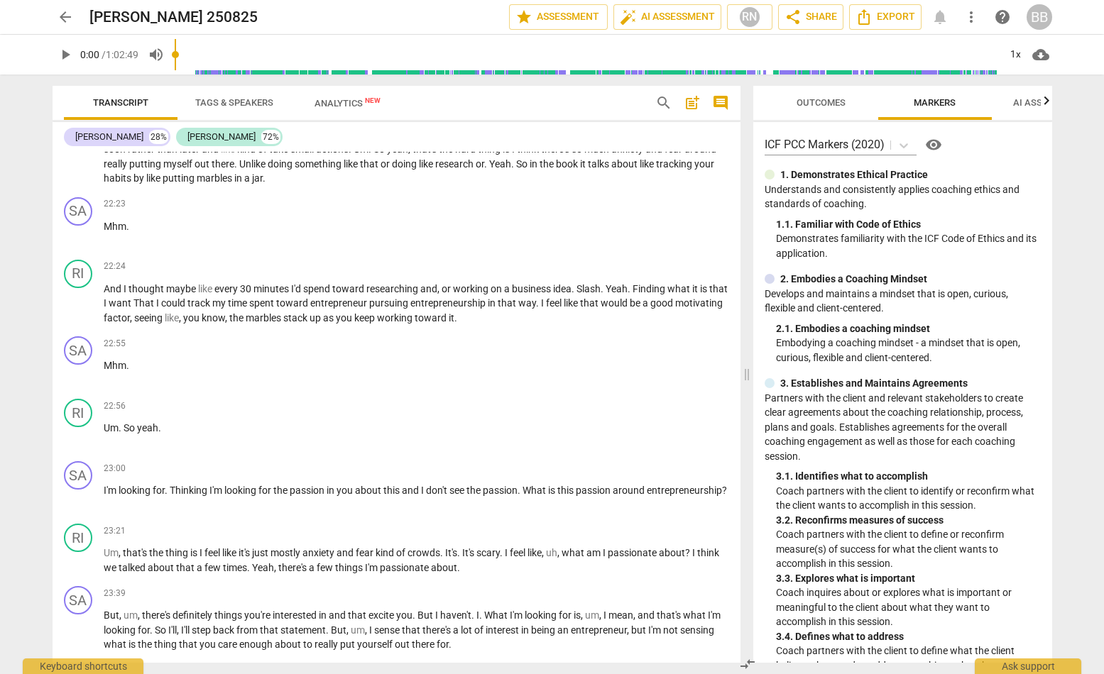
click at [369, 28] on div "arrow_back Richard 250825 edit star Assessment auto_fix_high AI Assessment RN s…" at bounding box center [552, 17] width 999 height 26
click at [376, 420] on div "22:56 + Add competency keyboard_arrow_right Um . So yeah ." at bounding box center [416, 424] width 625 height 51
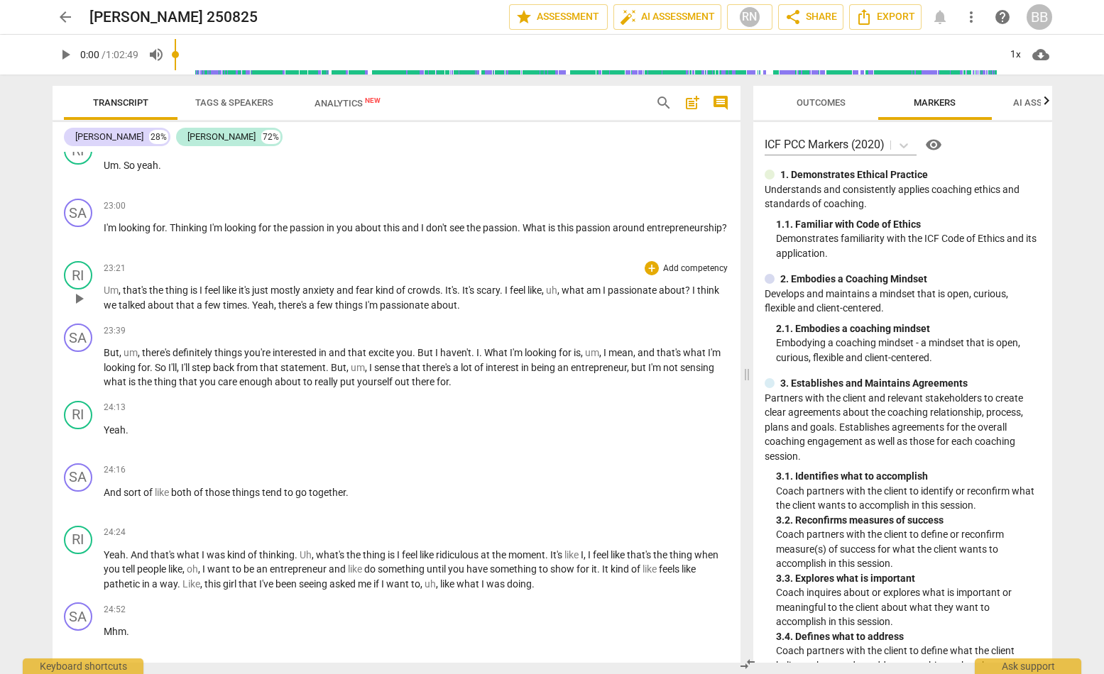
scroll to position [6919, 0]
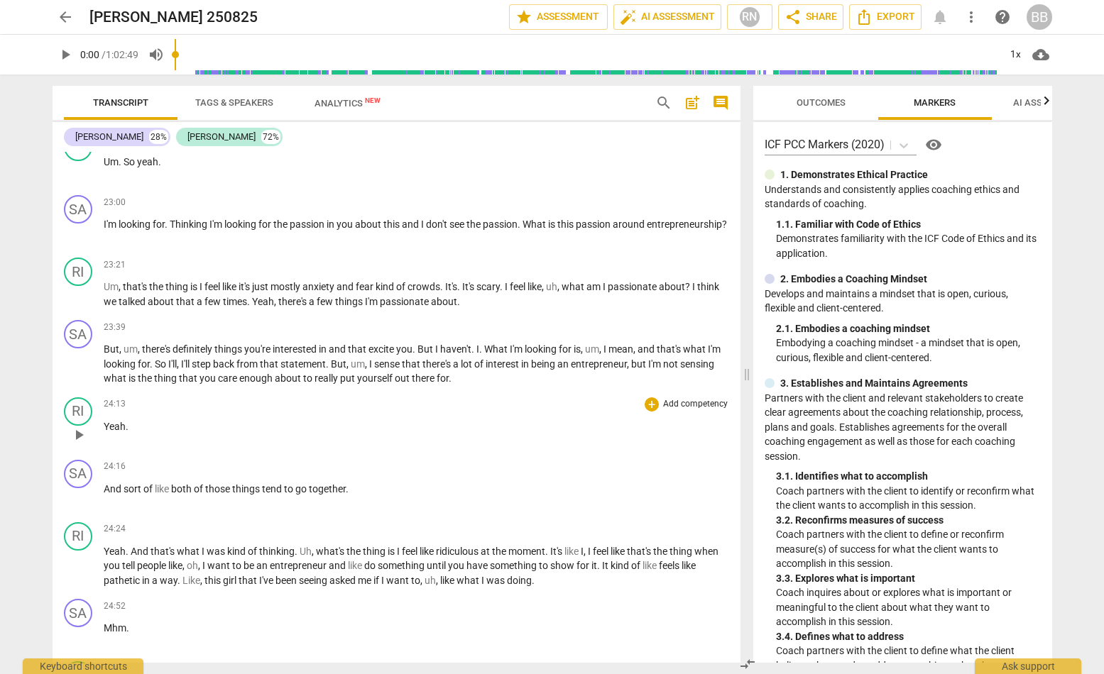
click at [443, 427] on div "RI play_arrow pause 24:13 + Add competency keyboard_arrow_right Yeah ." at bounding box center [397, 423] width 688 height 62
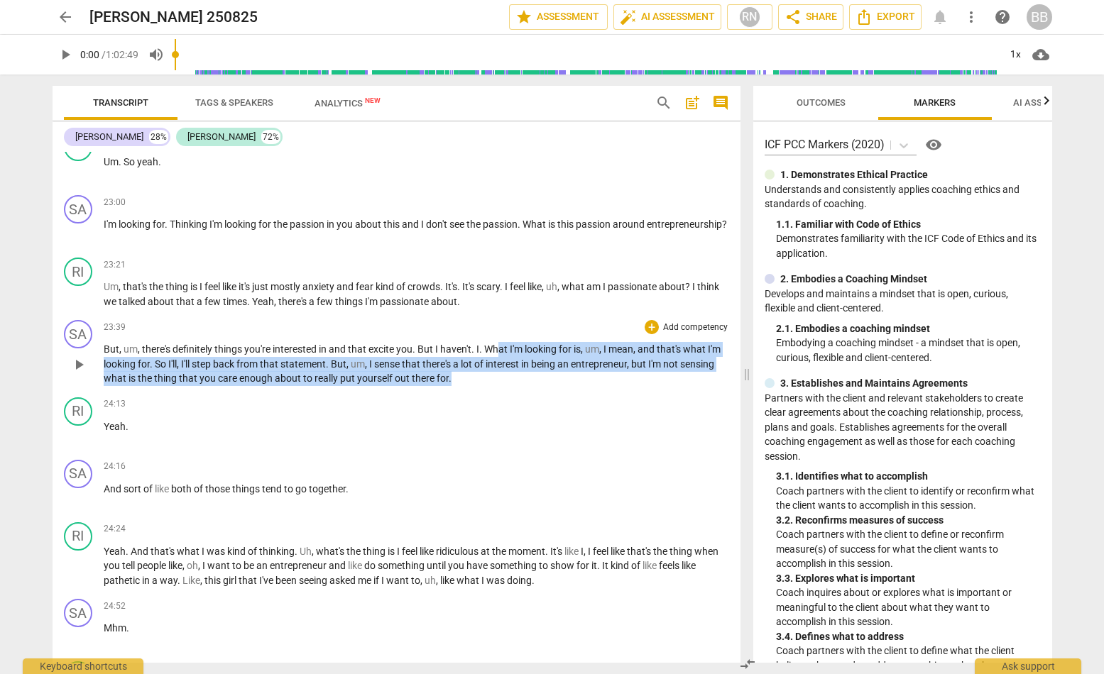
drag, startPoint x: 497, startPoint y: 324, endPoint x: 612, endPoint y: 356, distance: 119.5
click at [612, 356] on p "But , um , there's definitely things you're interested in and that excite you .…" at bounding box center [416, 364] width 625 height 44
copy p "at I'm looking for is , um , I mean , and that's what I'm looking for . So I'll…"
click at [635, 419] on p "Yeah ." at bounding box center [416, 426] width 625 height 15
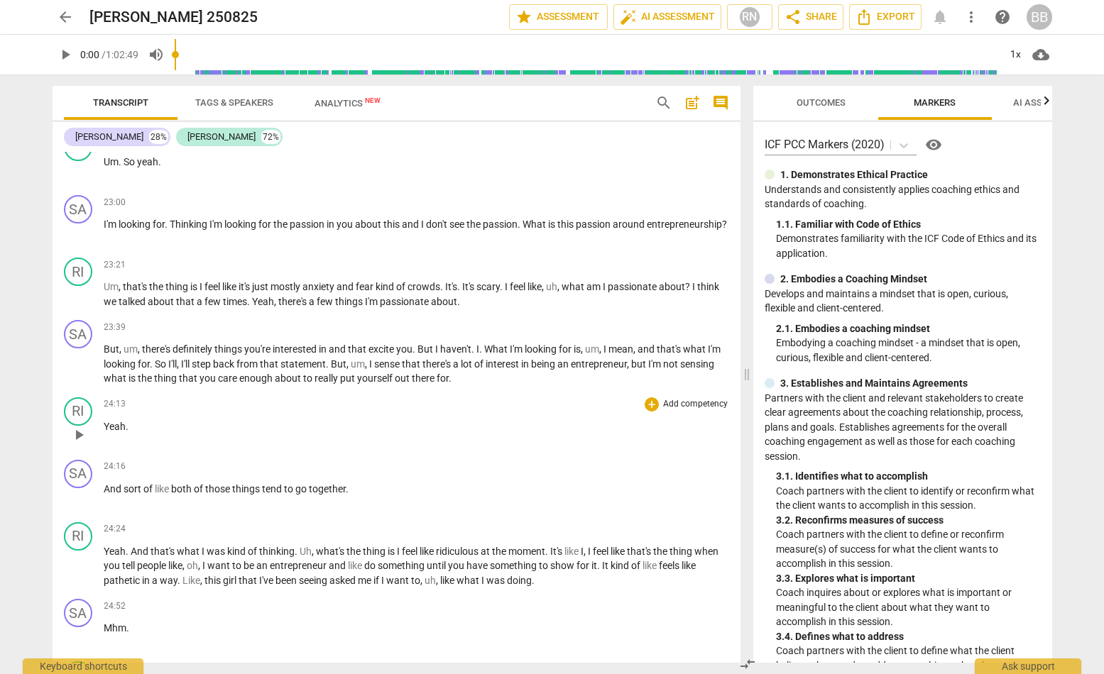
scroll to position [7363, 0]
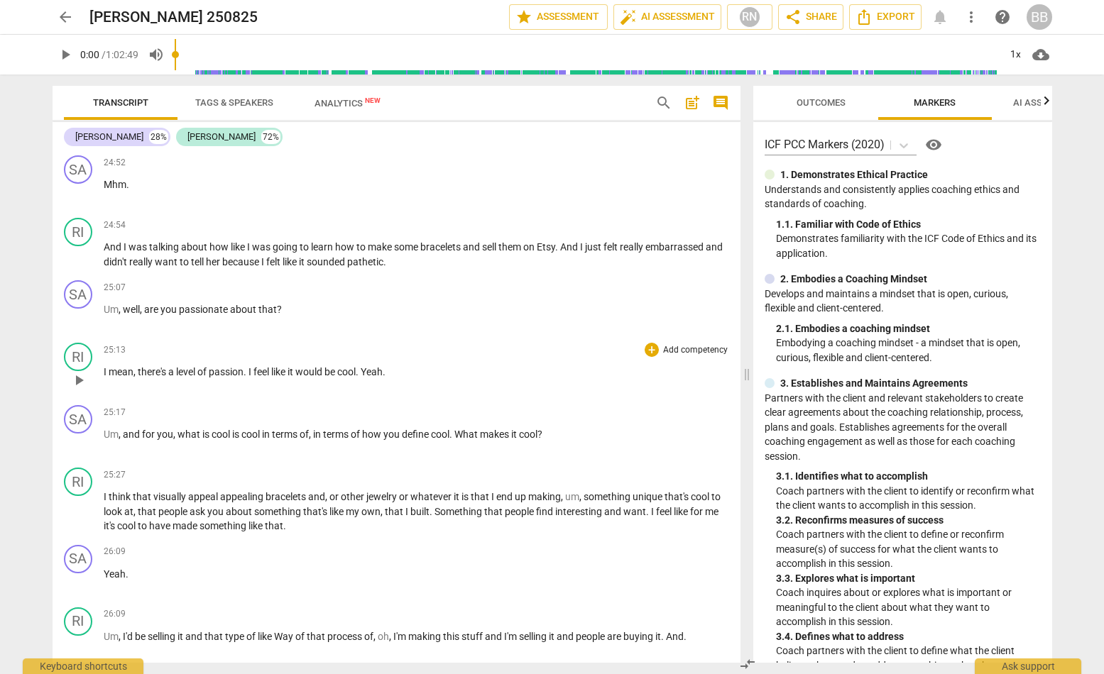
click at [451, 371] on div "RI play_arrow pause 25:13 + Add competency keyboard_arrow_right I mean , there'…" at bounding box center [397, 368] width 688 height 62
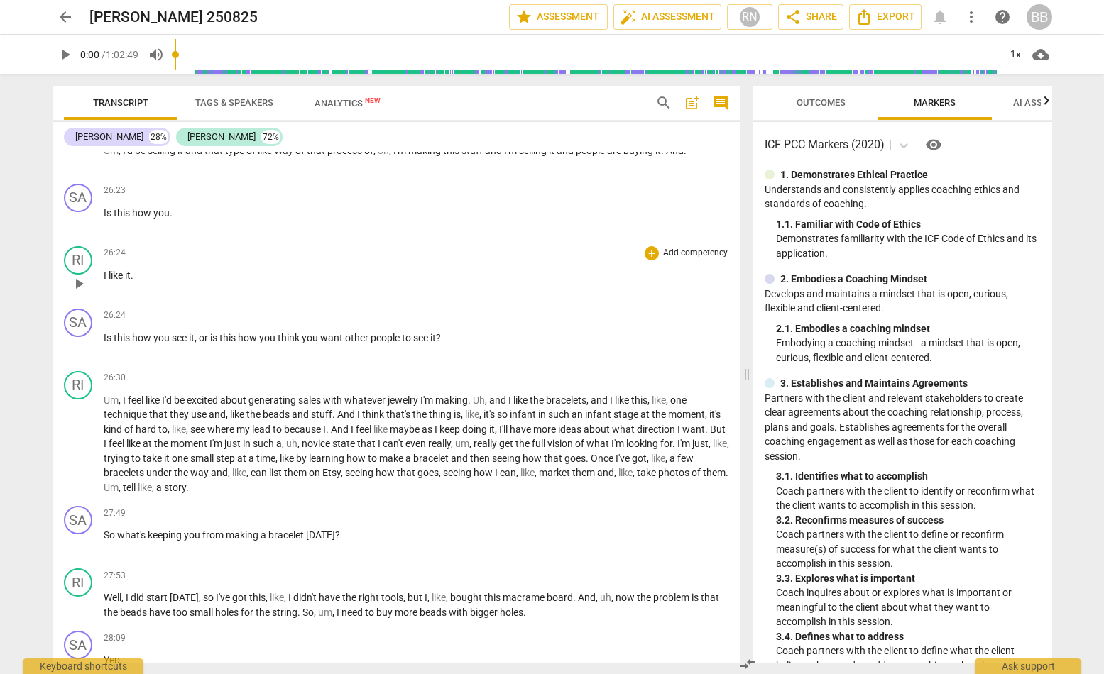
scroll to position [7807, 0]
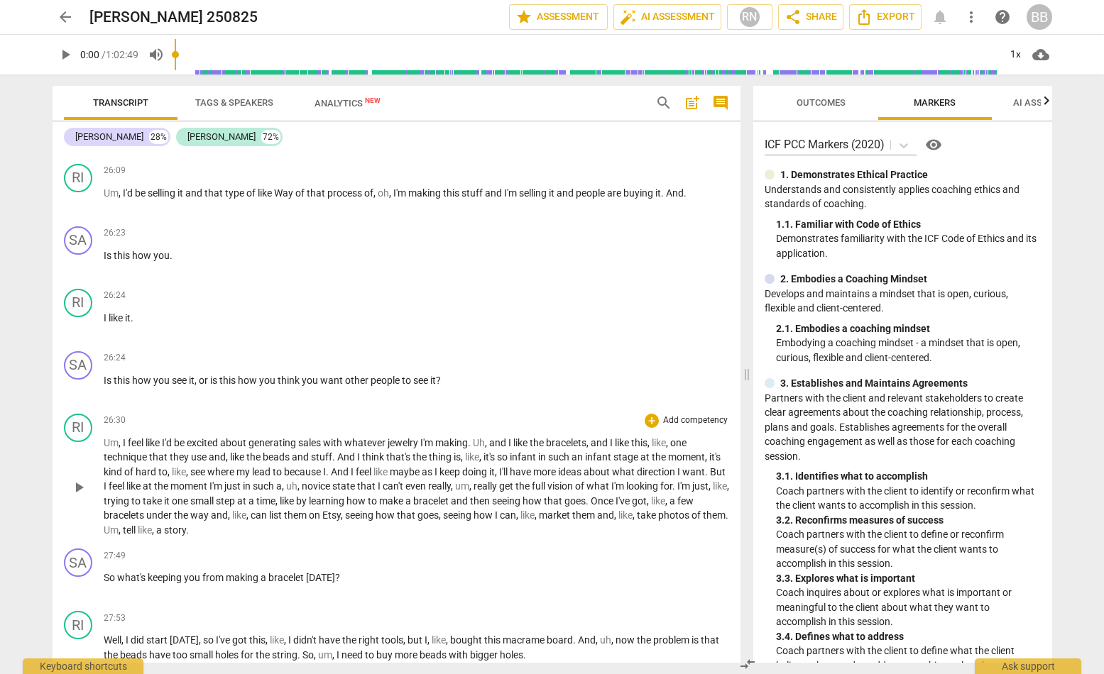
click at [502, 408] on div "RI play_arrow pause 26:30 + Add competency keyboard_arrow_right Um , I feel lik…" at bounding box center [397, 476] width 688 height 136
click at [454, 436] on p "Um , I feel like I'd be excited about generating sales with whatever jewelry I'…" at bounding box center [416, 487] width 625 height 102
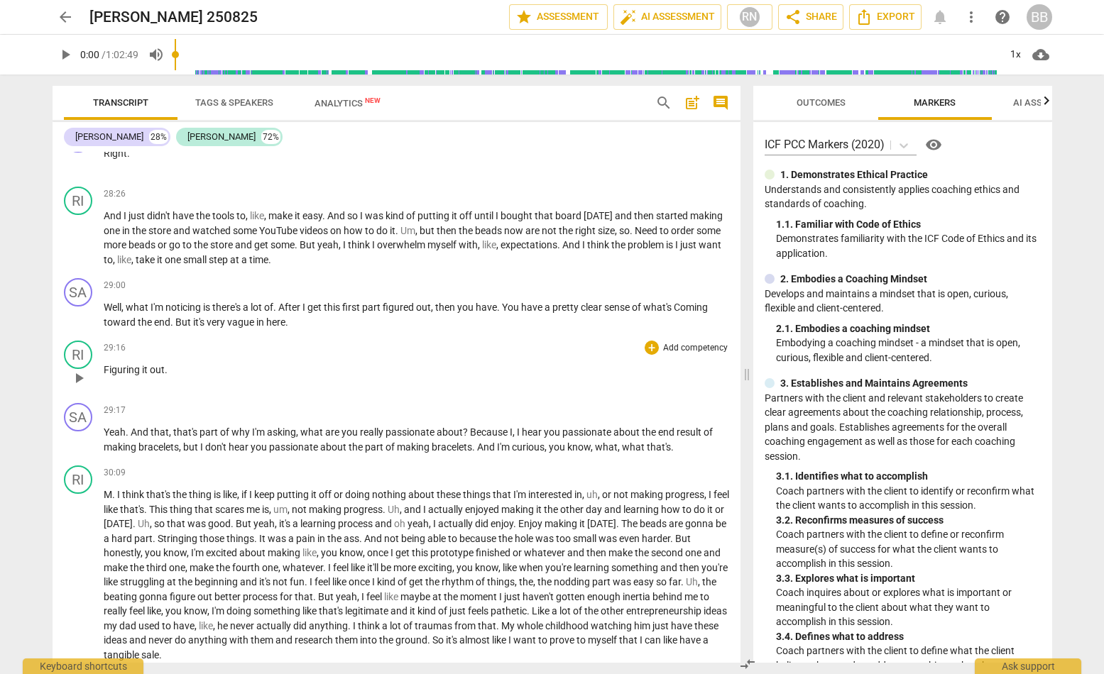
scroll to position [8605, 0]
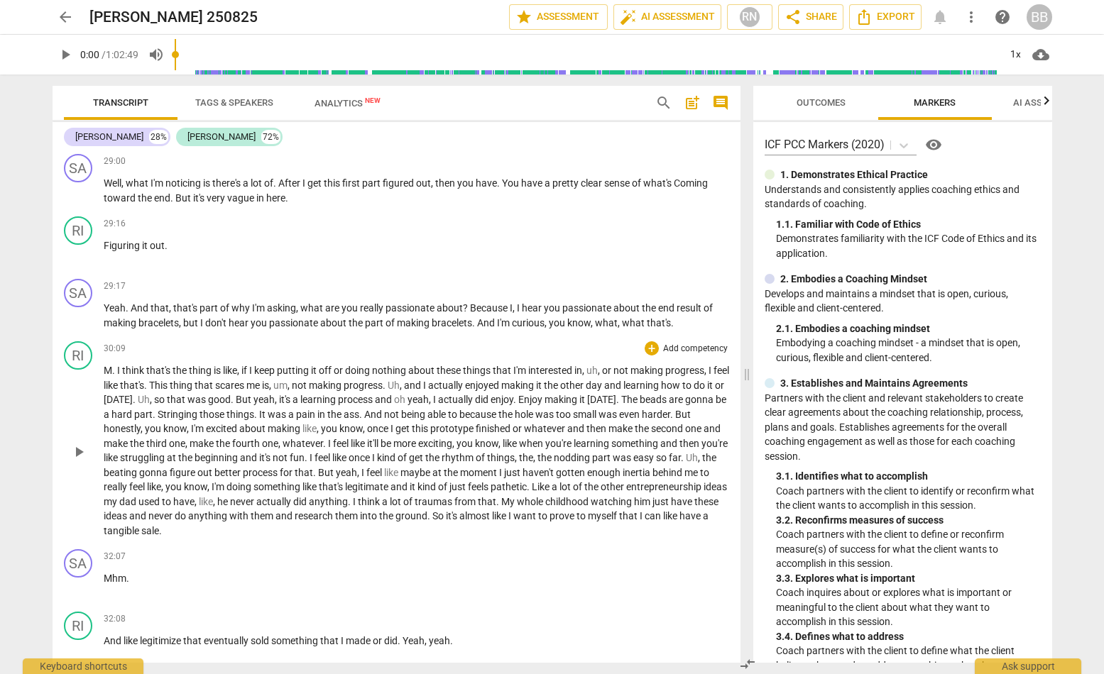
click at [498, 461] on p "M . I think that's the thing is like , if I keep putting it off or doing nothin…" at bounding box center [416, 450] width 625 height 175
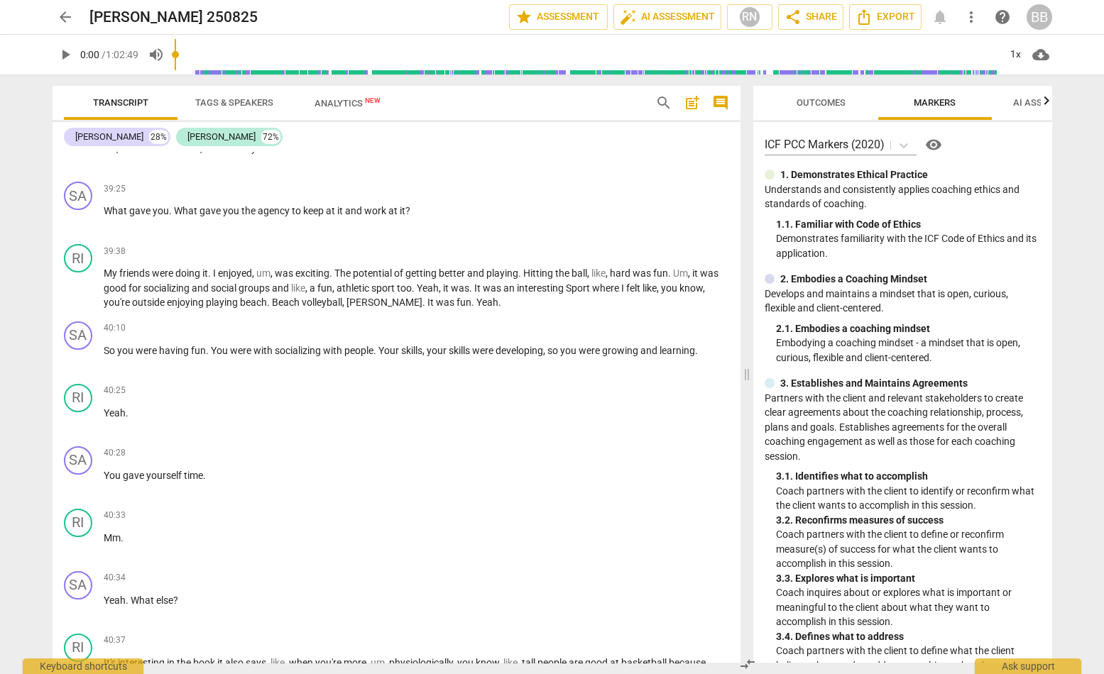
scroll to position [10734, 0]
